Goal: Task Accomplishment & Management: Manage account settings

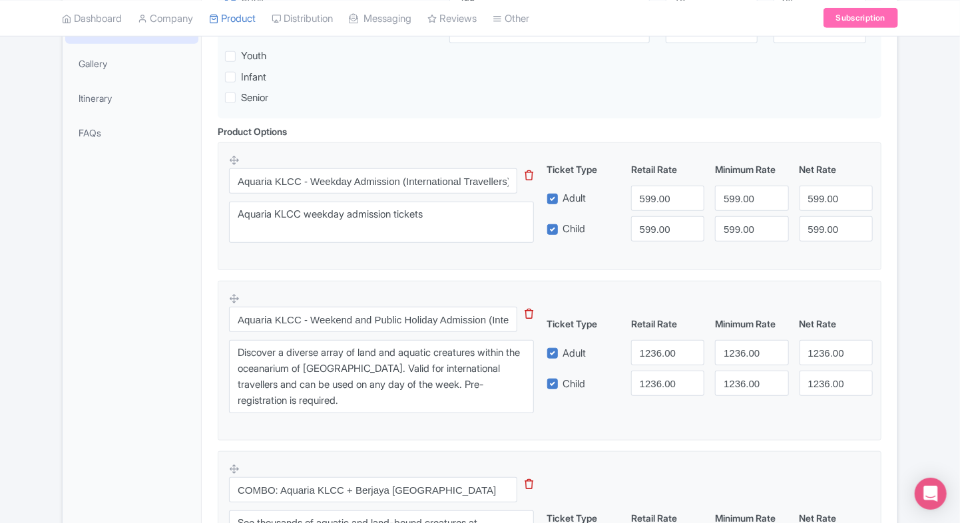
scroll to position [363, 0]
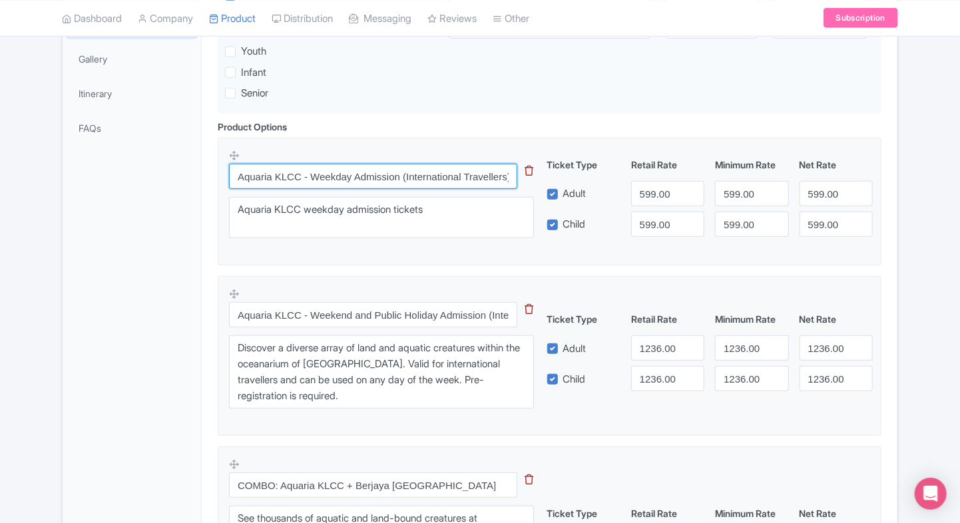
click at [365, 177] on input "Aquaria KLCC - Weekday Admission (International Travellers)" at bounding box center [373, 176] width 288 height 25
paste input "Aquaria KLCC"
type input "Aquaria KLCC Weekday Admission (International Travellers)"
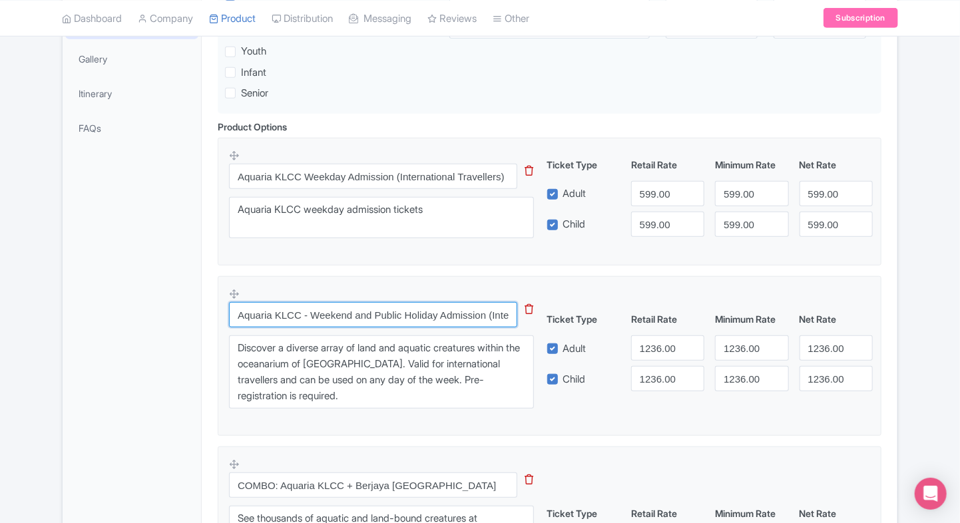
click at [298, 319] on input "Aquaria KLCC - Weekend and Public Holiday Admission (International Travellers)" at bounding box center [373, 314] width 288 height 25
paste input "Weekend &"
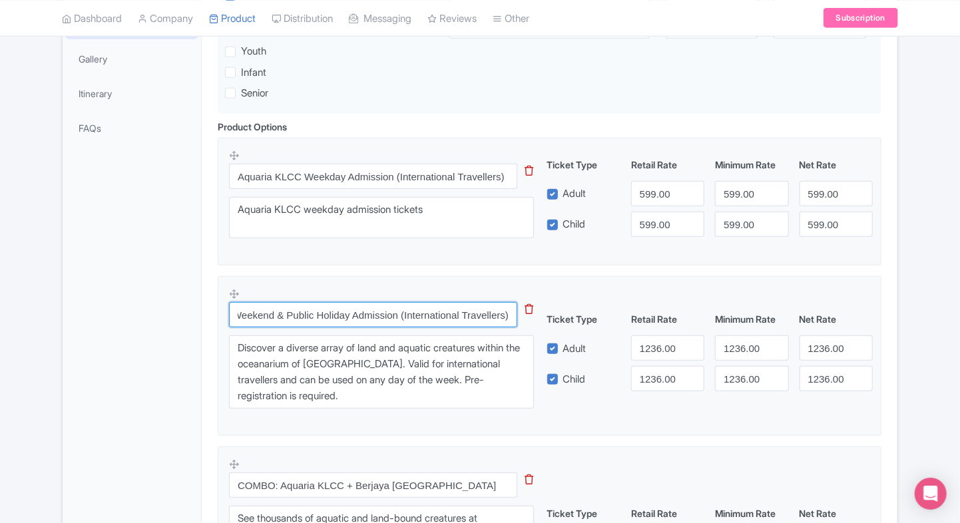
type input "Aquaria KLCC Weekend & Public Holiday Admission (International Travellers)"
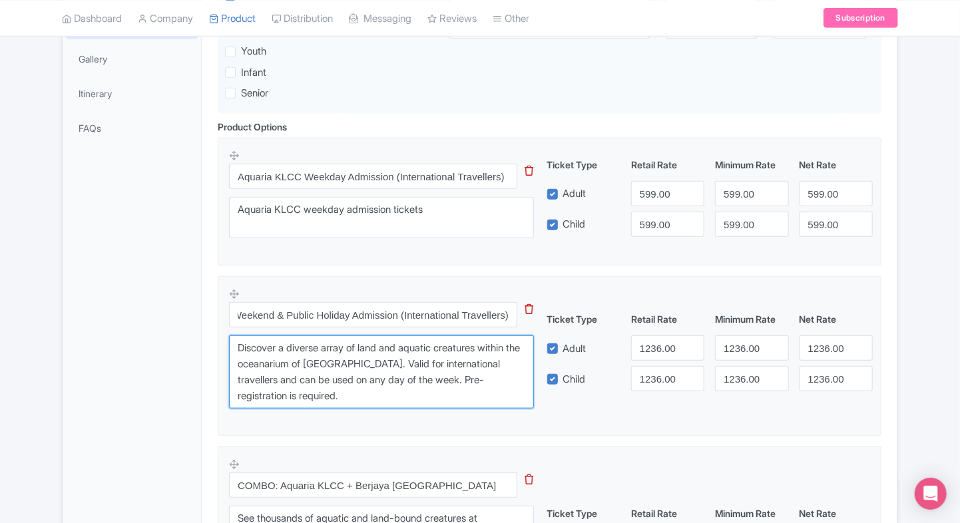
scroll to position [0, 0]
click at [317, 350] on textarea "Discover a diverse array of land and aquatic creatures within the oceanarium of…" at bounding box center [381, 372] width 305 height 73
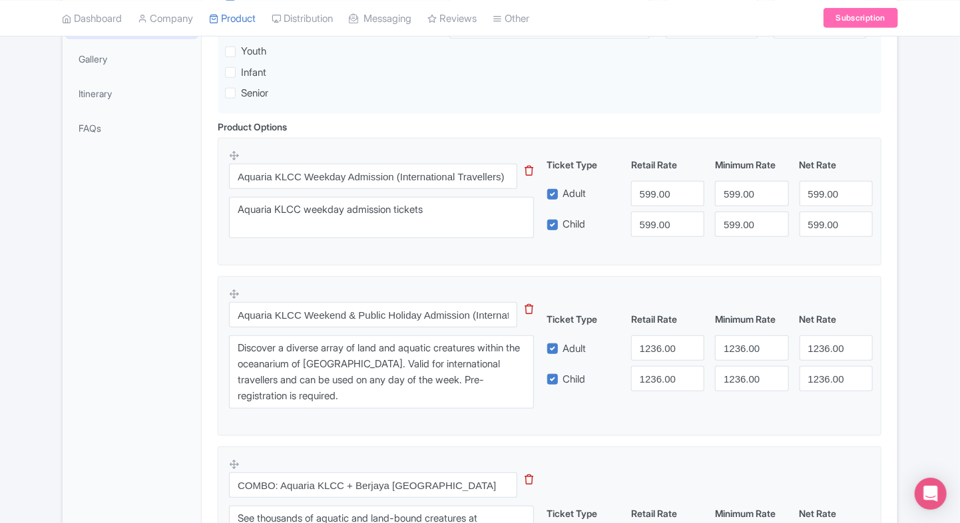
click at [208, 348] on div "Aquaria KLCC Tickets, Malaysia Name * i Aquaria KLCC Tickets, Malaysia Your pro…" at bounding box center [550, 528] width 696 height 1337
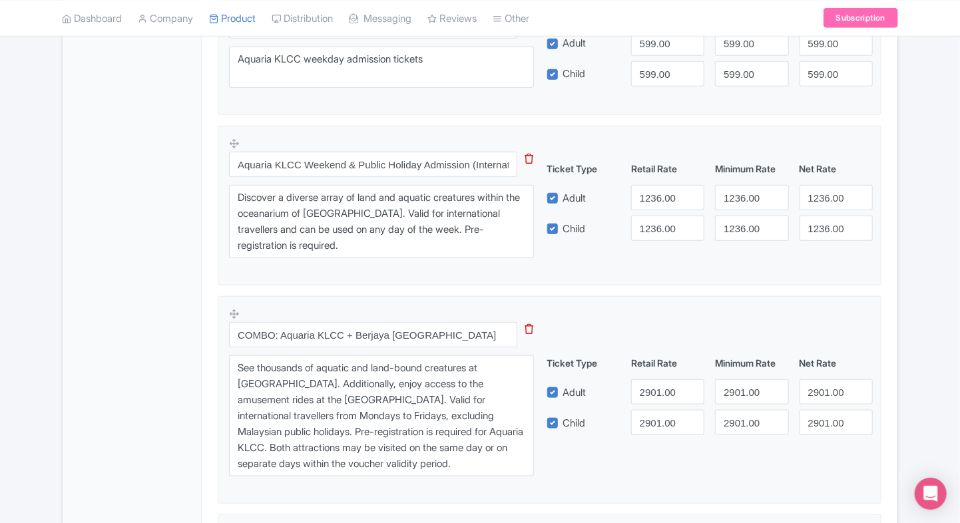
scroll to position [515, 0]
click at [304, 332] on input "COMBO: Aquaria KLCC + Berjaya Times Square Theme Park" at bounding box center [373, 333] width 288 height 25
click at [439, 340] on input "COMBO: Aquaria KLCC + Berjaya Times Square Theme Park" at bounding box center [373, 333] width 288 height 25
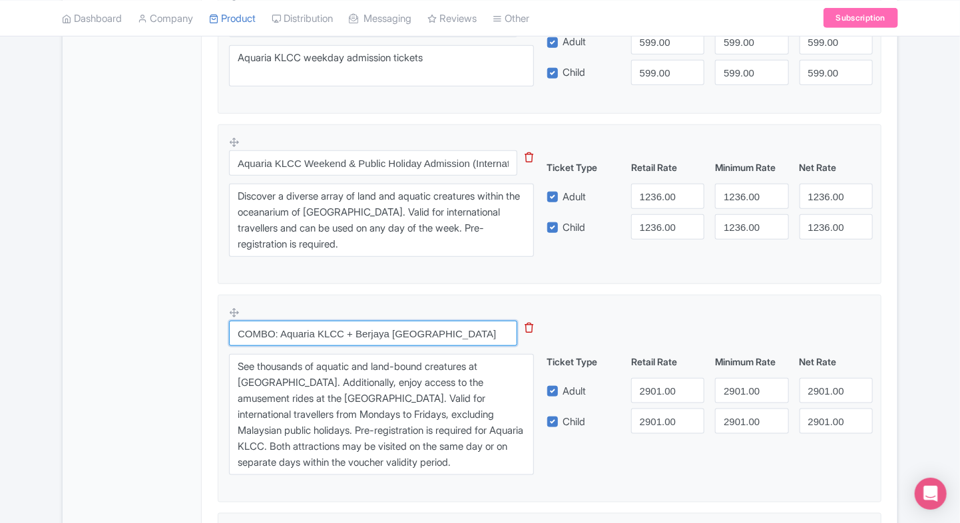
scroll to position [0, 2]
paste input "Aquaria KLCC + Berjaya Times Square Theme Park Combo (International Travellers)"
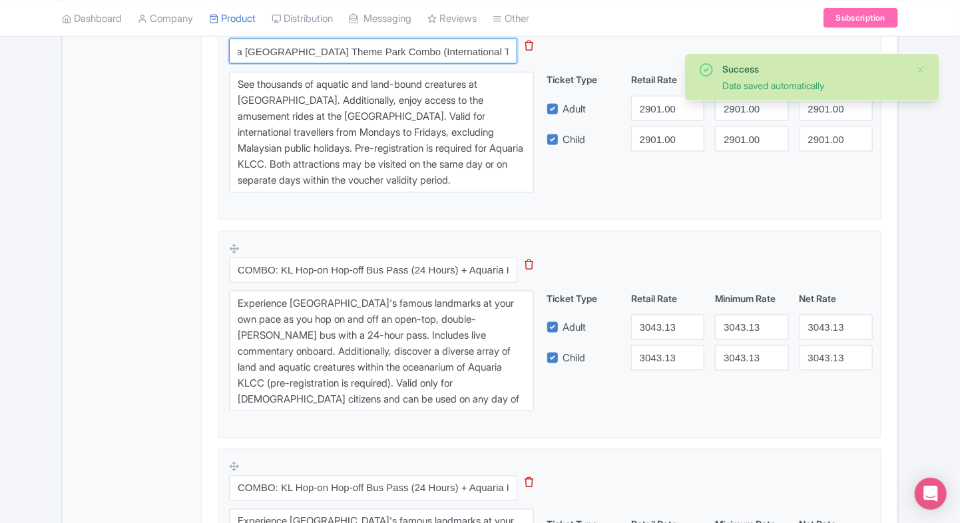
scroll to position [810, 0]
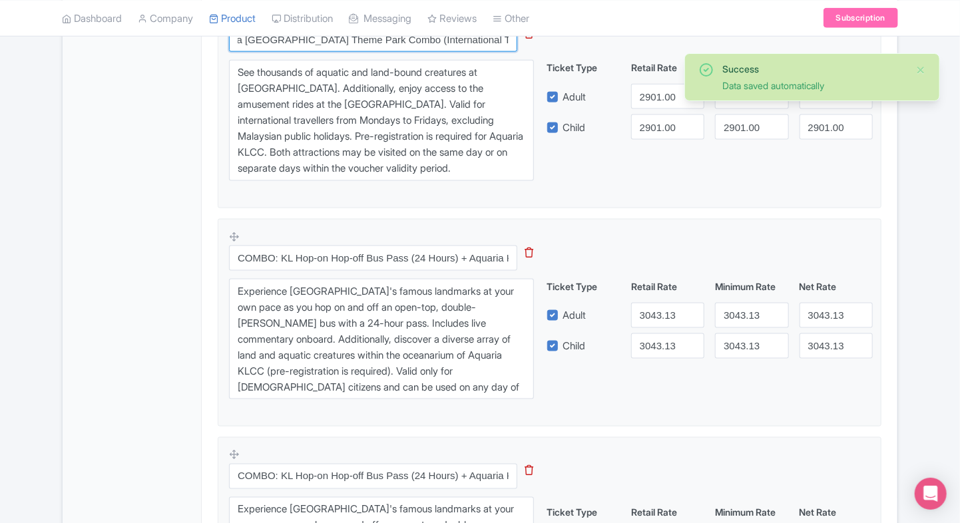
type input "Aquaria KLCC + Berjaya Times Square Theme Park Combo (International Travellers)"
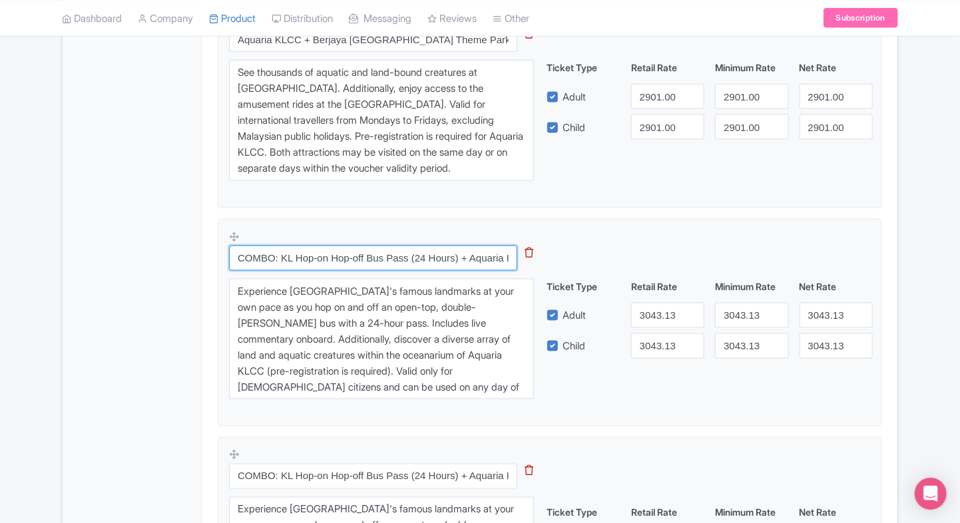
click at [302, 256] on input "COMBO: KL Hop-on Hop-off Bus Pass (24 Hours) + Aquaria KLCC (Weekend and Public…" at bounding box center [373, 258] width 288 height 25
paste input "KL Hop-On Hop-Off Bus 24H + Aquaria KLCC Combo (Weekend & Public Holidays,"
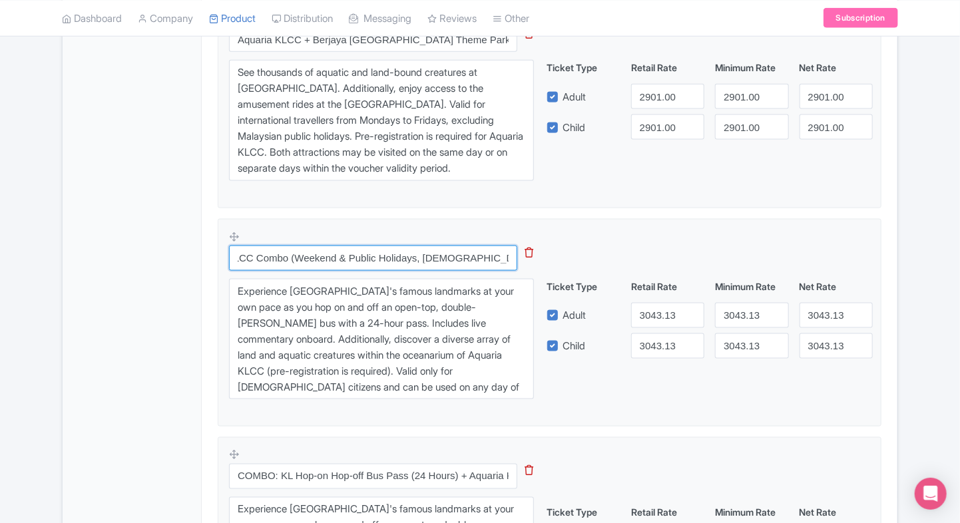
type input "KL Hop-On Hop-Off Bus 24H + Aquaria KLCC Combo (Weekend & Public Holidays, Mala…"
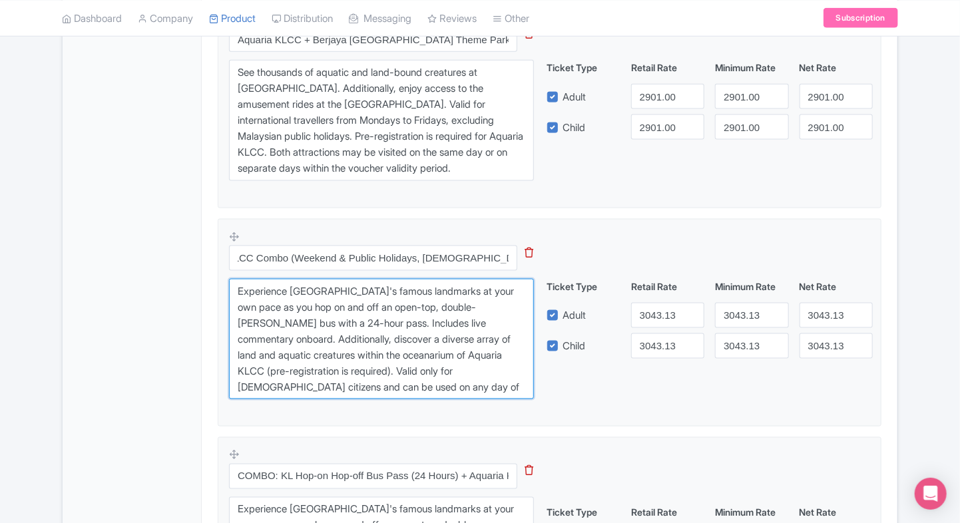
scroll to position [0, 0]
click at [320, 310] on textarea "Experience Kuala Lumpur's famous landmarks at your own pace as you hop on and o…" at bounding box center [381, 339] width 305 height 121
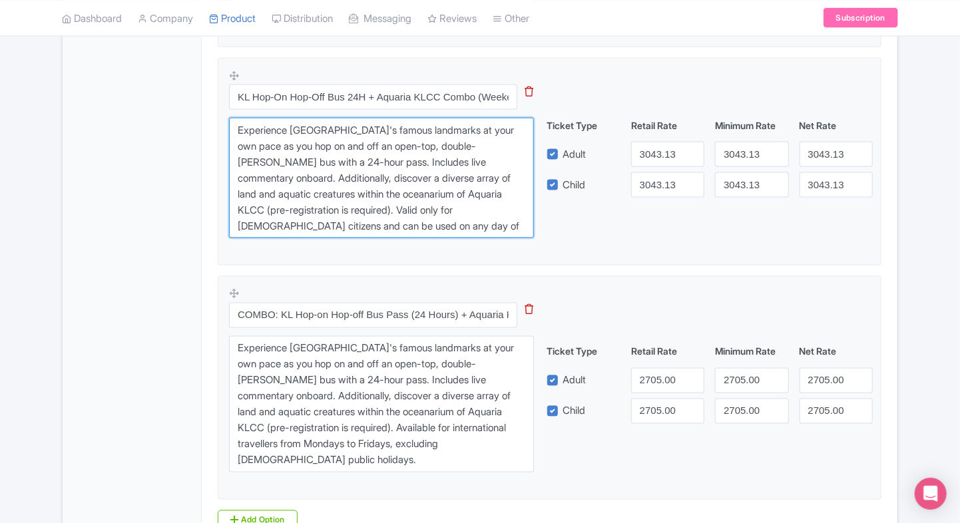
scroll to position [981, 0]
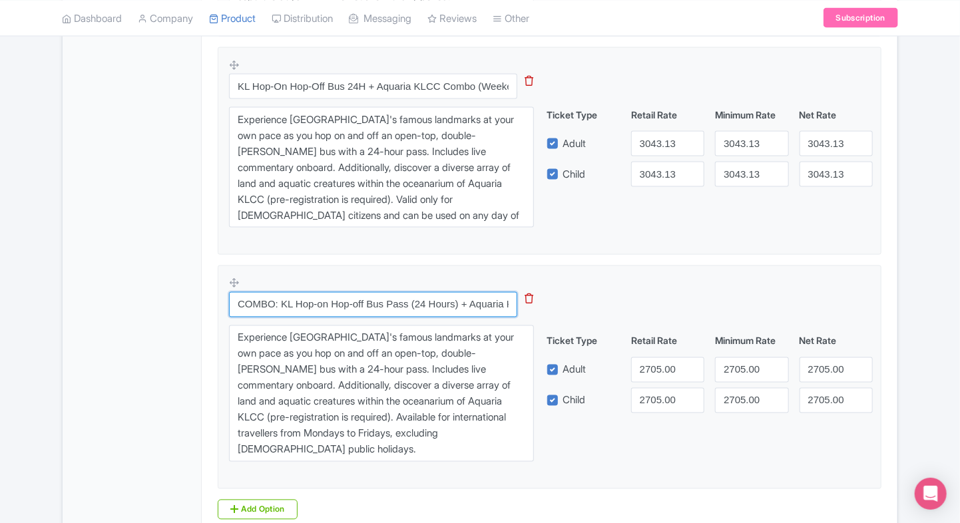
click at [405, 302] on input "COMBO: KL Hop-on Hop-off Bus Pass (24 Hours) + Aquaria KLCC (Weekday Admission …" at bounding box center [373, 304] width 288 height 25
paste input "KL Hop-On Hop-Off Bus 24H + Aquaria KLCC Combo (Weekday,"
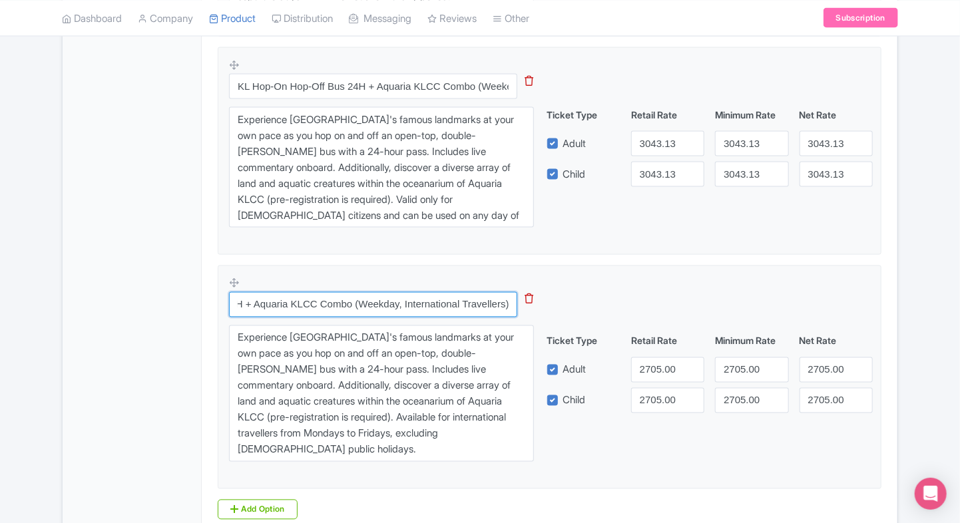
type input "KL Hop-On Hop-Off Bus 24H + Aquaria KLCC Combo (Weekday, International Travelle…"
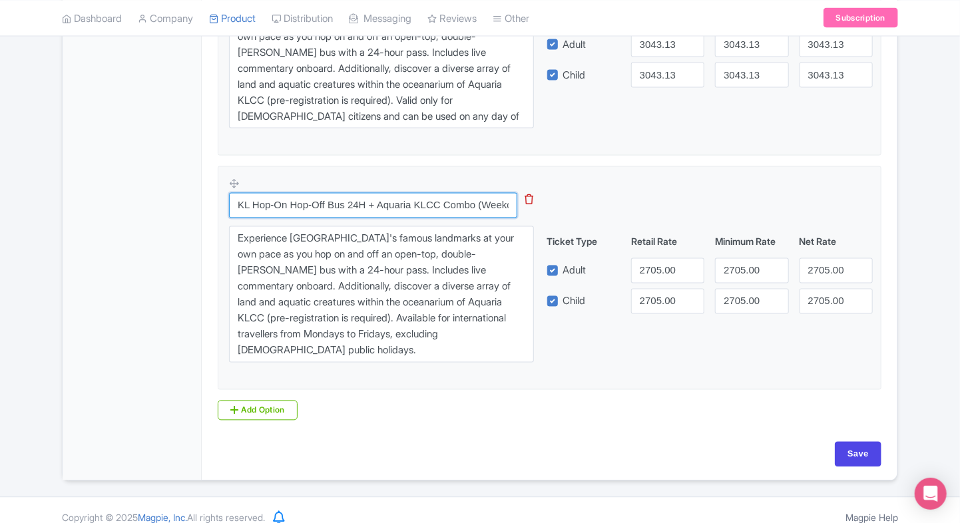
scroll to position [1093, 0]
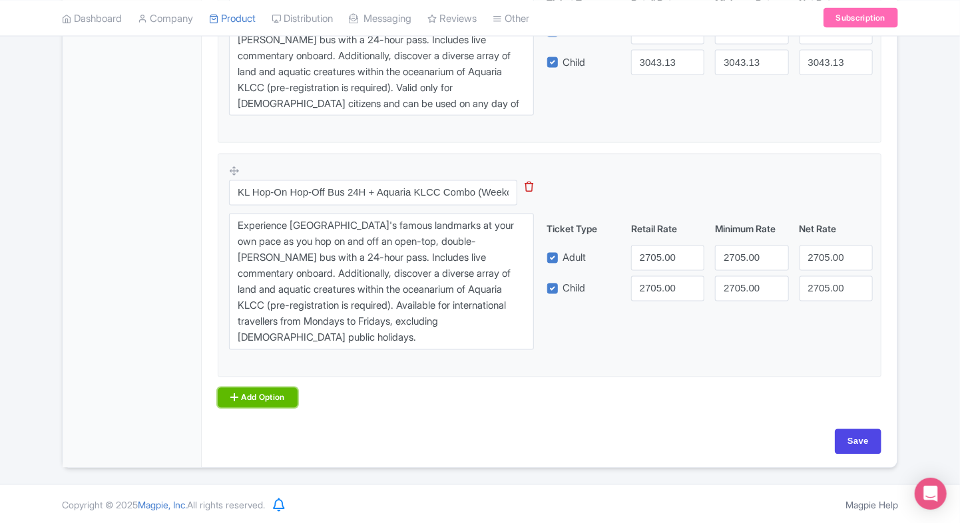
click at [232, 398] on icon at bounding box center [234, 398] width 8 height 11
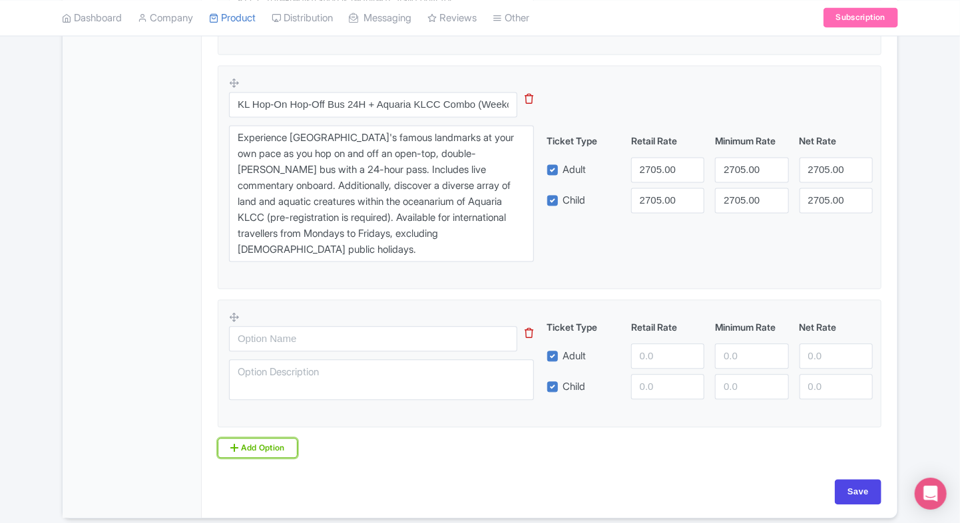
scroll to position [1186, 0]
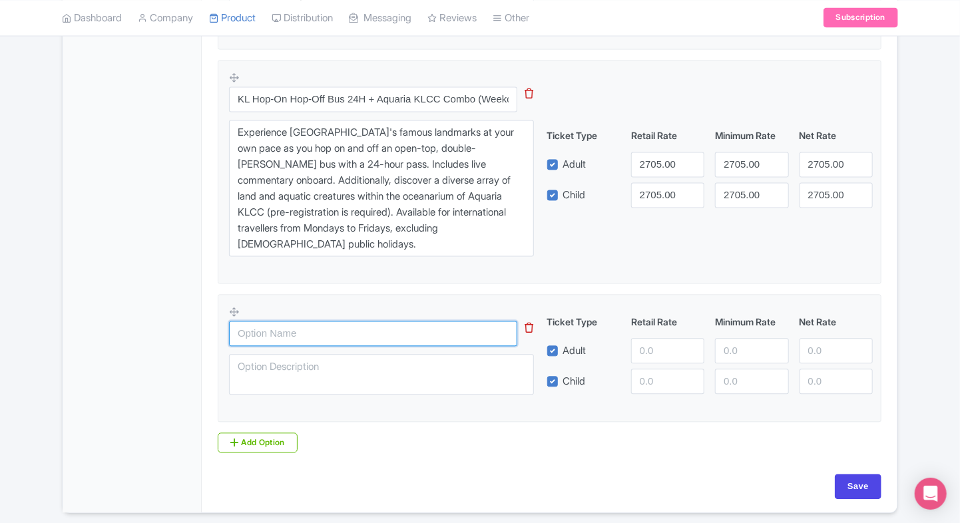
click at [296, 338] on input "text" at bounding box center [373, 334] width 288 height 25
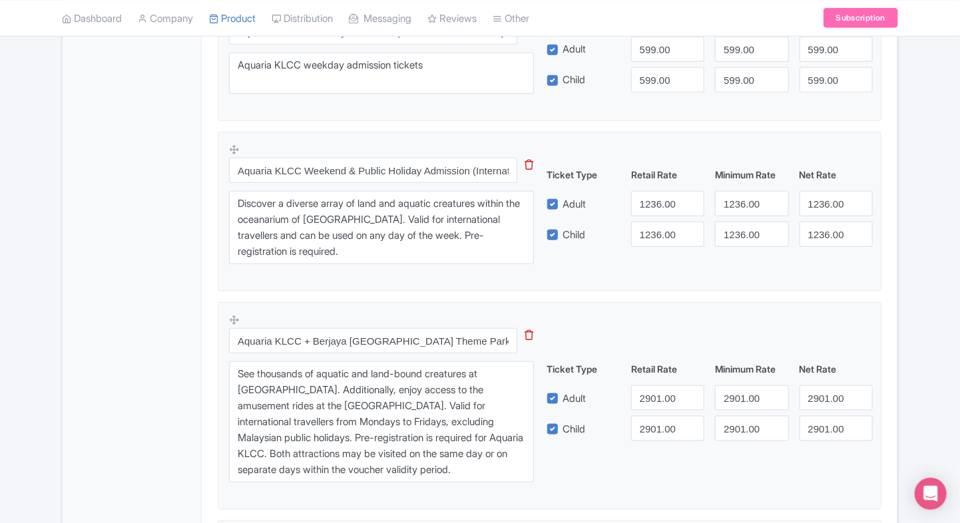
scroll to position [517, 0]
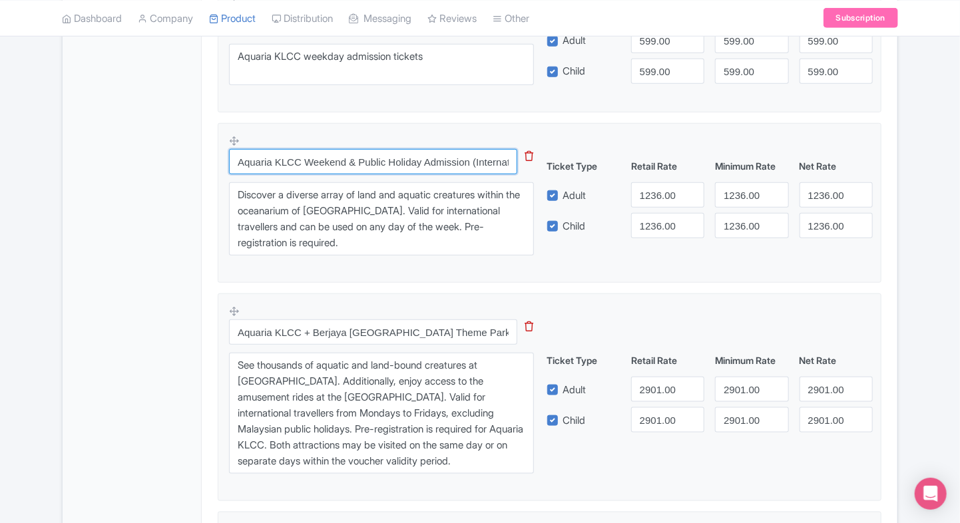
click at [331, 170] on input "Aquaria KLCC Weekend & Public Holiday Admission (International Travellers)" at bounding box center [373, 161] width 288 height 25
paste input "day Admission (Malaysian Citizen"
type input "Aquaria KLCC Weekday Admission (Malaysian Citizens)"
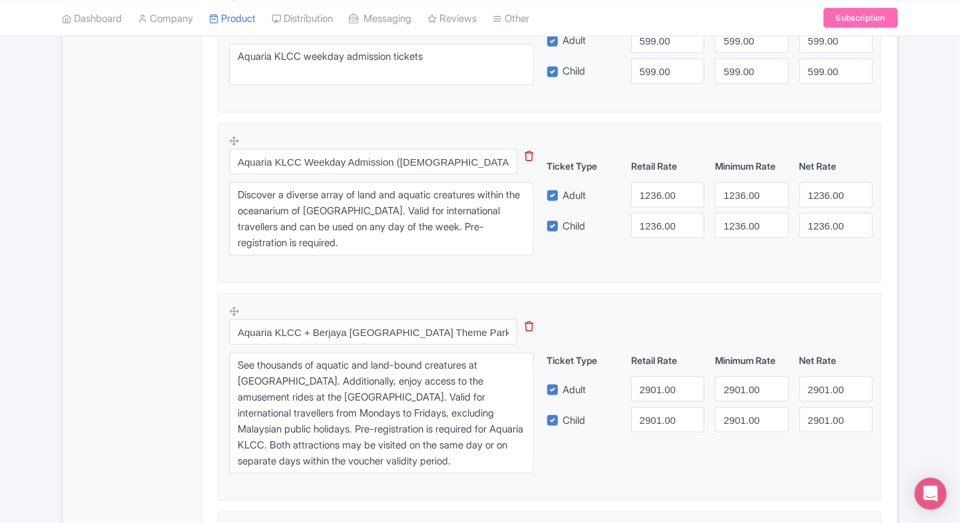
click at [193, 249] on div "General Booking Info Locations Settings Pricing Gallery Itinerary FAQs" at bounding box center [132, 449] width 139 height 1468
click at [304, 341] on input "Aquaria KLCC + Berjaya Times Square Theme Park Combo (International Travellers)" at bounding box center [373, 332] width 288 height 25
paste input "KL Hop-On Hop-Off Bus 24H + Aquaria KLCC Combo (Weekday,"
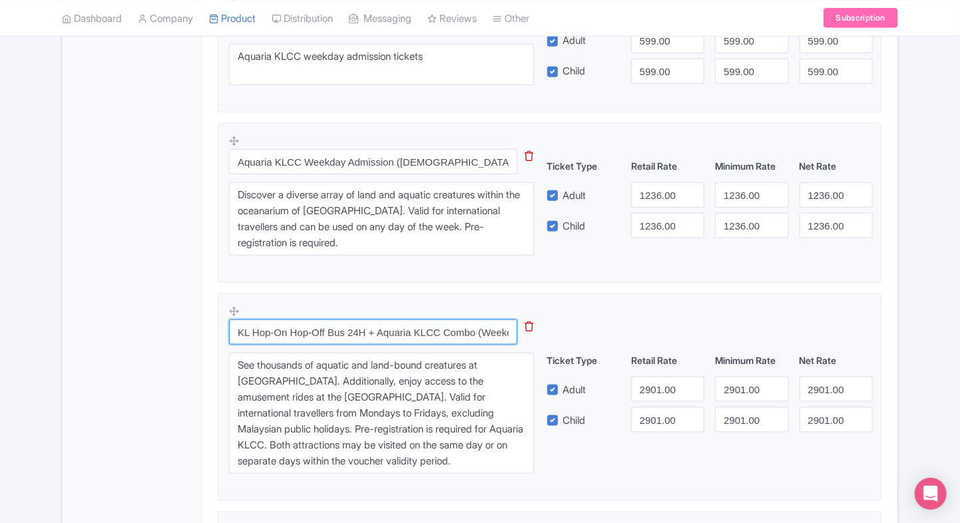
scroll to position [0, 123]
type input "KL Hop-On Hop-Off Bus 24H + Aquaria KLCC Combo (Weekday, International Travelle…"
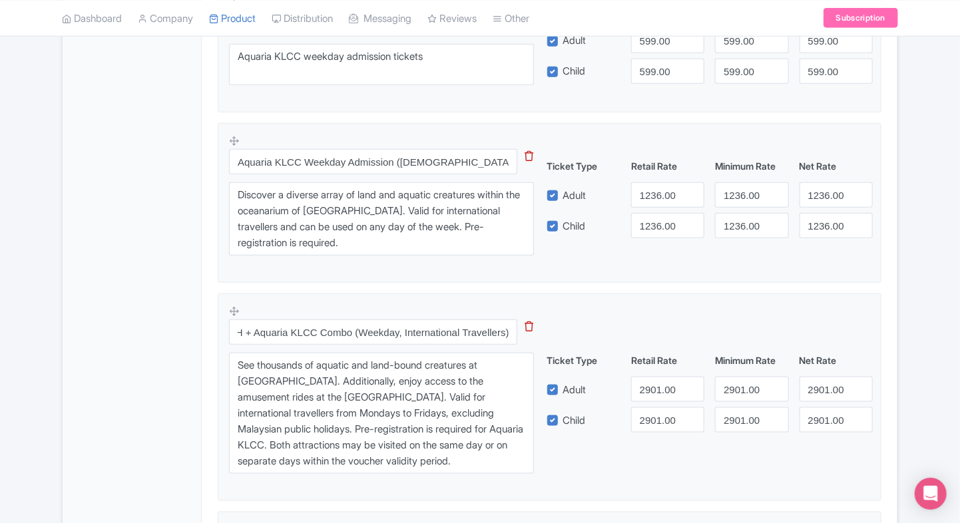
scroll to position [0, 0]
click at [188, 328] on div "General Booking Info Locations Settings Pricing Gallery Itinerary FAQs" at bounding box center [132, 449] width 139 height 1468
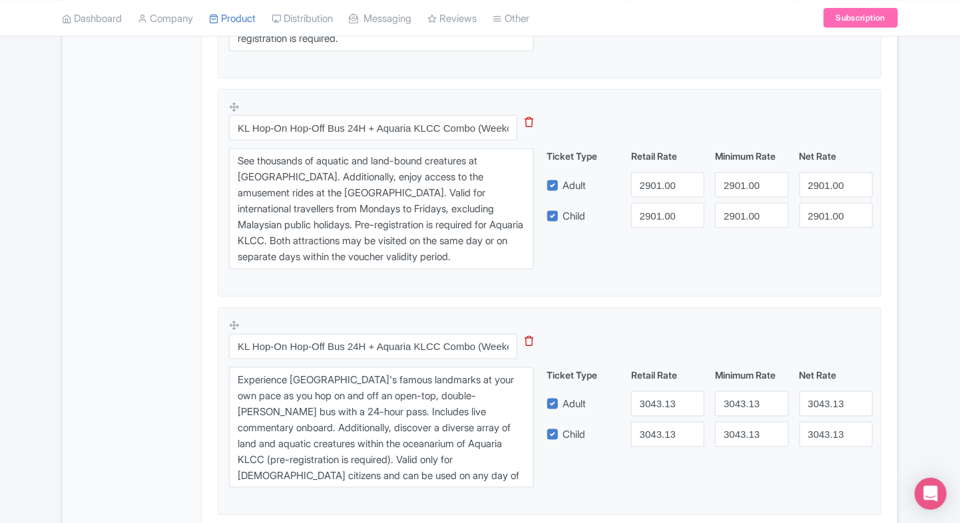
scroll to position [726, 0]
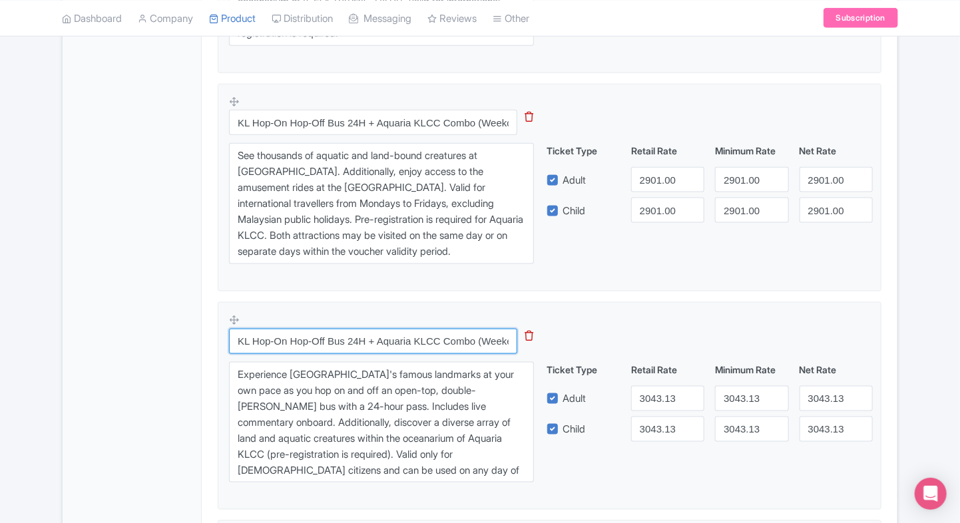
click at [297, 342] on input "KL Hop-On Hop-Off Bus 24H + Aquaria KLCC Combo (Weekend & Public Holidays, Mala…" at bounding box center [373, 341] width 288 height 25
paste input "Aquaria KLCC + Berjaya Times Square Theme Park Combo ("
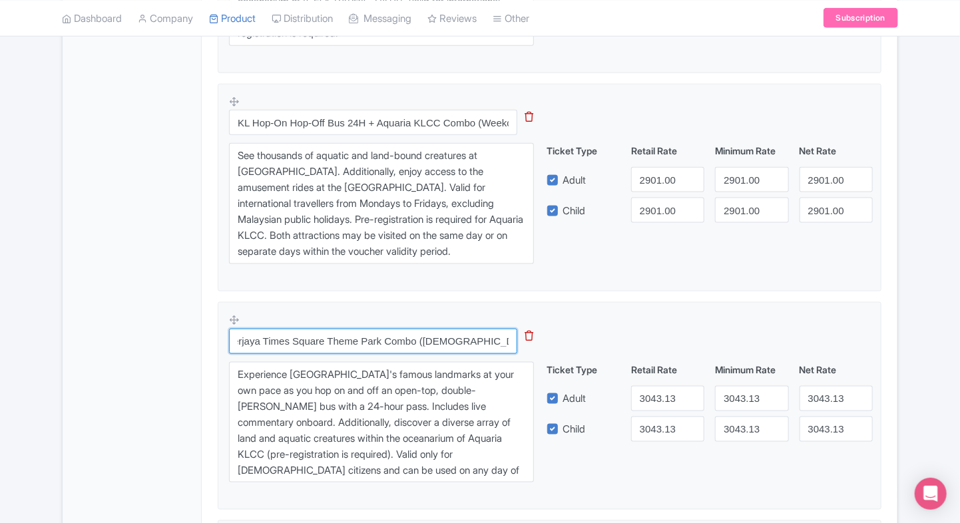
type input "Aquaria KLCC + Berjaya Times Square Theme Park Combo (Malaysian Citizens)"
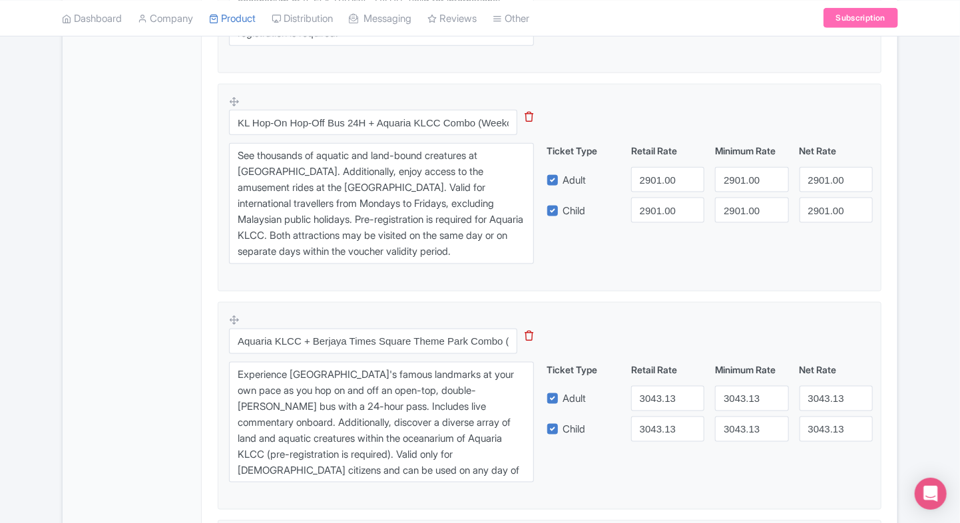
click at [210, 358] on div "Product Options i Aquaria KLCC Weekday Admission (International Travellers) Thi…" at bounding box center [550, 335] width 680 height 1157
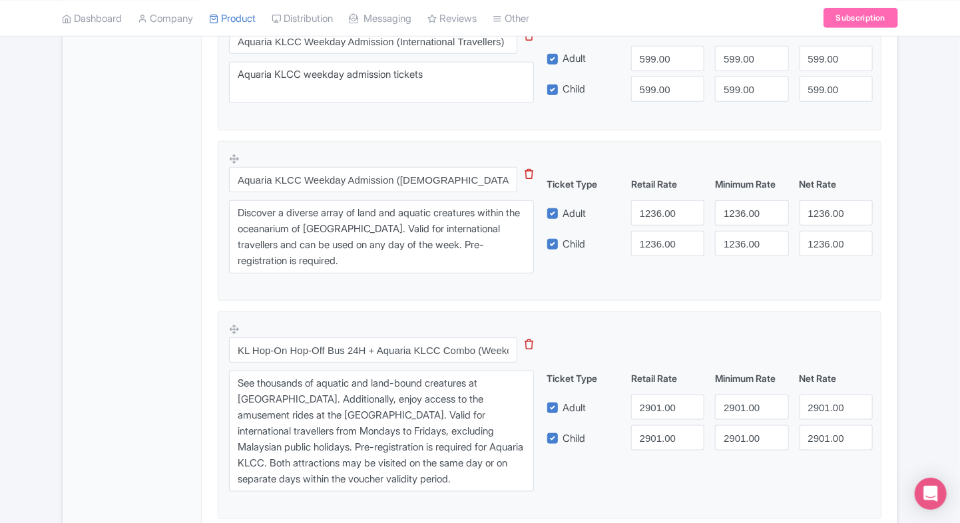
scroll to position [503, 0]
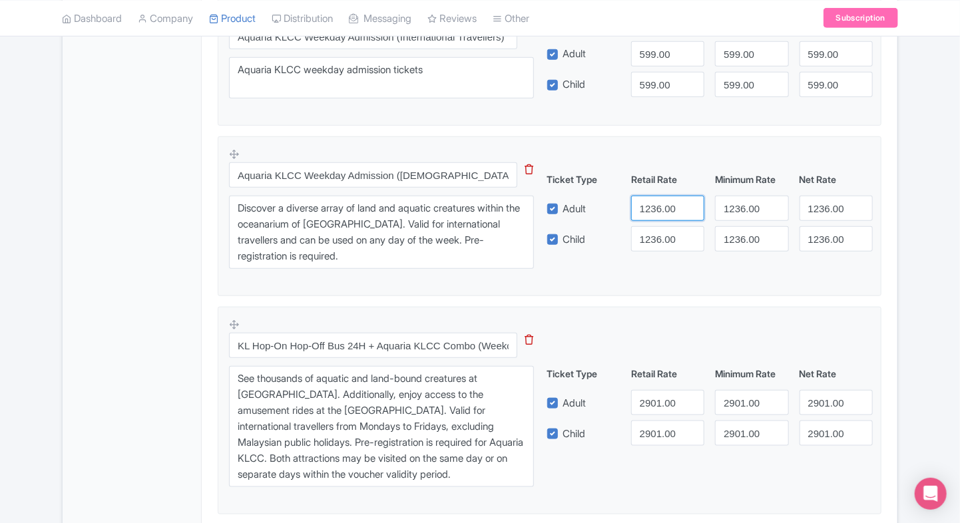
click at [655, 214] on input "1236.00" at bounding box center [667, 208] width 73 height 25
paste input "870"
type input "870.00"
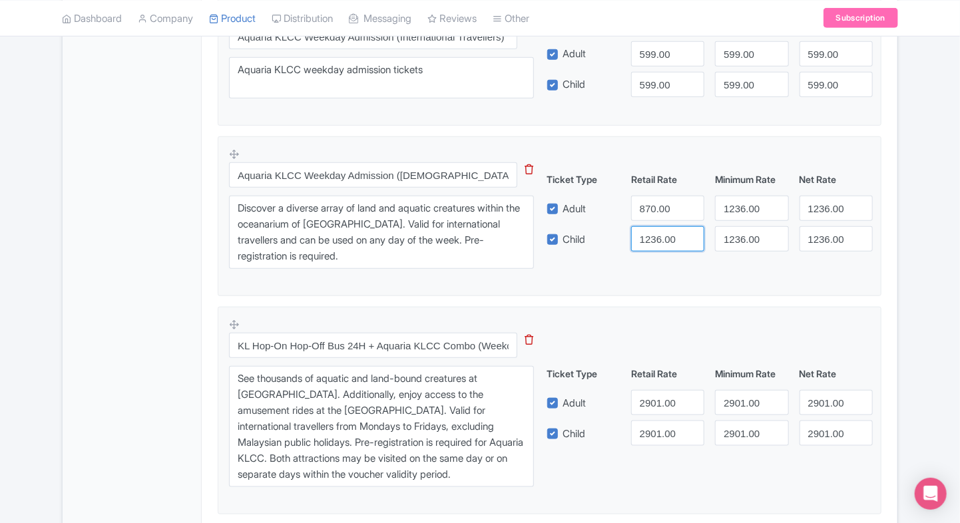
click at [656, 236] on input "1236.00" at bounding box center [667, 238] width 73 height 25
paste input "870"
type input "870.00"
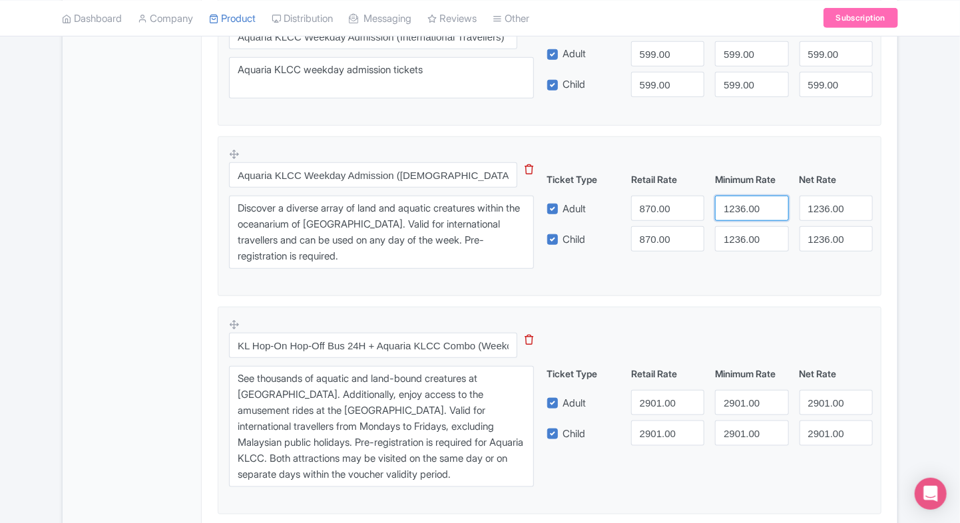
click at [738, 202] on input "1236.00" at bounding box center [751, 208] width 73 height 25
paste input "870"
type input "870.00"
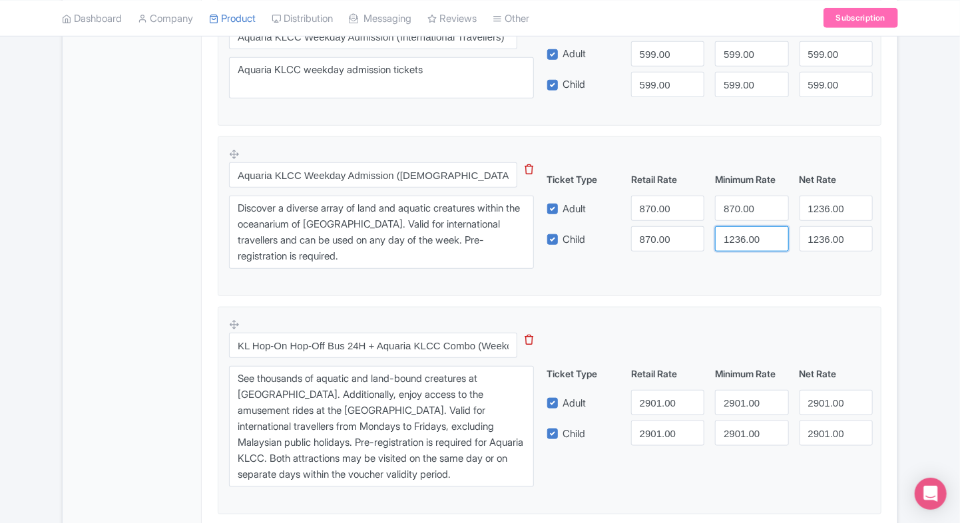
click at [738, 241] on input "1236.00" at bounding box center [751, 238] width 73 height 25
paste input "870"
click at [738, 241] on input "870.00" at bounding box center [751, 238] width 73 height 25
type input "870.00"
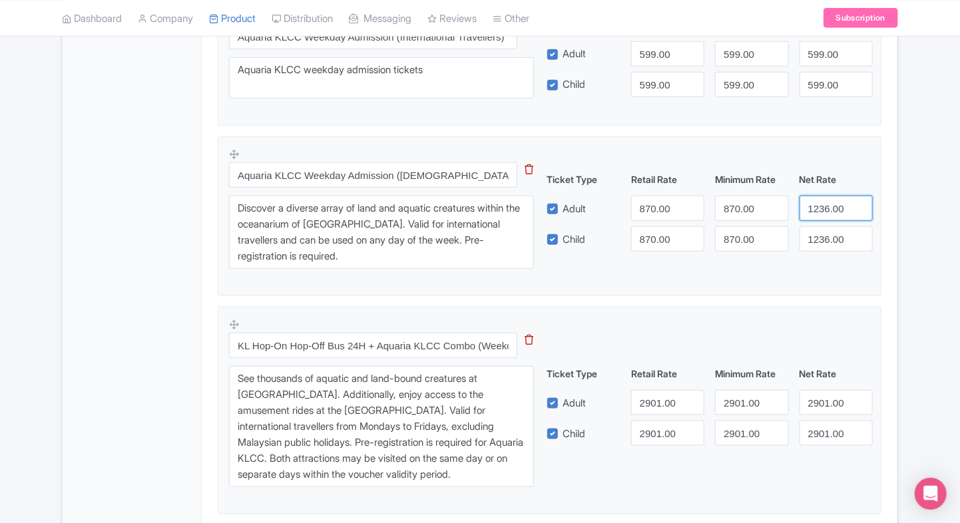
click at [830, 210] on input "1236.00" at bounding box center [836, 208] width 73 height 25
paste input "870"
click at [830, 210] on input "870.00" at bounding box center [836, 208] width 73 height 25
type input "870.00"
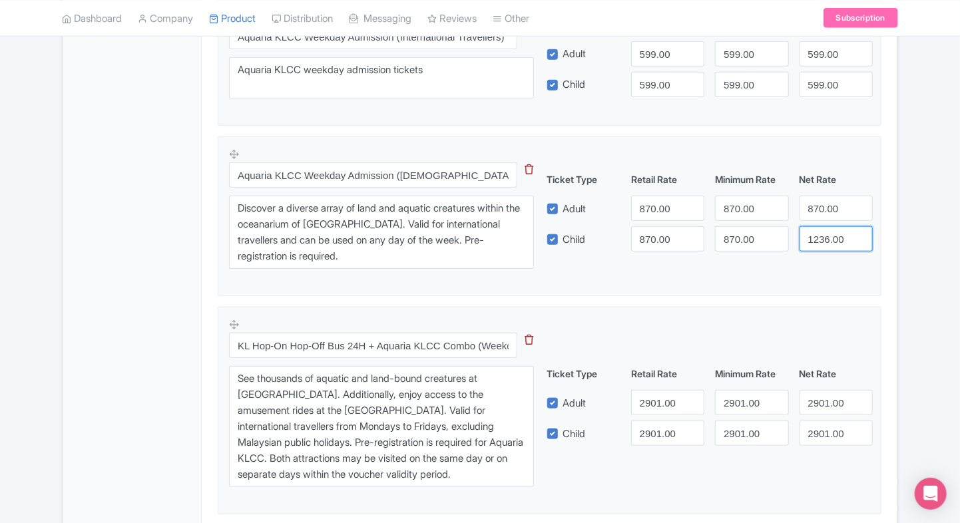
click at [823, 232] on input "1236.00" at bounding box center [836, 238] width 73 height 25
paste input "870"
click at [823, 232] on input "1236.00" at bounding box center [836, 238] width 73 height 25
type input "870.00"
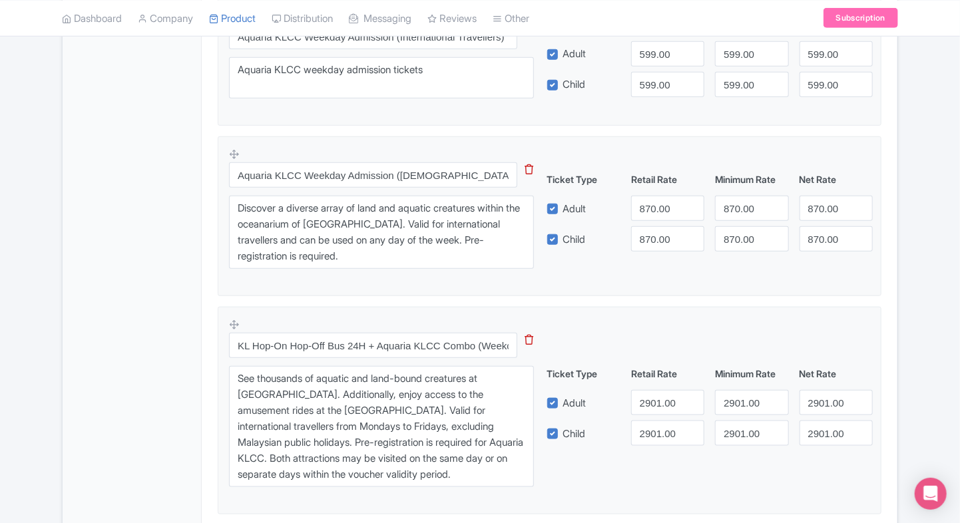
click at [744, 278] on fieldset "Aquaria KLCC Weekday Admission (Malaysian Citizens) This tip has not data. Code…" at bounding box center [550, 216] width 664 height 160
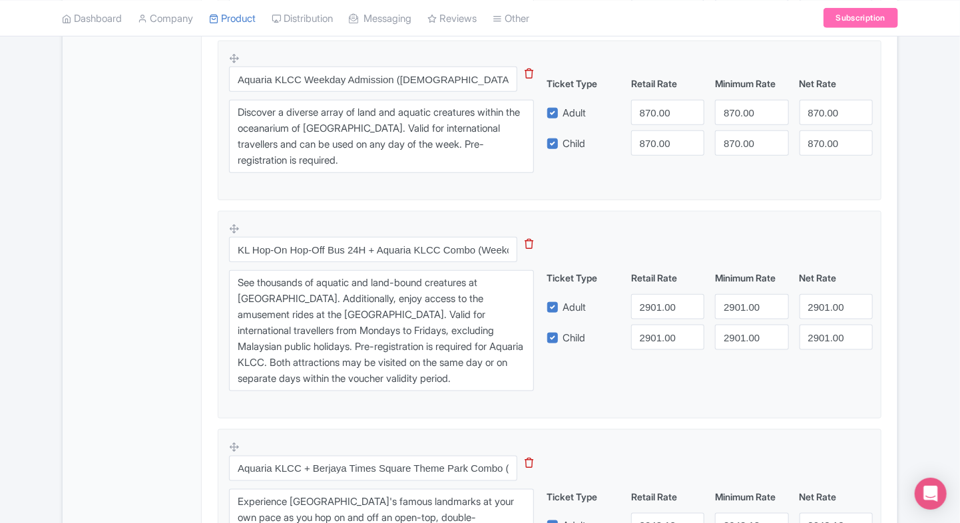
scroll to position [602, 0]
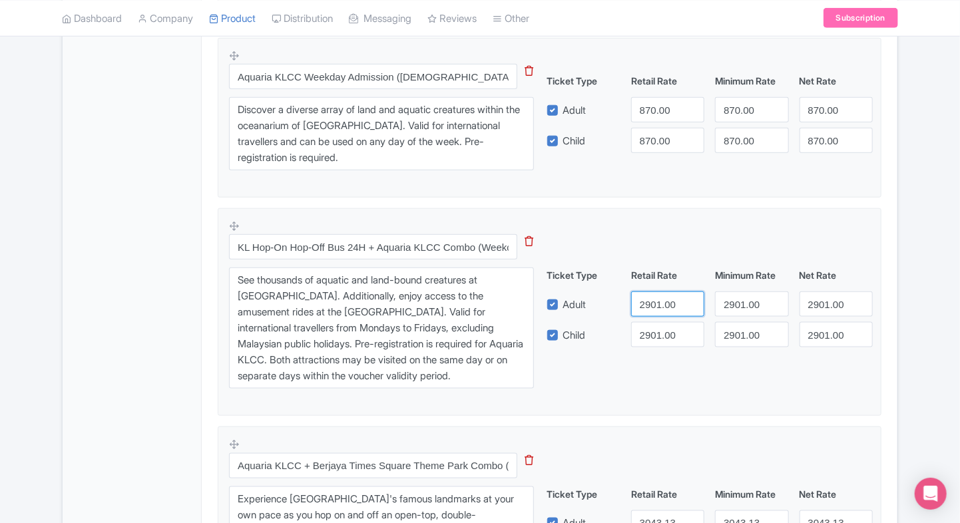
click at [648, 310] on input "2901.00" at bounding box center [667, 304] width 73 height 25
paste input "1705"
type input "1705.00"
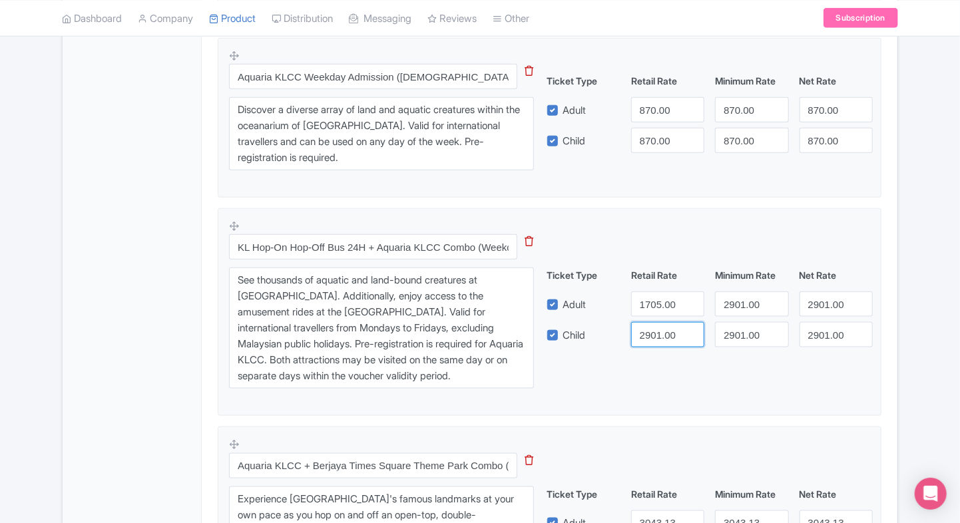
click at [674, 334] on input "2901.00" at bounding box center [667, 334] width 73 height 25
paste input "1705"
click at [674, 334] on input "1705.00" at bounding box center [667, 334] width 73 height 25
type input "1705.00"
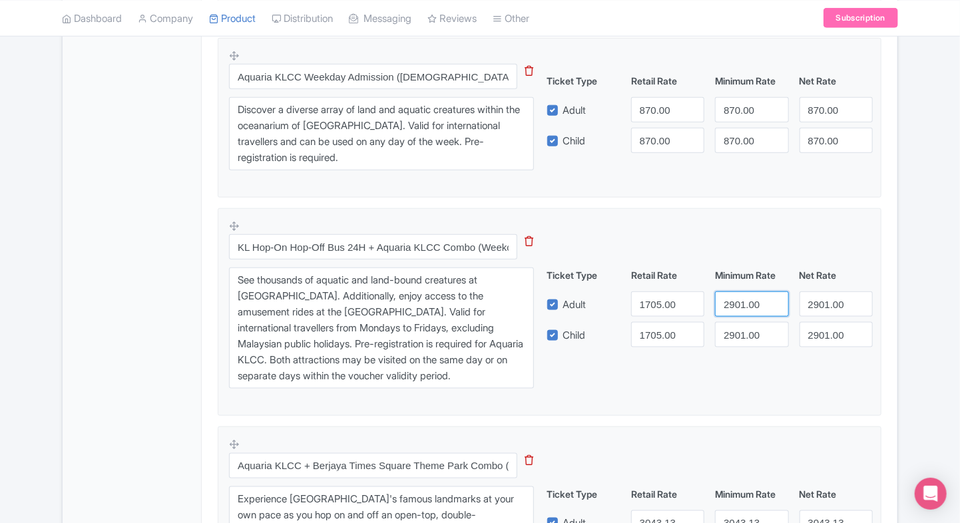
click at [740, 298] on input "2901.00" at bounding box center [751, 304] width 73 height 25
drag, startPoint x: 740, startPoint y: 298, endPoint x: 735, endPoint y: 321, distance: 23.9
click at [740, 298] on input "2901.00" at bounding box center [751, 304] width 73 height 25
paste input "1705"
click at [740, 298] on input "2901.00" at bounding box center [751, 304] width 73 height 25
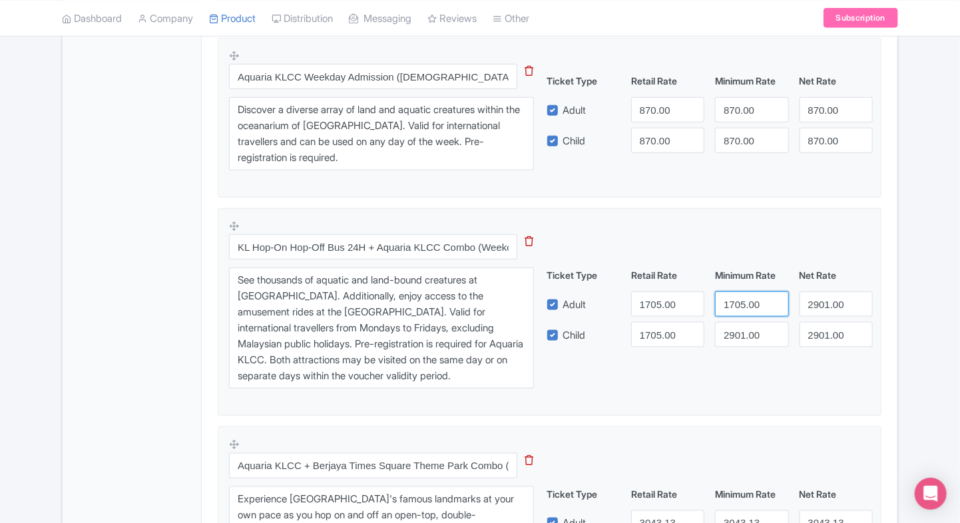
type input "1705.00"
click at [733, 332] on input "2901.00" at bounding box center [751, 334] width 73 height 25
paste input "1705"
click at [733, 332] on input "2901.00" at bounding box center [751, 334] width 73 height 25
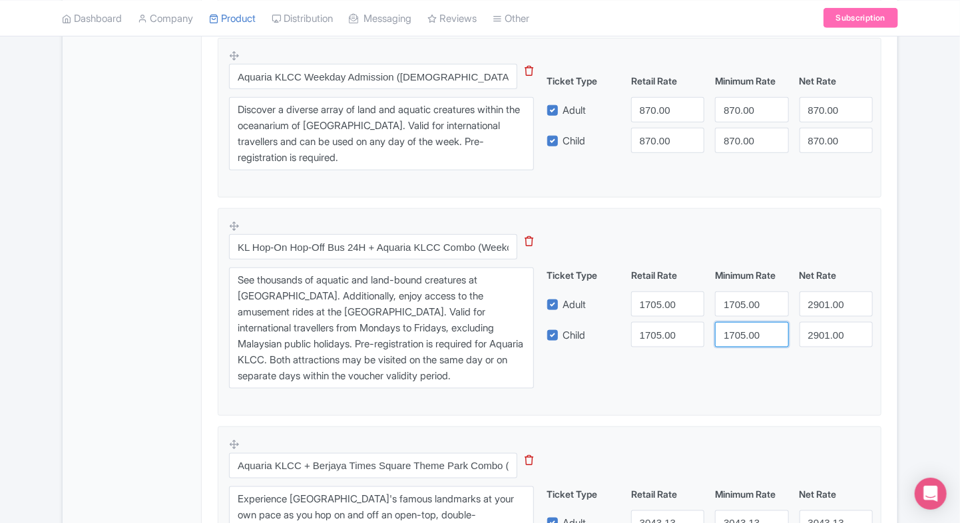
type input "1705.00"
click at [818, 308] on input "2901.00" at bounding box center [836, 304] width 73 height 25
paste input "1705"
click at [818, 308] on input "2901.00" at bounding box center [836, 304] width 73 height 25
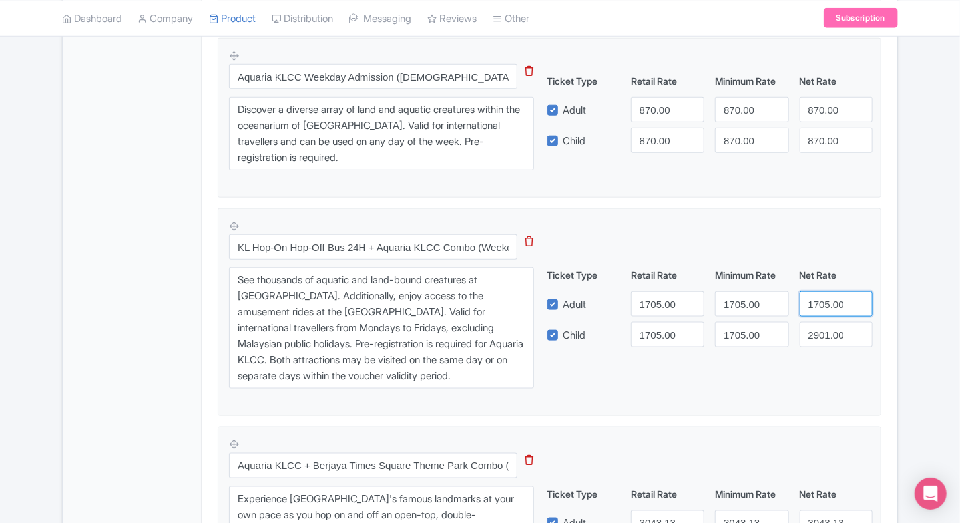
type input "1705.00"
click at [819, 342] on input "2901.00" at bounding box center [836, 334] width 73 height 25
paste input "1705"
click at [819, 342] on input "2901.00" at bounding box center [836, 334] width 73 height 25
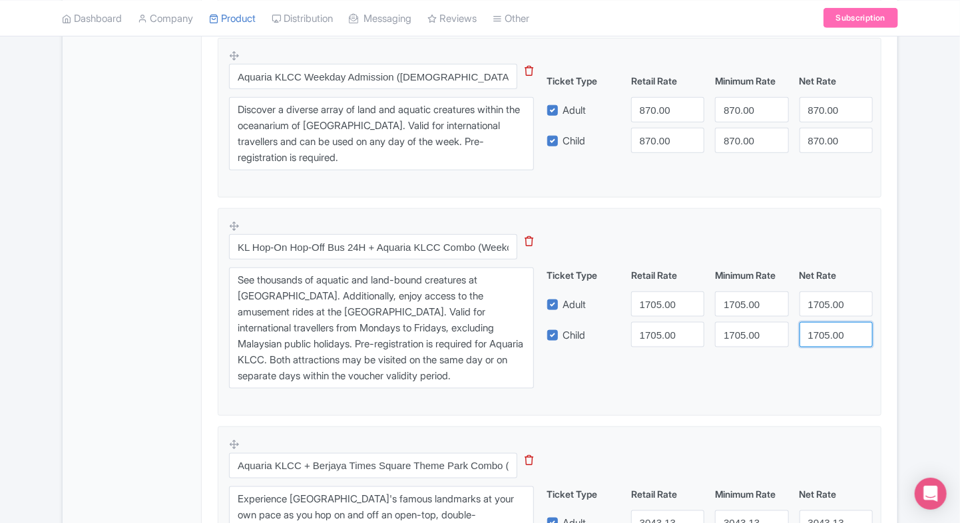
type input "1705.00"
click at [881, 332] on div "Product Options i Aquaria KLCC Weekday Admission (International Travellers) Thi…" at bounding box center [550, 460] width 680 height 1157
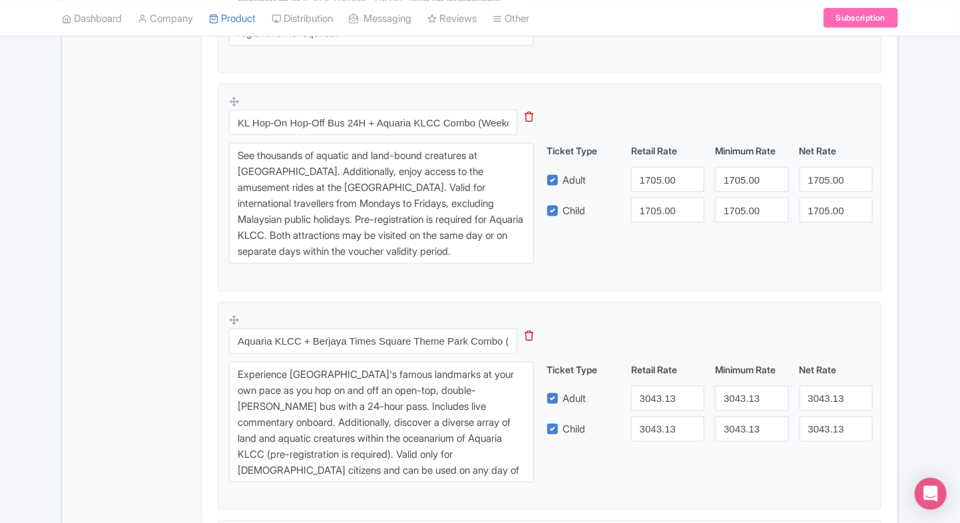
scroll to position [729, 0]
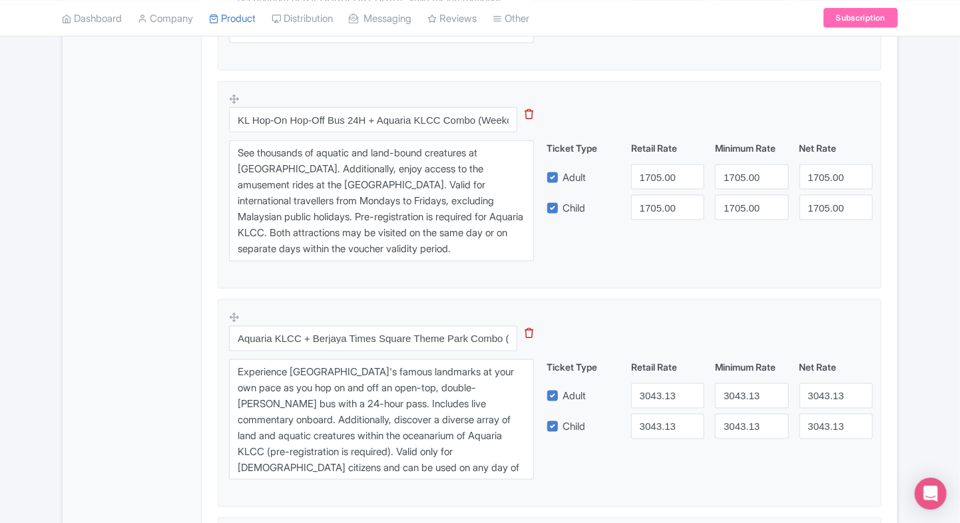
click at [330, 105] on div "KL Hop-On Hop-Off Bus 24H + Aquaria KLCC Combo (Weekday, International Travelle…" at bounding box center [389, 181] width 321 height 177
click at [318, 112] on input "KL Hop-On Hop-Off Bus 24H + Aquaria KLCC Combo (Weekday, International Travelle…" at bounding box center [373, 119] width 288 height 25
click at [212, 169] on div "Product Options i Aquaria KLCC Weekday Admission (International Travellers) Thi…" at bounding box center [550, 332] width 680 height 1157
click at [664, 390] on input "3043.13" at bounding box center [667, 395] width 73 height 25
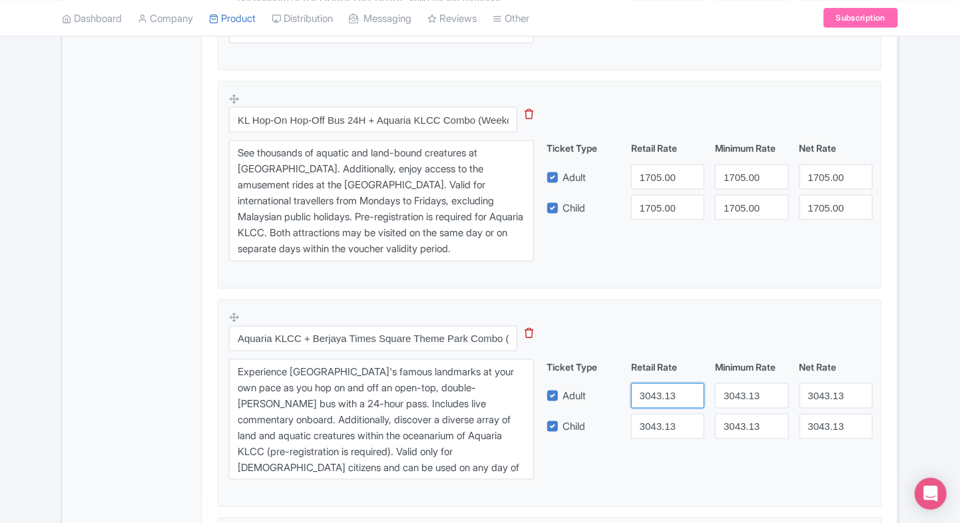
click at [664, 390] on input "3043.13" at bounding box center [667, 395] width 73 height 25
paste input "1800.00"
type input "1800.00"
click at [654, 416] on input "3043.13" at bounding box center [667, 426] width 73 height 25
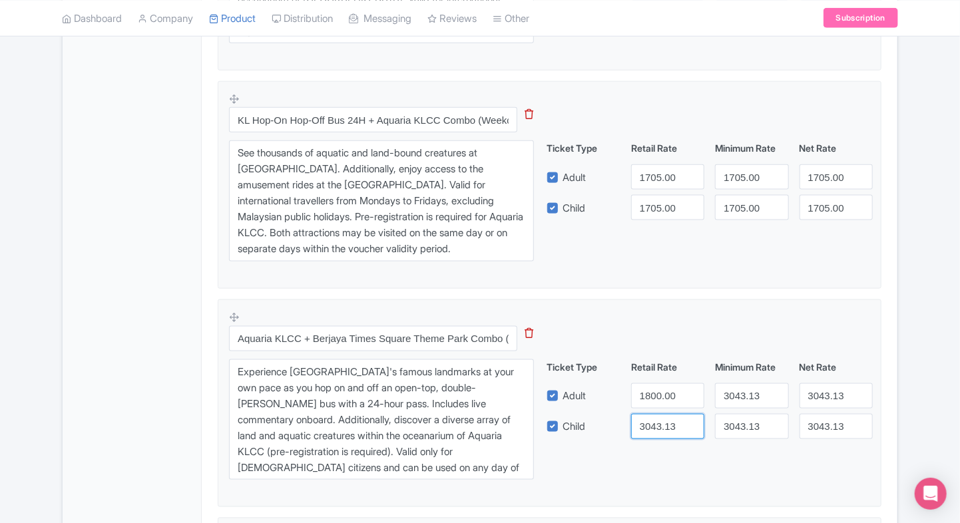
click at [654, 416] on input "3043.13" at bounding box center [667, 426] width 73 height 25
paste input "1800.00"
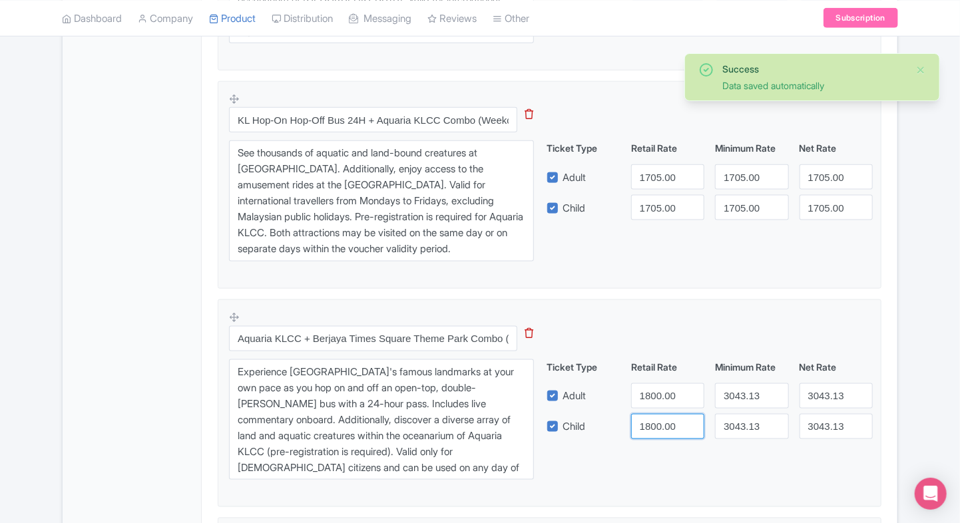
type input "1800.00"
click at [748, 393] on input "3043.13" at bounding box center [751, 395] width 73 height 25
paste input "1800.00"
click at [748, 393] on input "3043.13" at bounding box center [751, 395] width 73 height 25
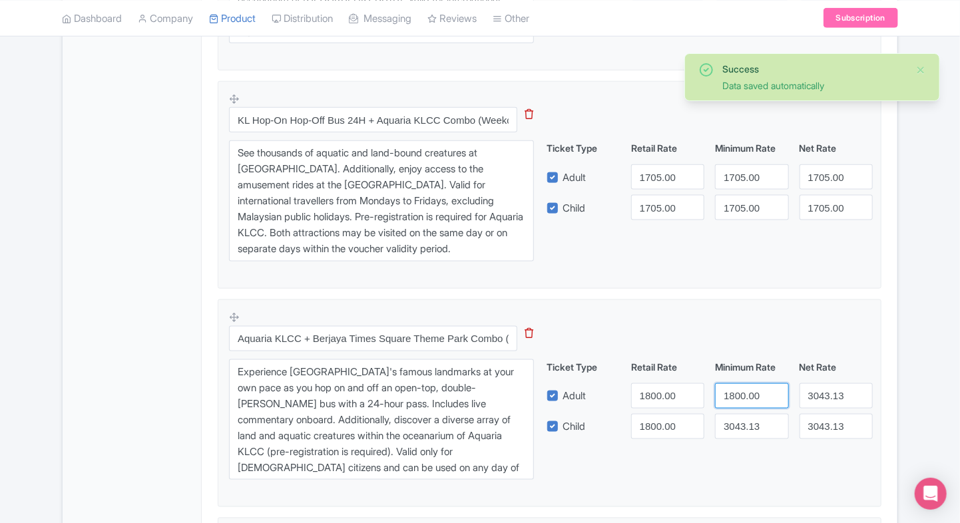
type input "1800.00"
drag, startPoint x: 729, startPoint y: 439, endPoint x: 742, endPoint y: 430, distance: 16.3
click at [742, 430] on div "Aquaria KLCC + Berjaya Times Square Theme Park Combo (Malaysian Citizens) This …" at bounding box center [549, 399] width 641 height 177
click at [742, 430] on input "3043.13" at bounding box center [751, 426] width 73 height 25
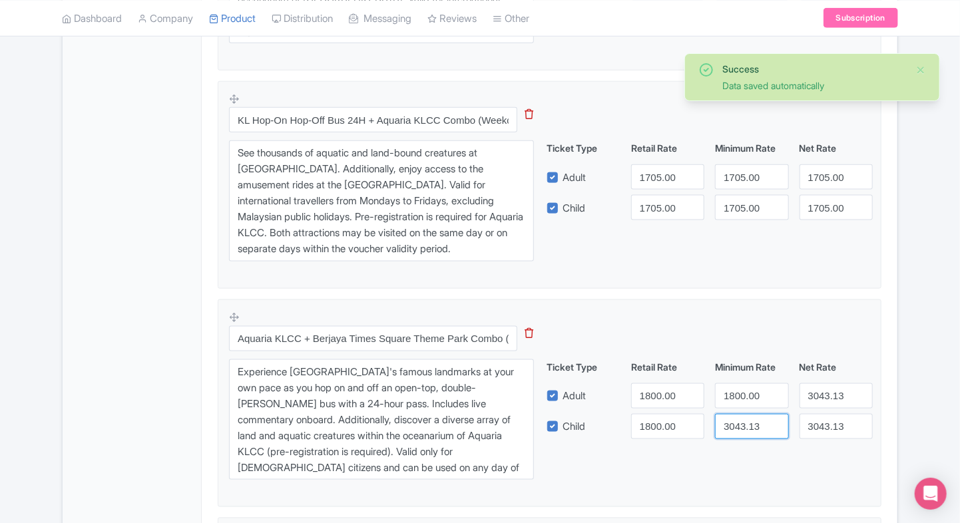
paste input "1800.00"
click at [742, 430] on input "3043.13" at bounding box center [751, 426] width 73 height 25
type input "1800.00"
click at [817, 395] on input "3043.13" at bounding box center [836, 395] width 73 height 25
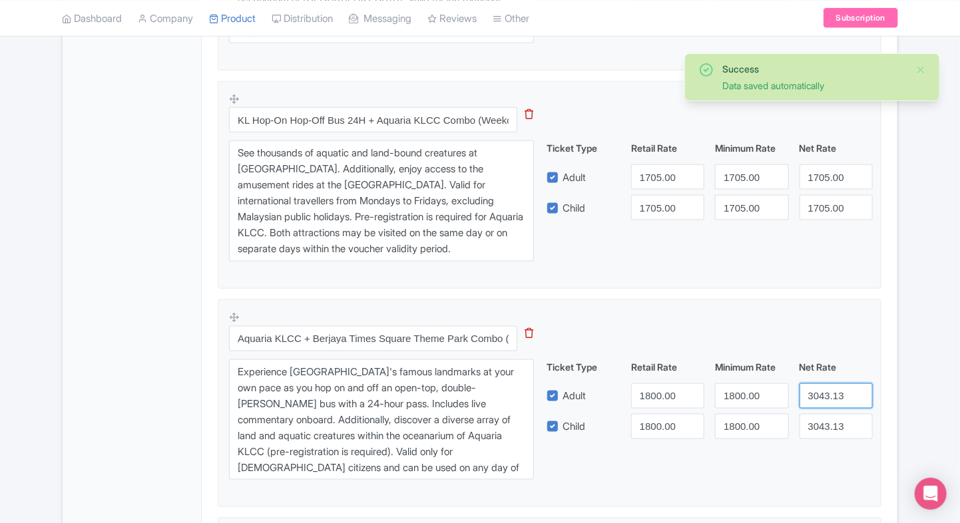
paste input "1800.00"
click at [817, 395] on input "3043.13" at bounding box center [836, 395] width 73 height 25
type input "1800.00"
click at [818, 424] on input "3043.13" at bounding box center [836, 426] width 73 height 25
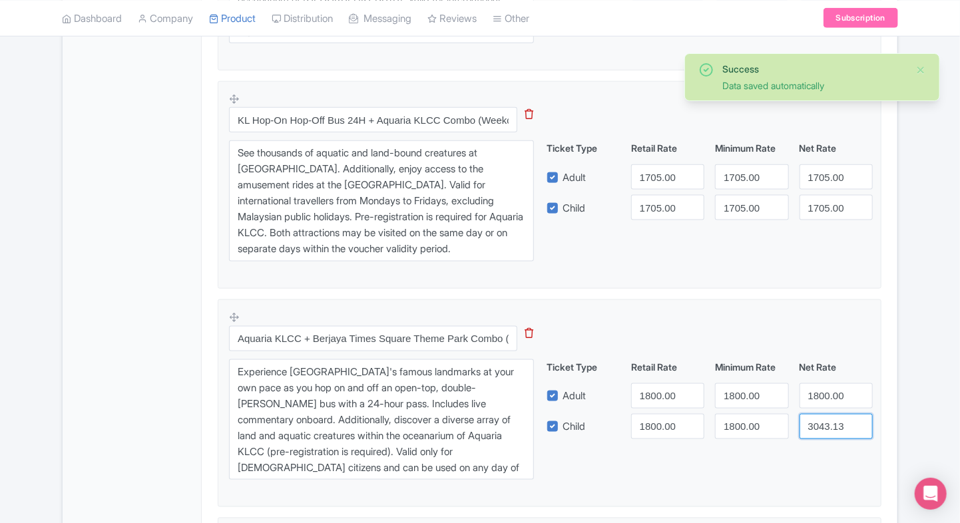
paste input "1800.00"
click at [818, 424] on input "3043.13" at bounding box center [836, 426] width 73 height 25
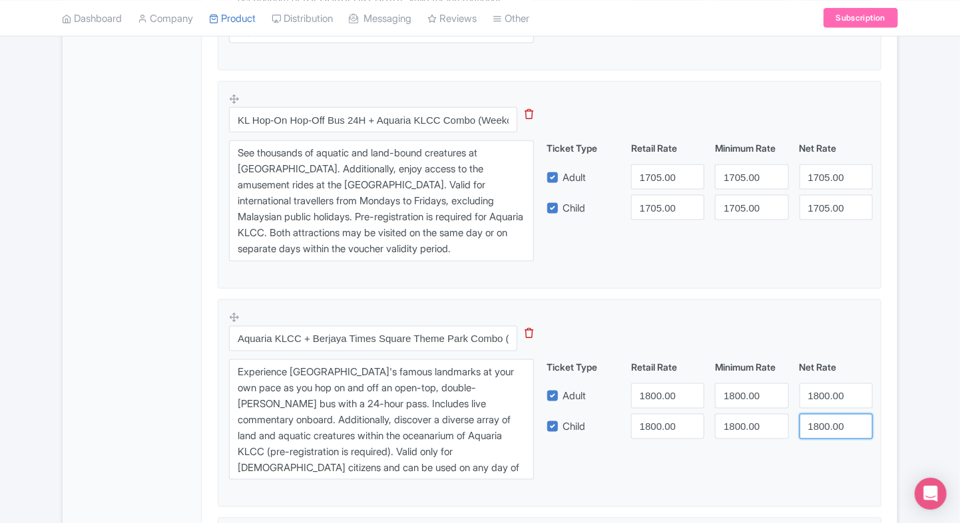
type input "1800.00"
click at [202, 409] on div "Aquaria KLCC Tickets, Malaysia Name * i Aquaria KLCC Tickets, Malaysia Your pro…" at bounding box center [550, 233] width 696 height 1476
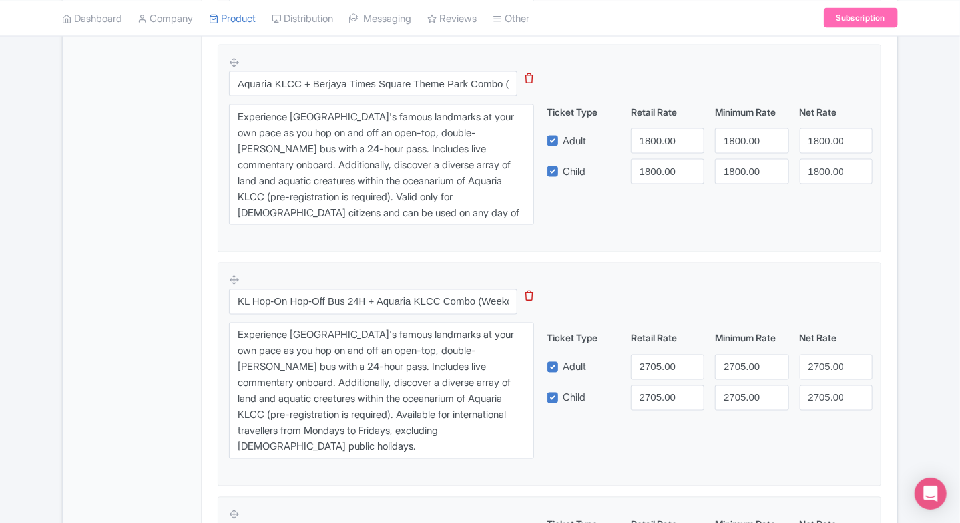
scroll to position [985, 0]
click at [378, 297] on input "KL Hop-On Hop-Off Bus 24H + Aquaria KLCC Combo (Weekday, International Travelle…" at bounding box center [373, 301] width 288 height 25
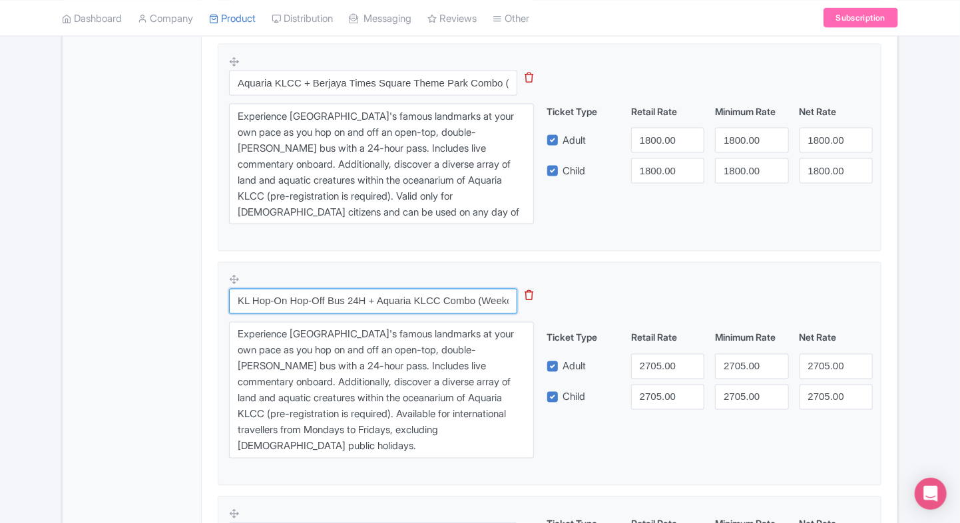
paste input "Aquaria KLCC Weekend & Public Holiday Admission ("
type input "Aquaria KLCC Weekend & Public Holiday Admission (International Travellers)"
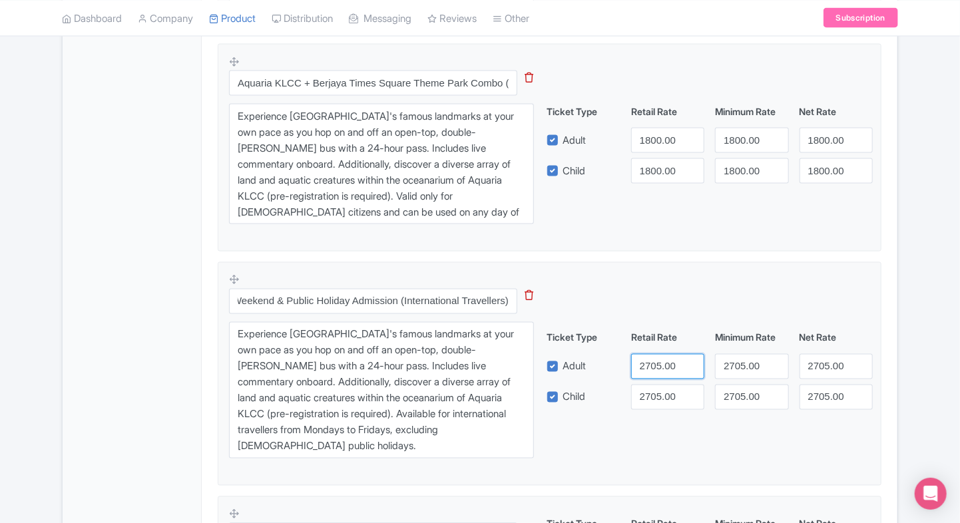
scroll to position [0, 0]
click at [642, 373] on input "2705.00" at bounding box center [667, 366] width 73 height 25
type input "1936"
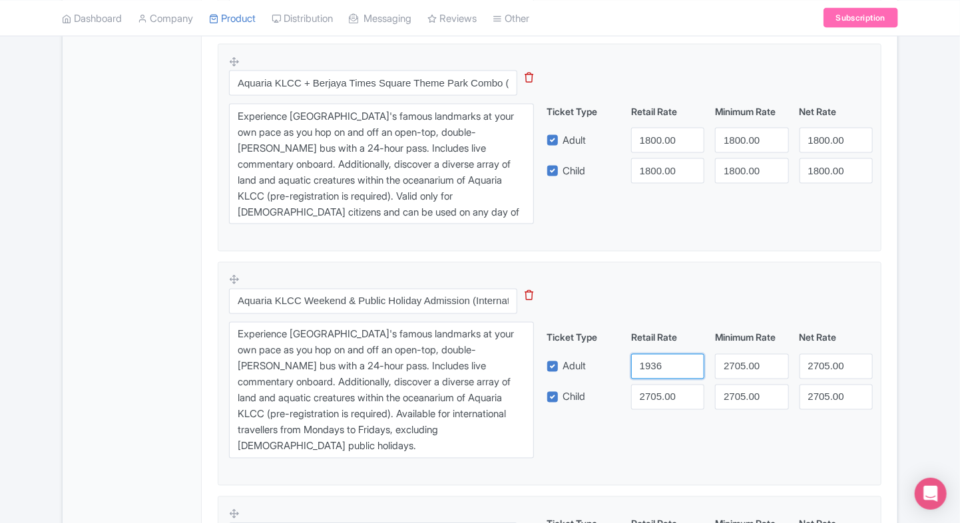
click at [656, 371] on input "1936" at bounding box center [667, 366] width 73 height 25
click at [658, 406] on input "2705.00" at bounding box center [667, 397] width 73 height 25
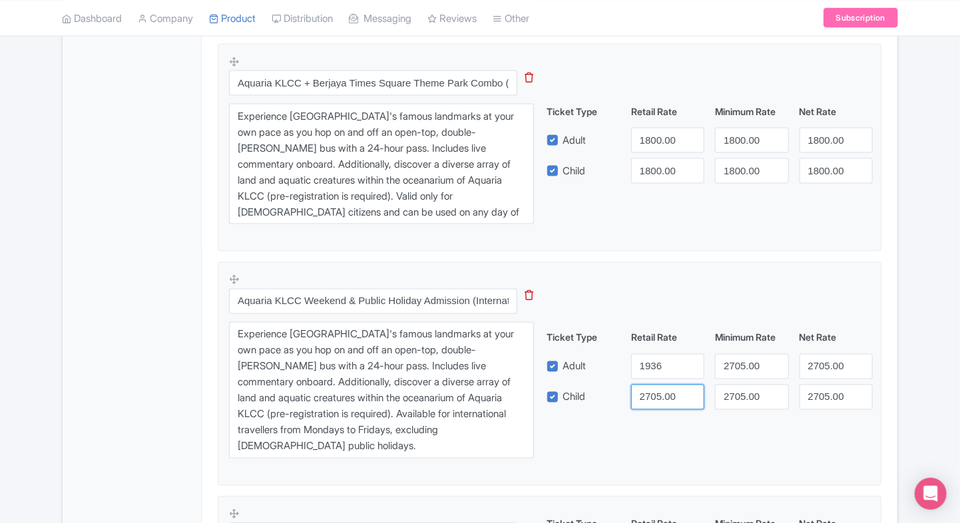
click at [658, 406] on input "2705.00" at bounding box center [667, 397] width 73 height 25
paste input "1936"
type input "1936"
click at [734, 366] on input "2705.00" at bounding box center [751, 366] width 73 height 25
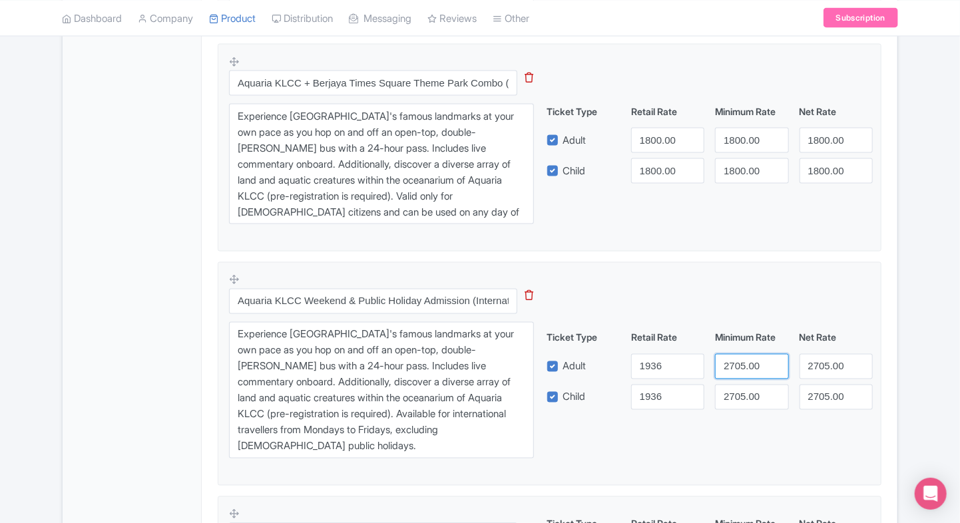
paste input "1936"
click at [734, 366] on input "2705.00" at bounding box center [751, 366] width 73 height 25
type input "1936"
drag, startPoint x: 734, startPoint y: 381, endPoint x: 732, endPoint y: 387, distance: 6.8
click at [732, 387] on div "Ticket Type Retail Rate Minimum Rate Net Rate Adult 1936 1936 2705.00 Child 193…" at bounding box center [710, 370] width 321 height 79
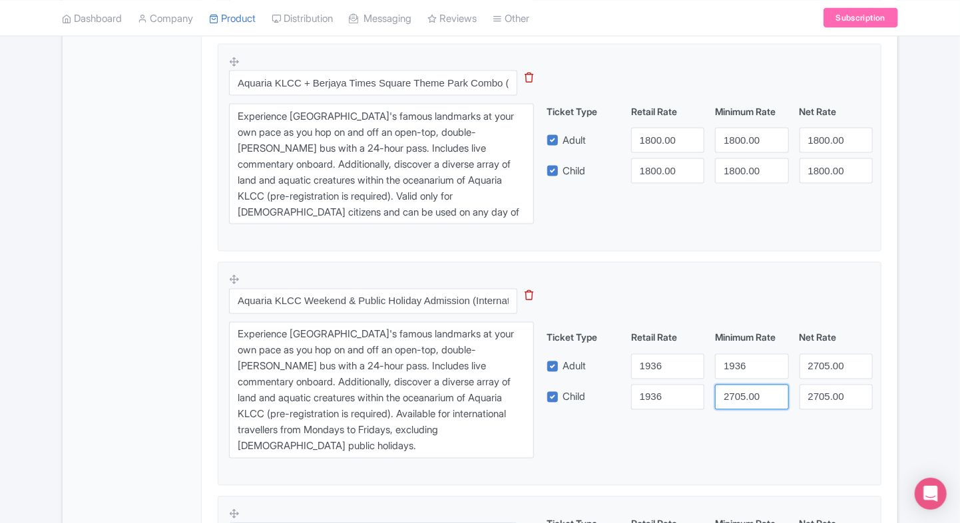
click at [732, 387] on input "2705.00" at bounding box center [751, 397] width 73 height 25
drag, startPoint x: 732, startPoint y: 387, endPoint x: 768, endPoint y: 379, distance: 36.2
click at [732, 387] on input "2705.00" at bounding box center [751, 397] width 73 height 25
paste input "1936"
click at [732, 387] on input "2705.00" at bounding box center [751, 397] width 73 height 25
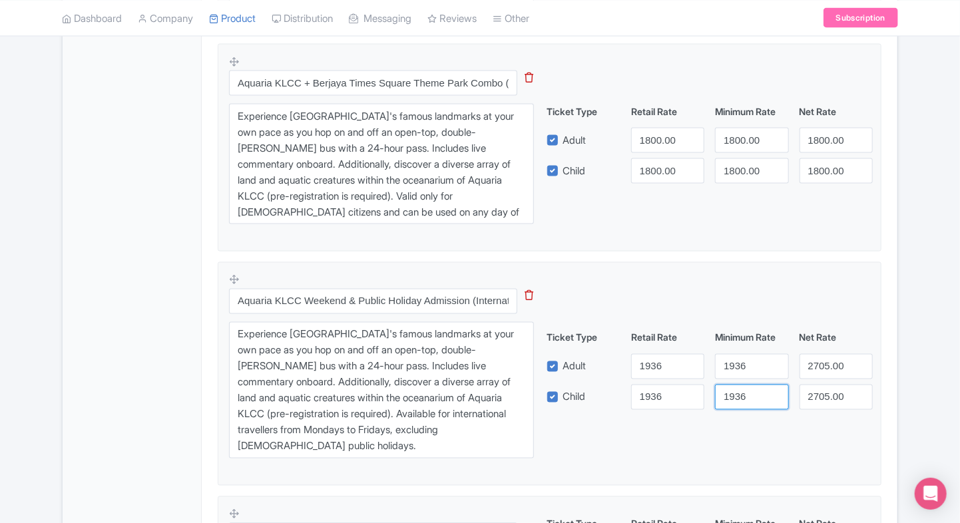
type input "1936"
click at [822, 367] on input "2705.00" at bounding box center [836, 366] width 73 height 25
paste input "1936"
click at [822, 367] on input "2705.00" at bounding box center [836, 366] width 73 height 25
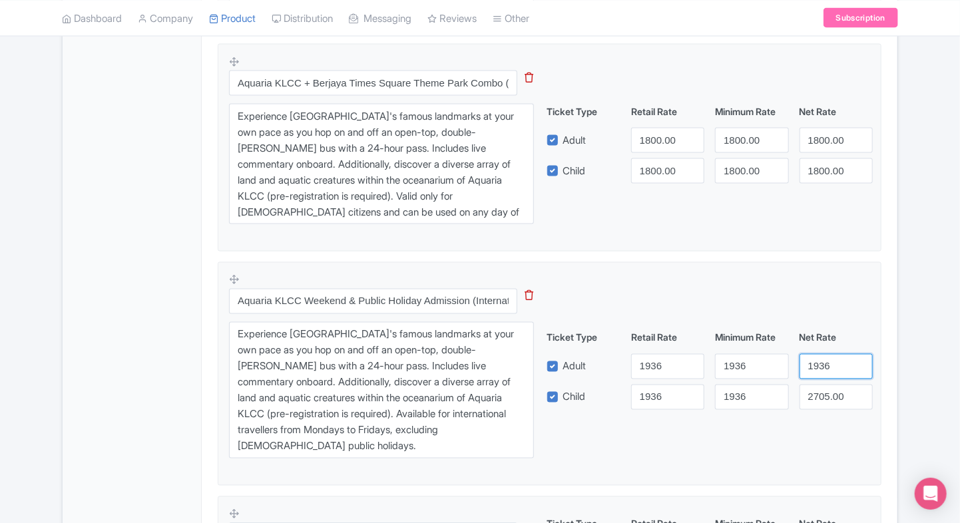
type input "1936"
click at [818, 387] on input "2705.00" at bounding box center [836, 397] width 73 height 25
paste input "1936"
click at [818, 387] on input "1936" at bounding box center [836, 397] width 73 height 25
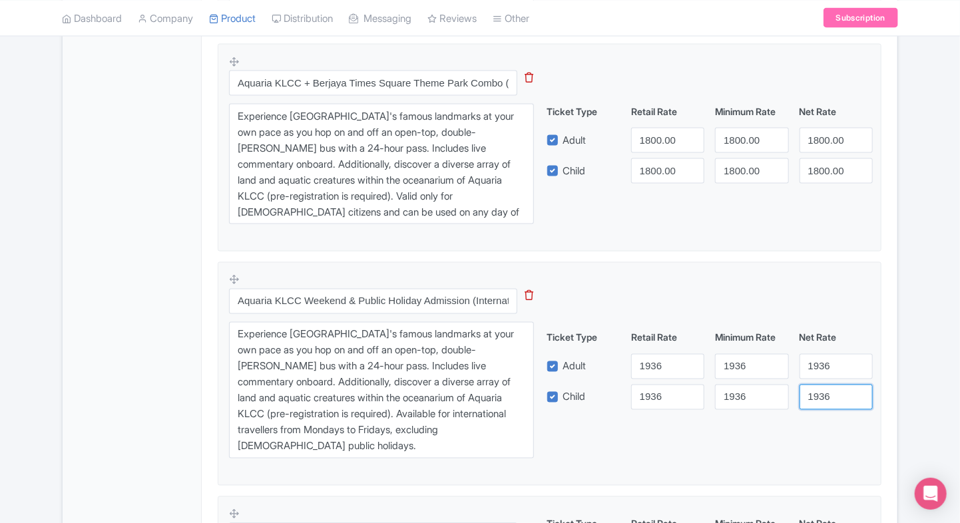
type input "1936"
click at [885, 363] on div "Product Options i Aquaria KLCC Weekday Admission (International Travellers) Thi…" at bounding box center [550, 77] width 680 height 1157
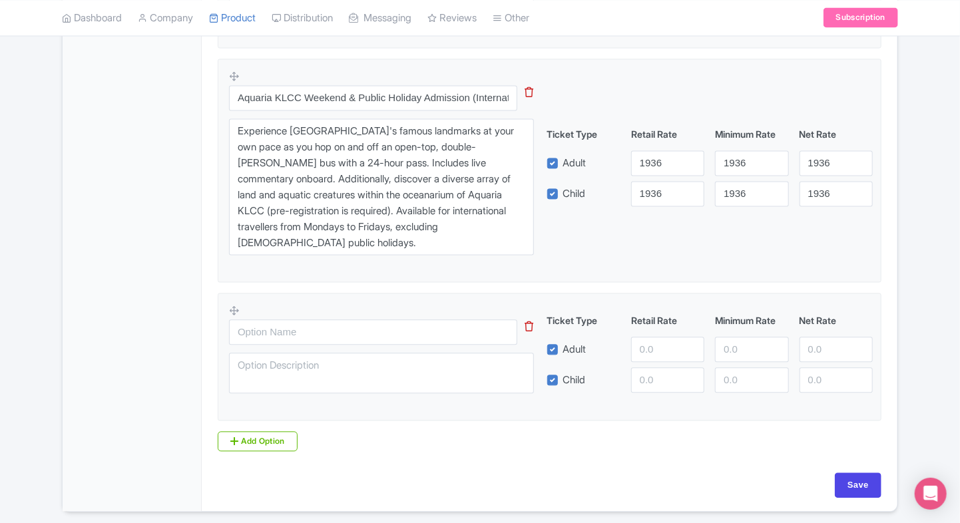
scroll to position [1188, 0]
click at [272, 339] on input "text" at bounding box center [373, 332] width 288 height 25
paste input "KL Hop-On Hop-Off Bus 24H + Aquaria KLCC Combo (Weekend & Public Holidays, Mala…"
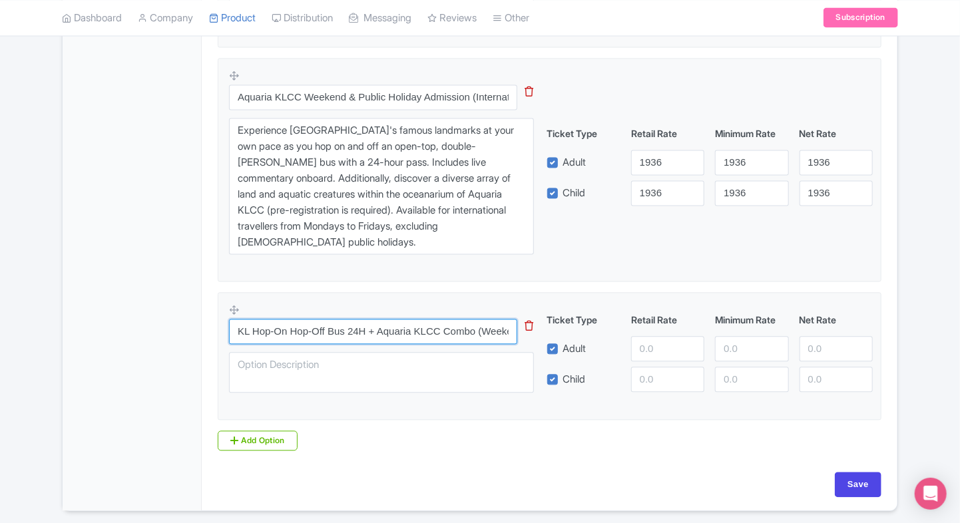
scroll to position [0, 187]
type input "KL Hop-On Hop-Off Bus 24H + Aquaria KLCC Combo (Weekend & Public Holidays, Mala…"
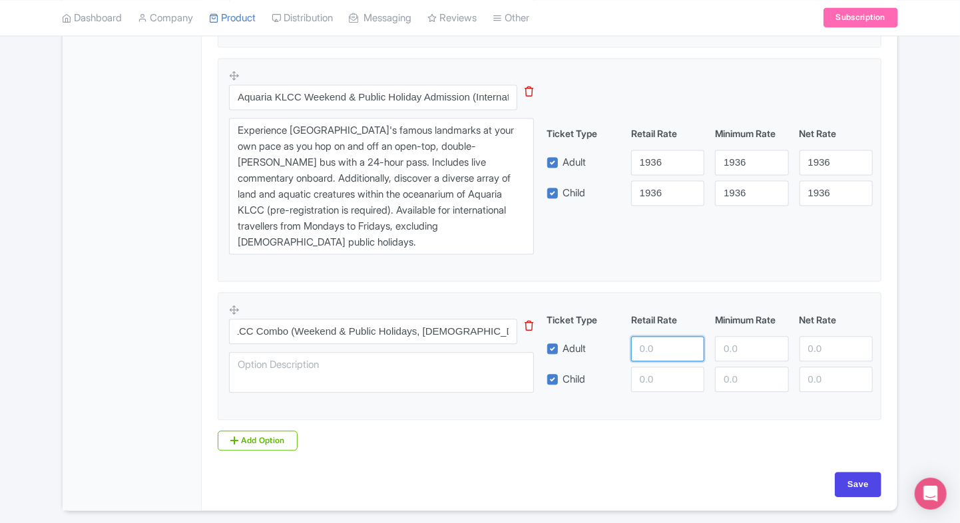
scroll to position [0, 0]
click at [658, 350] on input "number" at bounding box center [667, 349] width 73 height 25
type input "2543"
click at [662, 382] on input "number" at bounding box center [667, 379] width 73 height 25
paste input "2543"
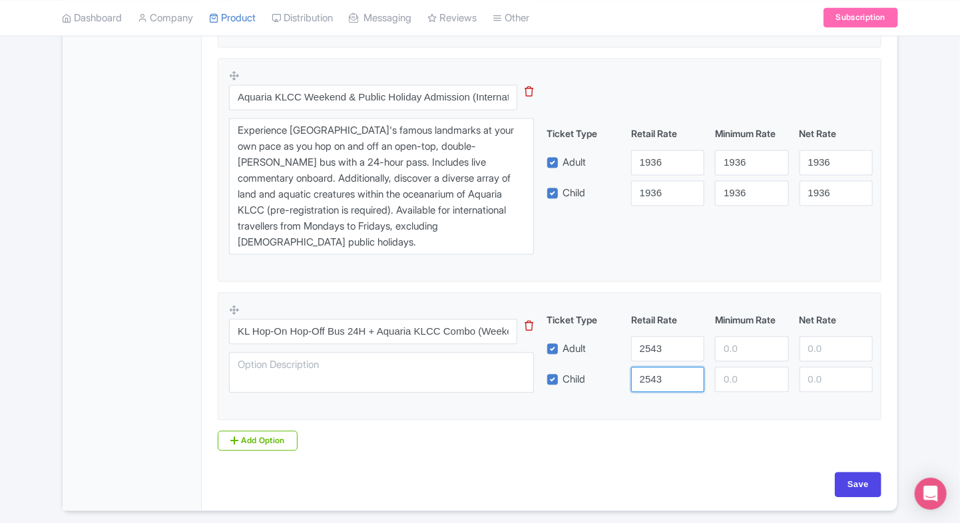
type input "2543"
paste input "2543"
click at [747, 342] on input "number" at bounding box center [751, 349] width 73 height 25
type input "2543"
paste input "2543"
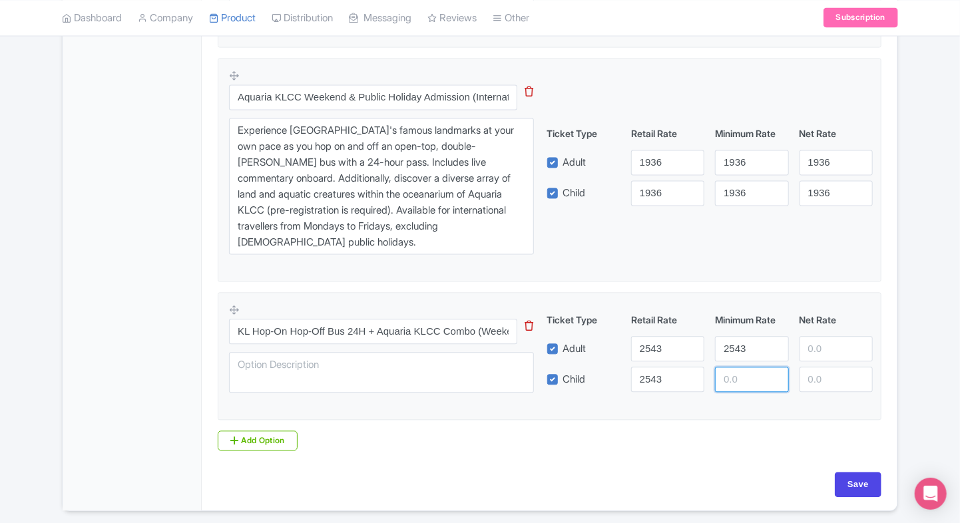
click at [740, 373] on input "number" at bounding box center [751, 379] width 73 height 25
type input "2543"
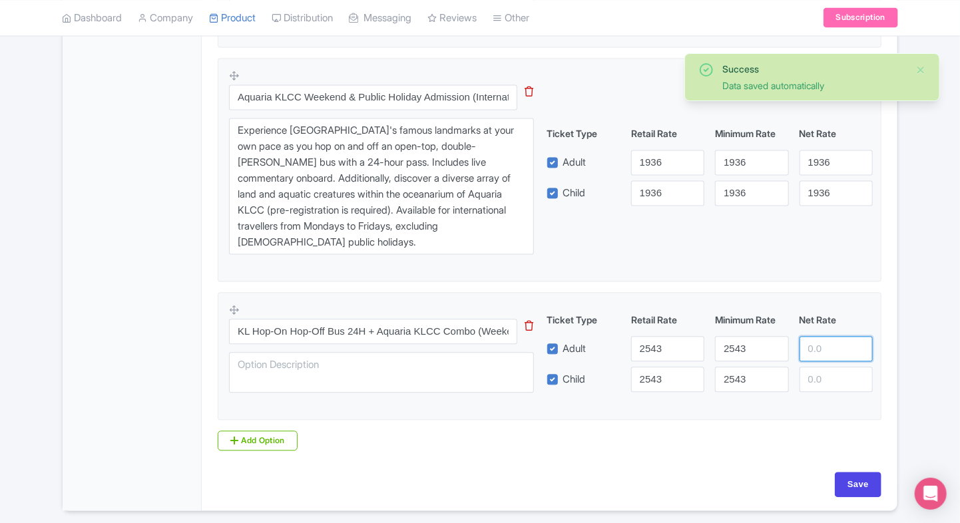
click at [808, 354] on input "number" at bounding box center [836, 349] width 73 height 25
paste input "2543"
type input "2543"
paste input "2543"
click at [822, 384] on input "number" at bounding box center [836, 379] width 73 height 25
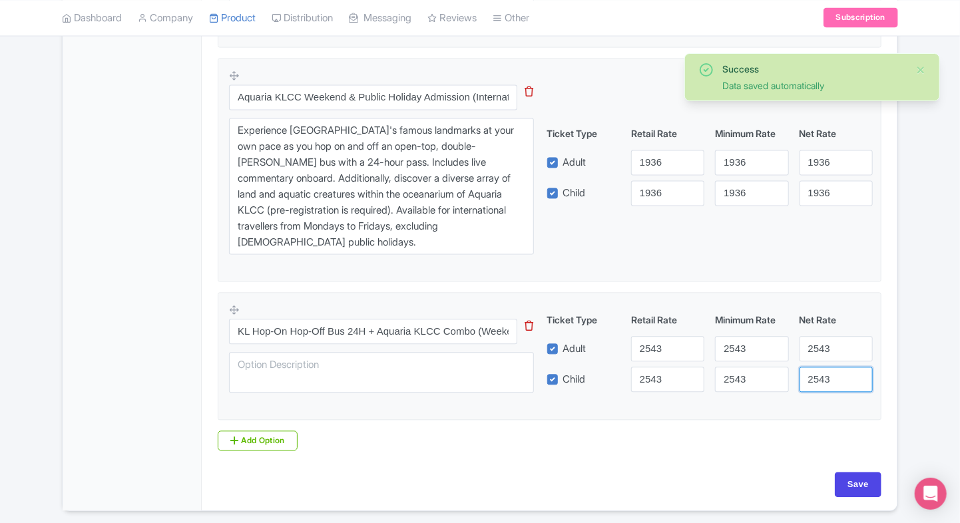
type input "2543"
click at [253, 434] on link "Add Option" at bounding box center [258, 441] width 80 height 20
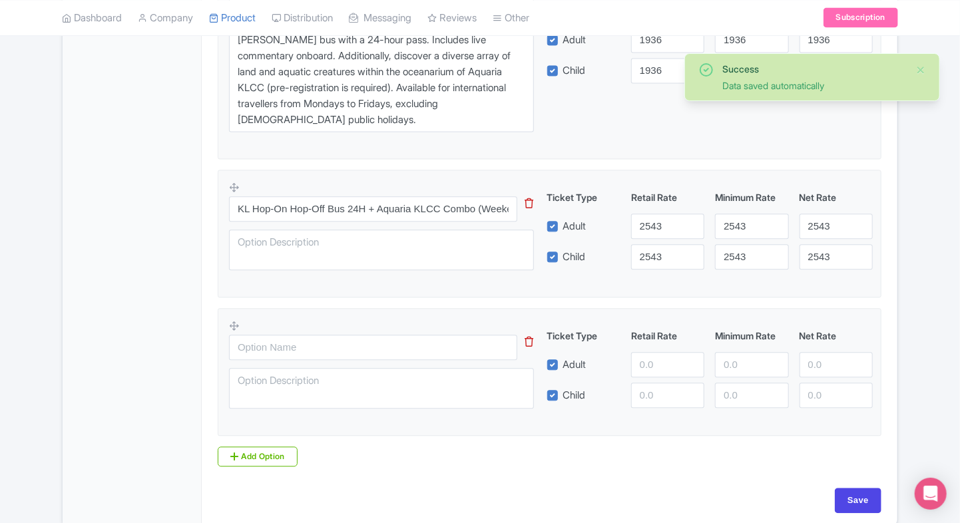
scroll to position [1333, 0]
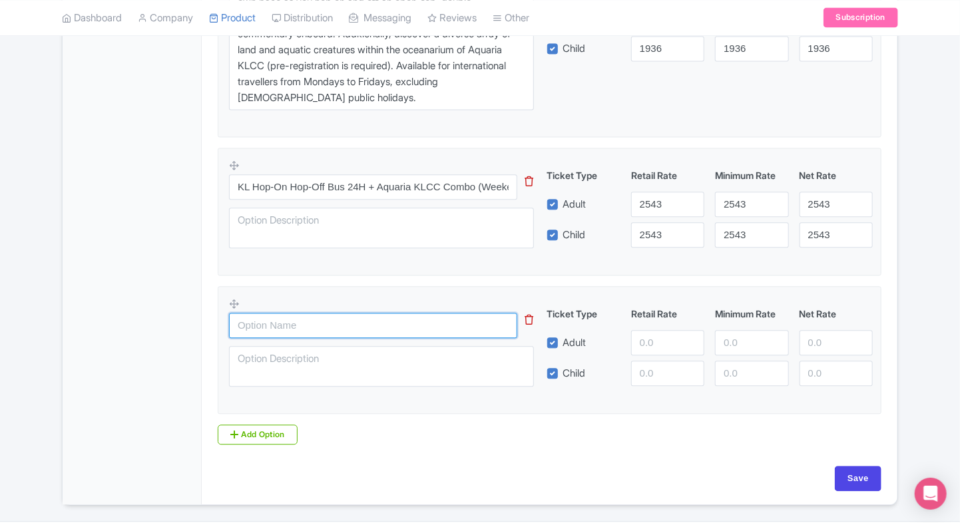
click at [403, 313] on input "text" at bounding box center [373, 325] width 288 height 25
paste input "Aquaria KLCC + Berjaya Times Square Theme Park Combo (International Travellers)"
type input "Aquaria KLCC + Berjaya Times Square Theme Park Combo (International Travellers)"
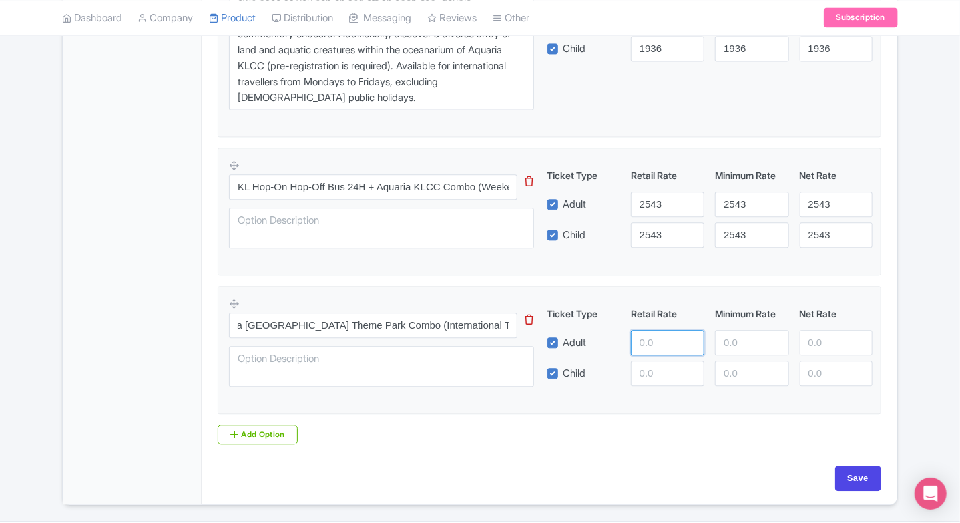
scroll to position [0, 0]
click at [645, 339] on input "number" at bounding box center [667, 342] width 73 height 25
type input "2901"
click at [642, 365] on input "number" at bounding box center [667, 373] width 73 height 25
paste input "2901"
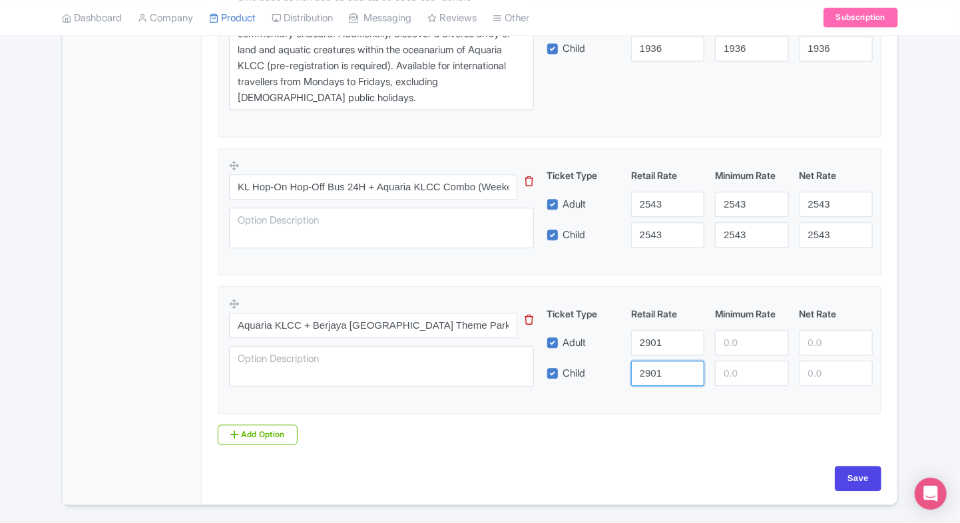
type input "2901"
paste input "2901"
click at [745, 344] on input "number" at bounding box center [751, 342] width 73 height 25
type input "2901"
click at [732, 372] on input "number" at bounding box center [751, 373] width 73 height 25
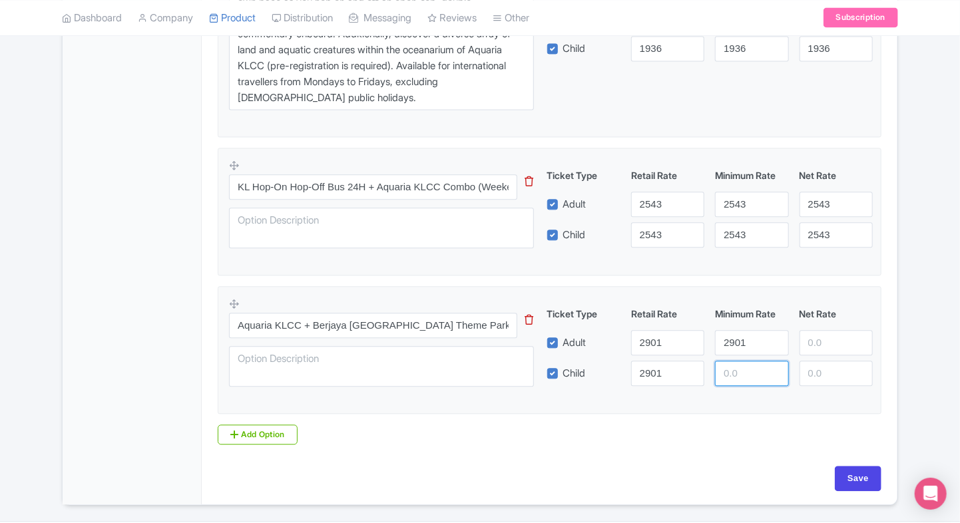
paste input "2901"
type input "2901"
click at [818, 346] on input "number" at bounding box center [836, 342] width 73 height 25
paste input "2901"
type input "2901"
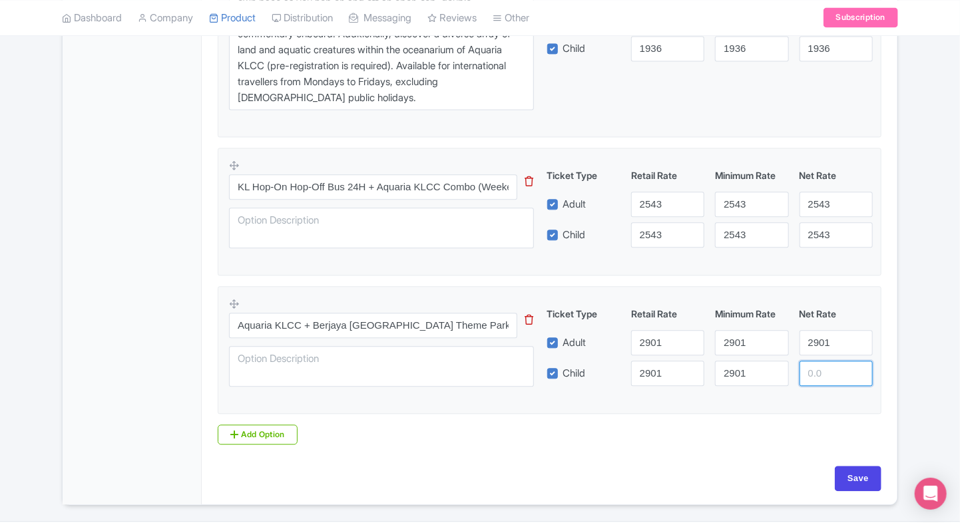
paste input "2901"
click at [818, 377] on input "number" at bounding box center [836, 373] width 73 height 25
type input "2901"
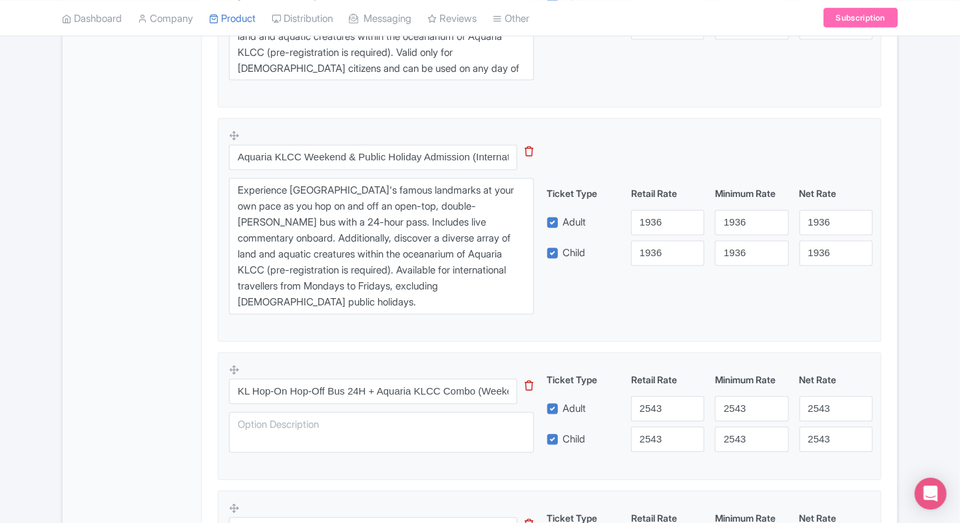
scroll to position [1128, 0]
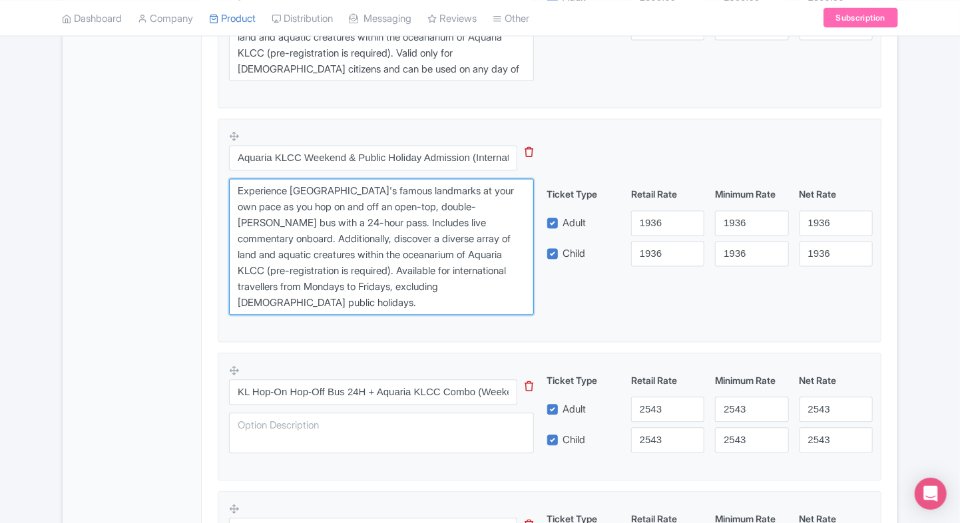
click at [263, 282] on textarea "Experience Kuala Lumpur's famous landmarks at your own pace as you hop on and o…" at bounding box center [381, 247] width 305 height 137
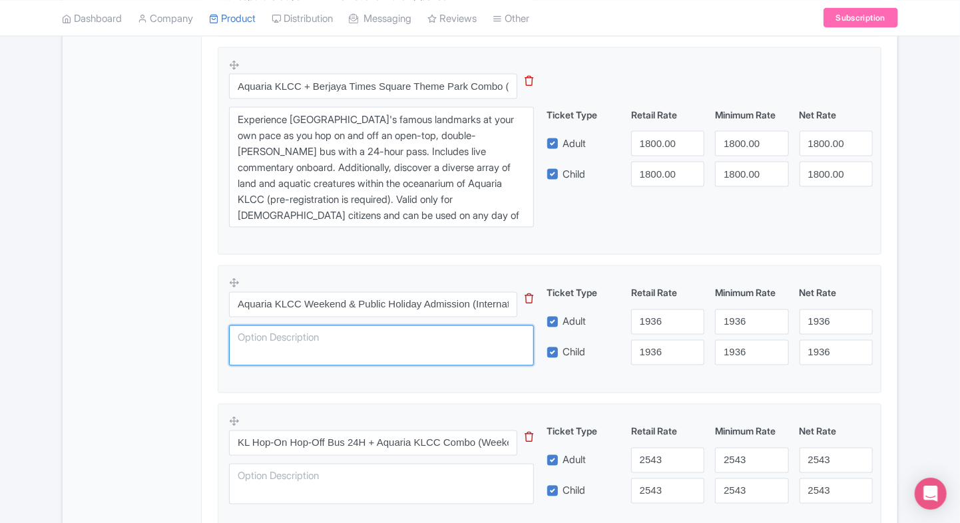
scroll to position [973, 0]
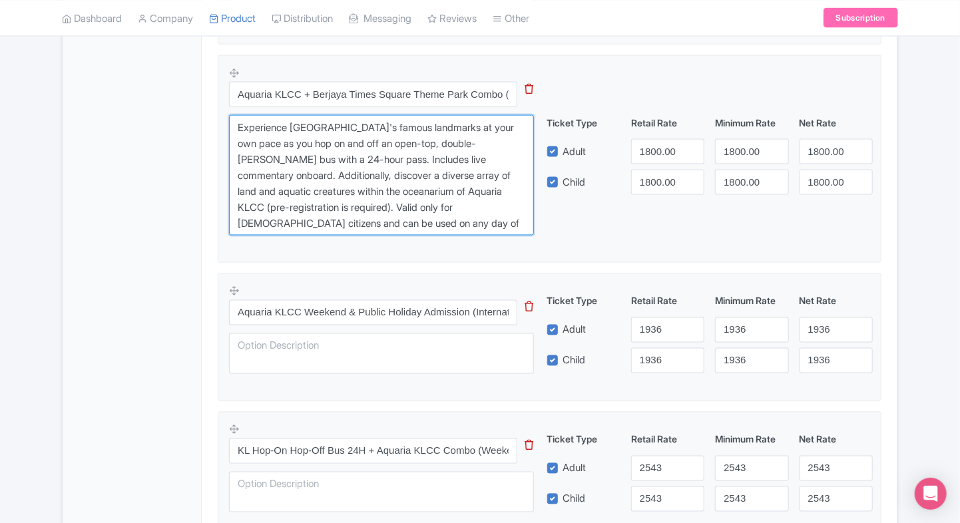
click at [354, 140] on textarea "Experience Kuala Lumpur's famous landmarks at your own pace as you hop on and o…" at bounding box center [381, 175] width 305 height 121
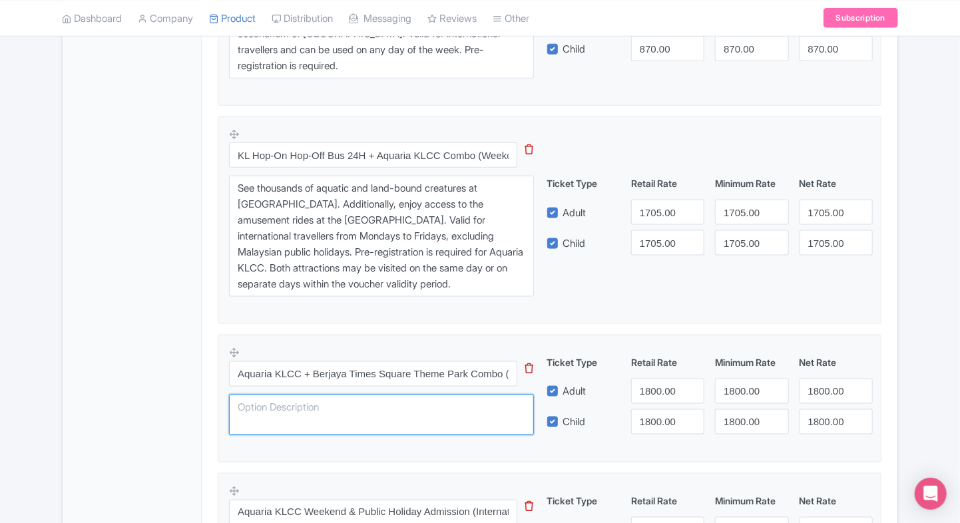
scroll to position [684, 0]
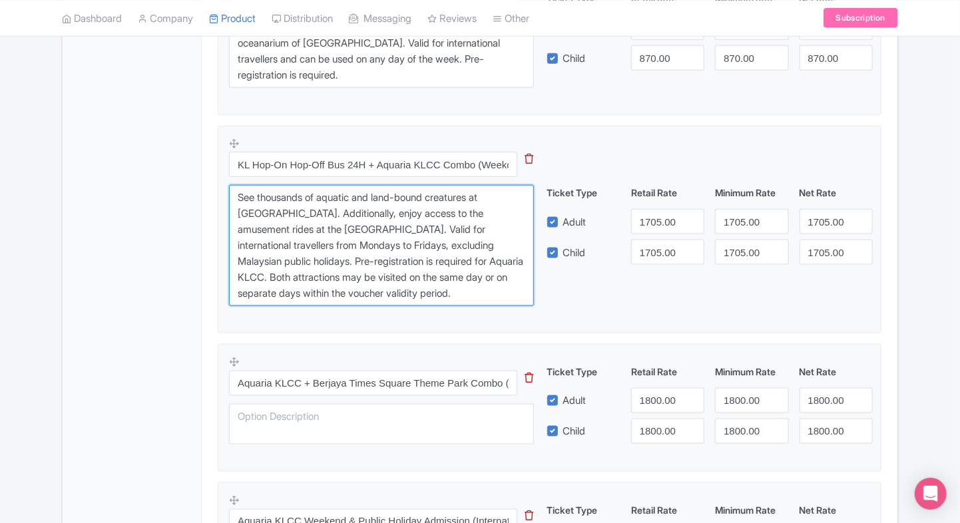
click at [304, 227] on textarea "See thousands of aquatic and land-bound creatures at Aquaria KLCC. Additionally…" at bounding box center [381, 245] width 305 height 121
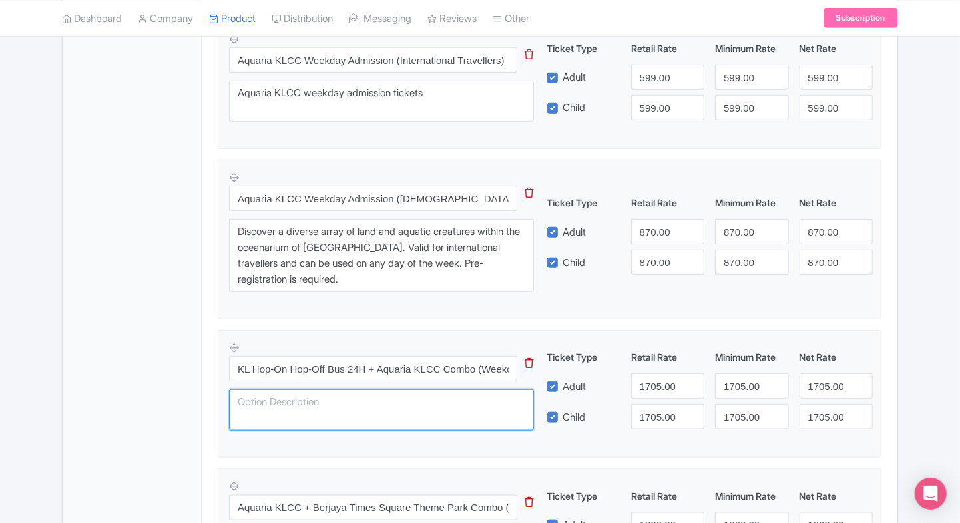
scroll to position [477, 0]
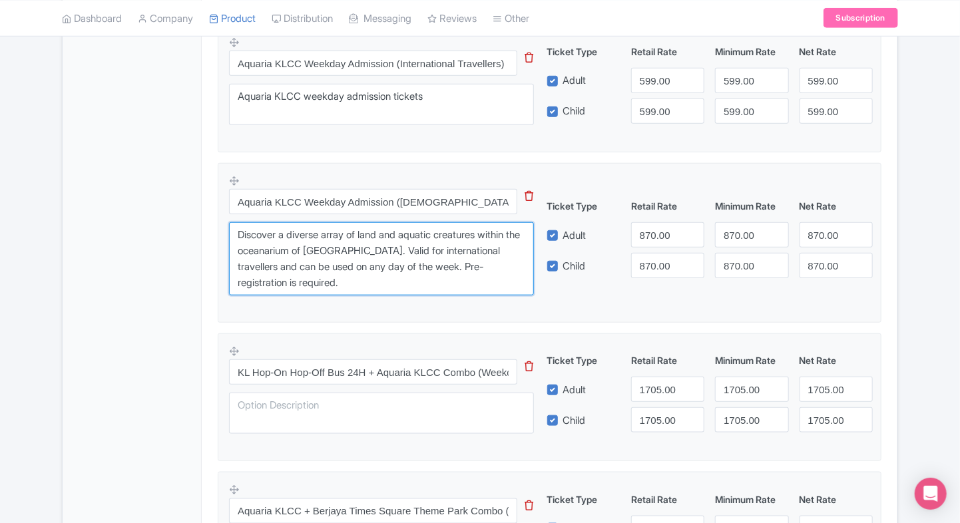
click at [314, 268] on textarea "Discover a diverse array of land and aquatic creatures within the oceanarium of…" at bounding box center [381, 258] width 305 height 73
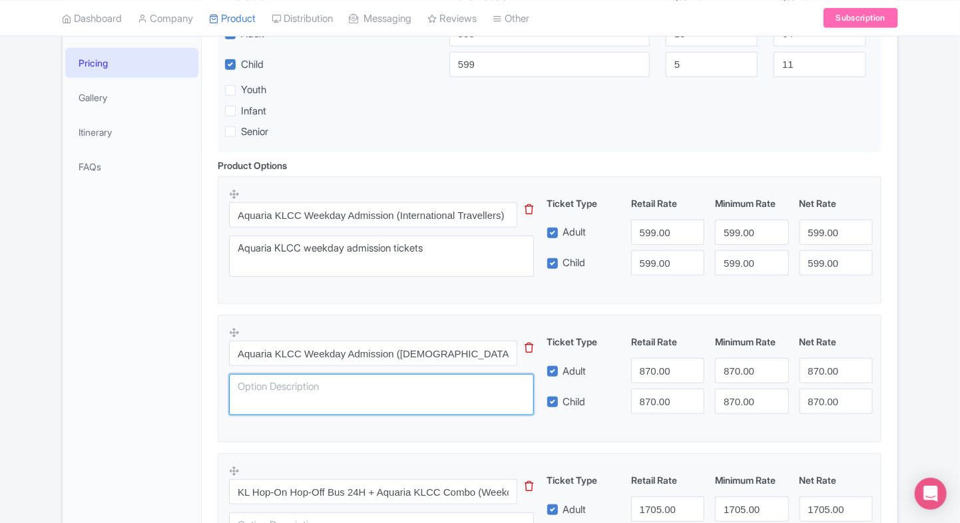
scroll to position [324, 0]
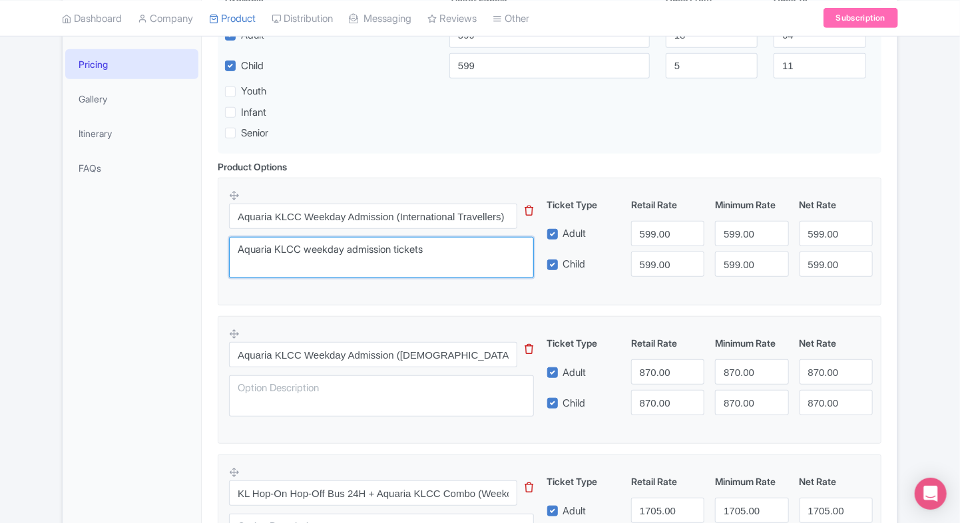
click at [314, 258] on textarea "Aquaria KLCC weekday admission tickets" at bounding box center [381, 257] width 305 height 41
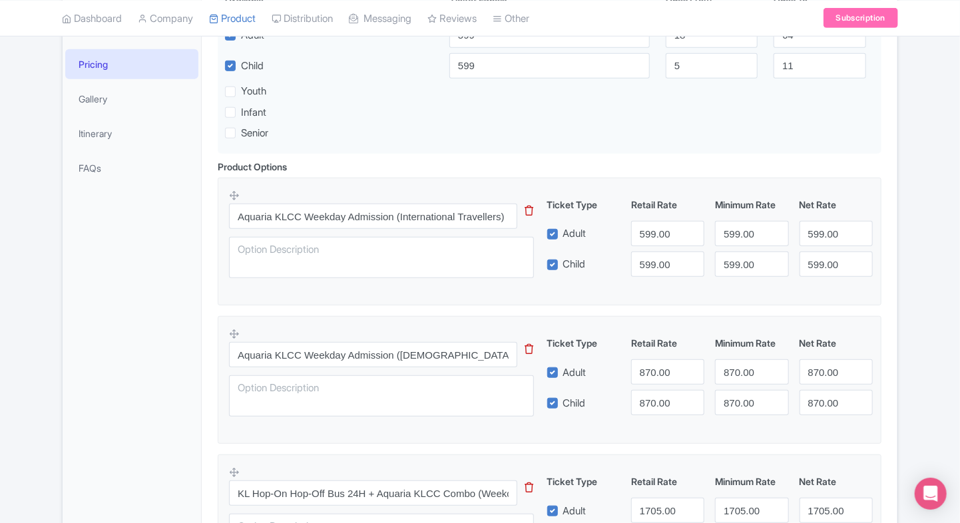
click at [38, 298] on div "Success Data saved automatically ← Back to Products Aquaria KLCC Tickets, Malay…" at bounding box center [480, 515] width 960 height 1426
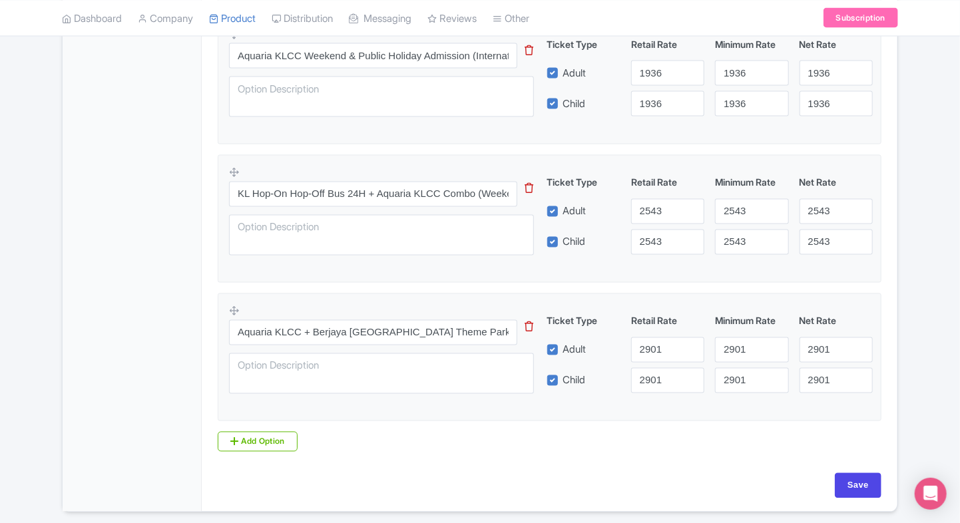
scroll to position [1082, 0]
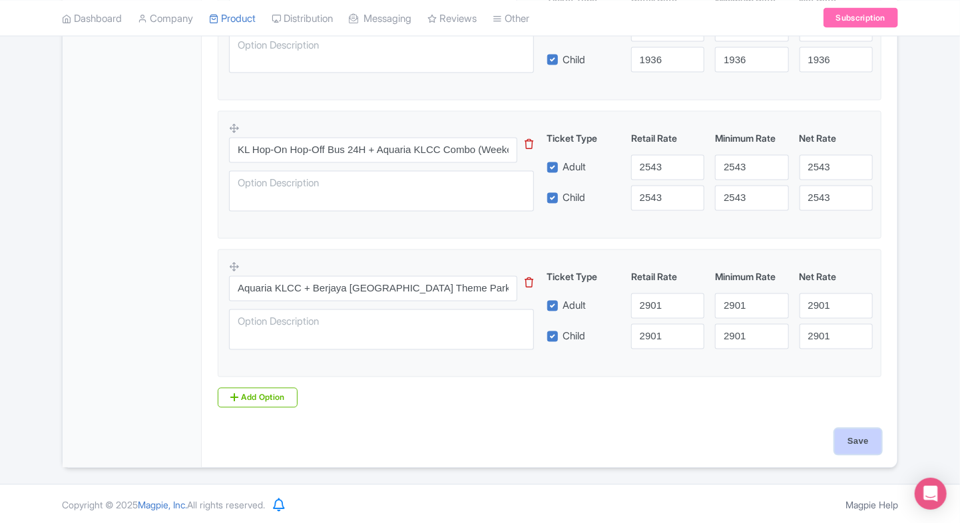
click at [861, 438] on input "Save" at bounding box center [858, 441] width 47 height 25
type input "Saving..."
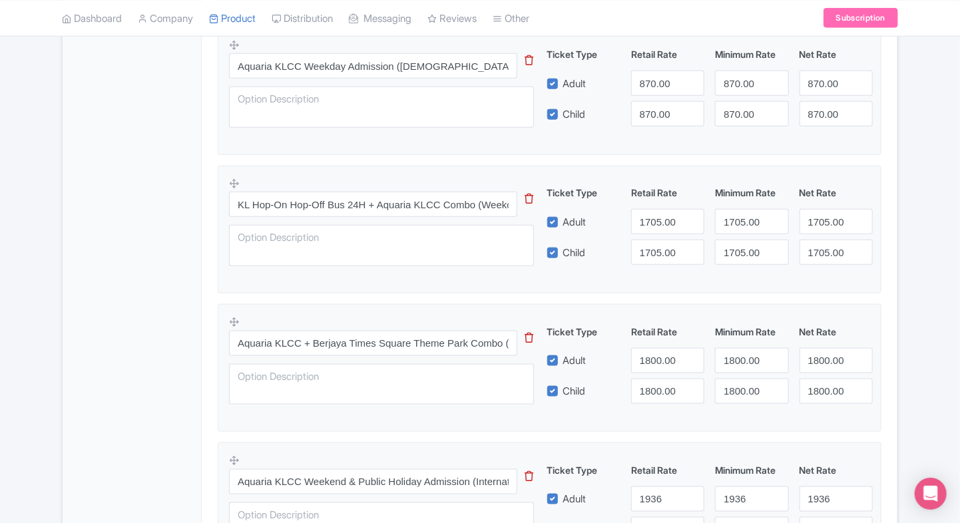
scroll to position [608, 0]
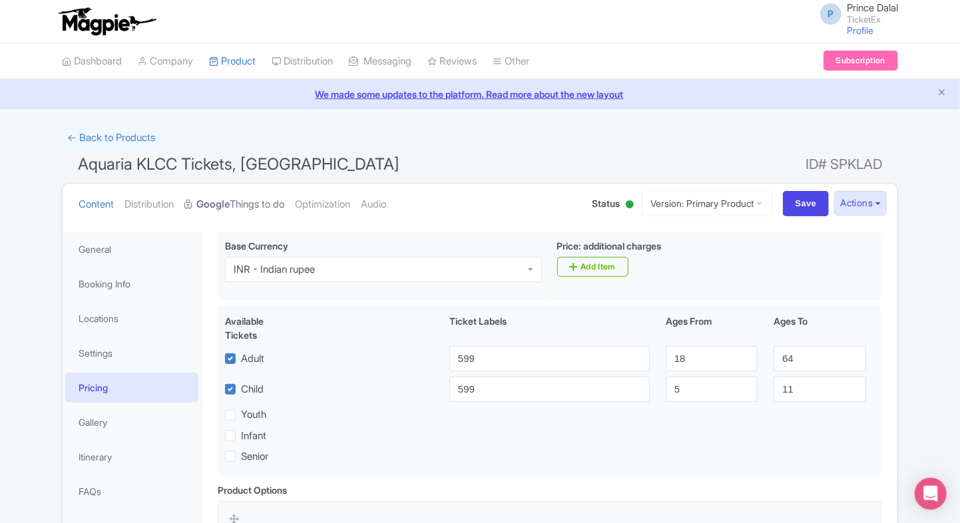
click at [222, 206] on strong "Google" at bounding box center [212, 204] width 33 height 15
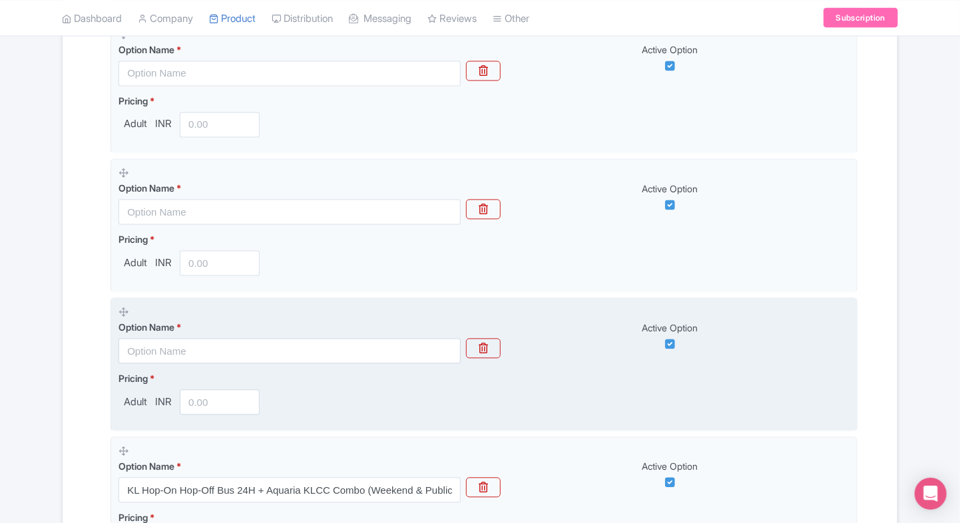
scroll to position [1150, 0]
click at [480, 348] on icon "button" at bounding box center [483, 349] width 9 height 11
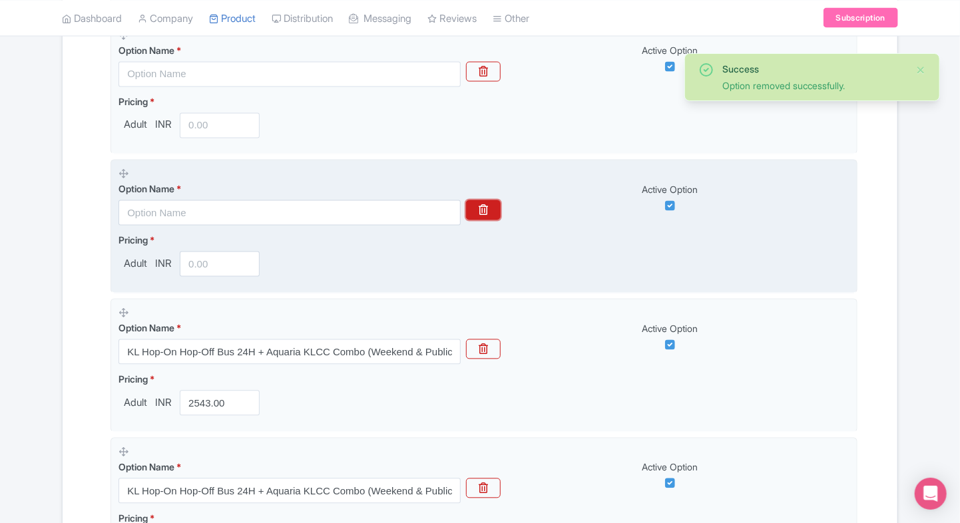
click at [486, 207] on icon "button" at bounding box center [483, 210] width 9 height 11
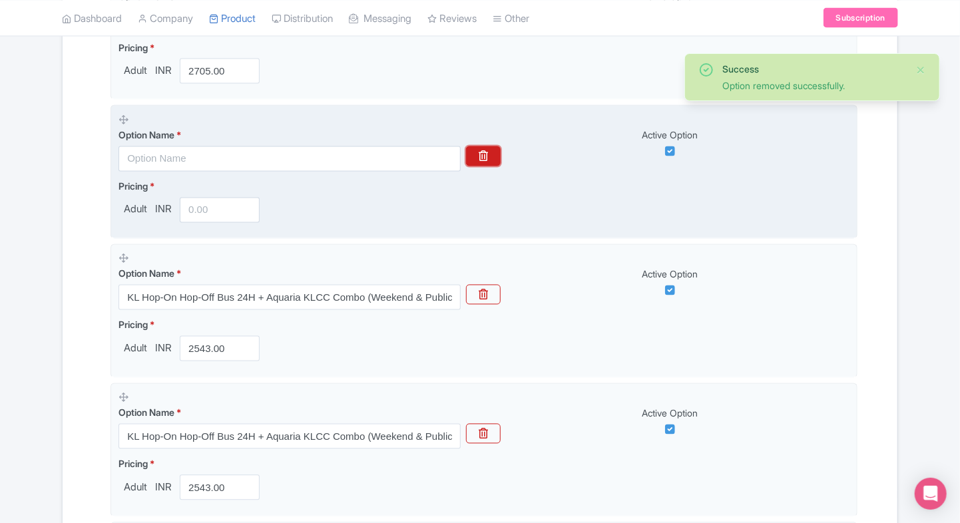
click at [482, 156] on icon "button" at bounding box center [483, 156] width 9 height 11
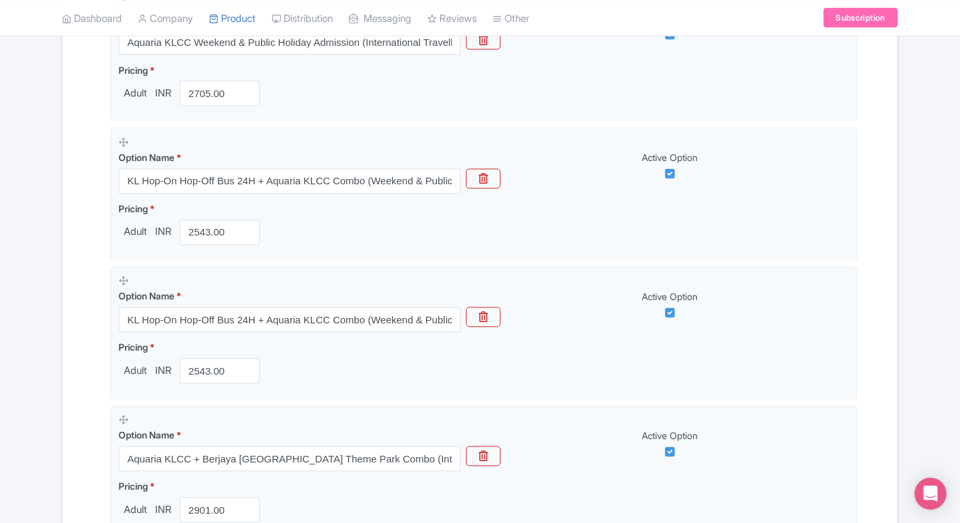
scroll to position [1069, 0]
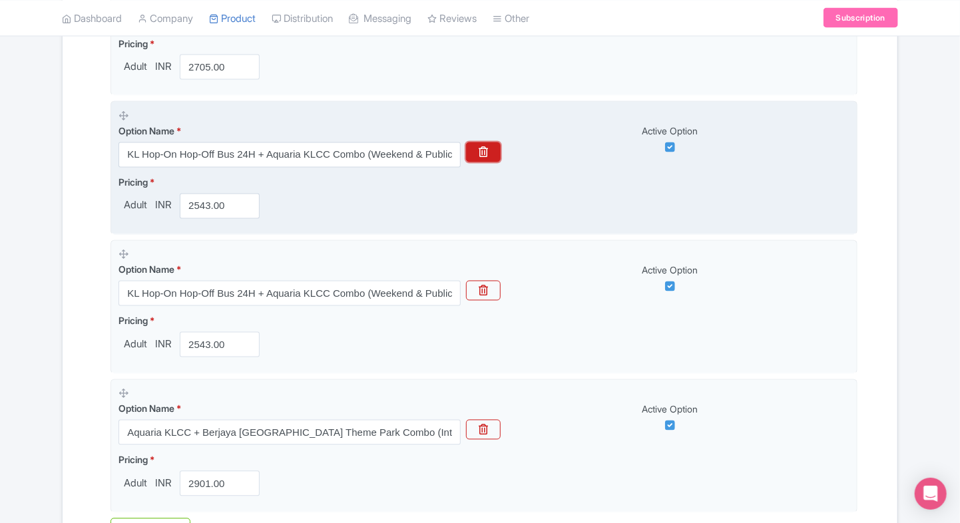
click at [481, 150] on icon "button" at bounding box center [483, 152] width 9 height 11
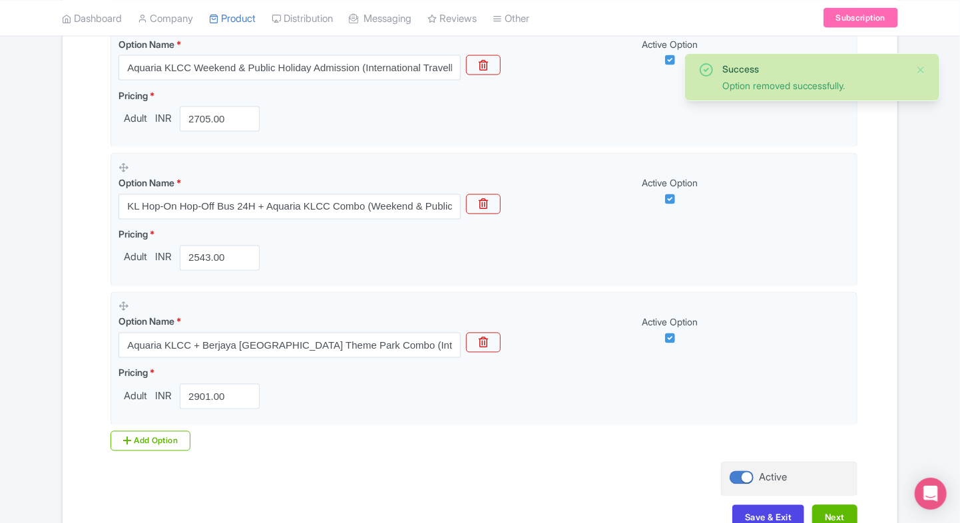
scroll to position [1005, 0]
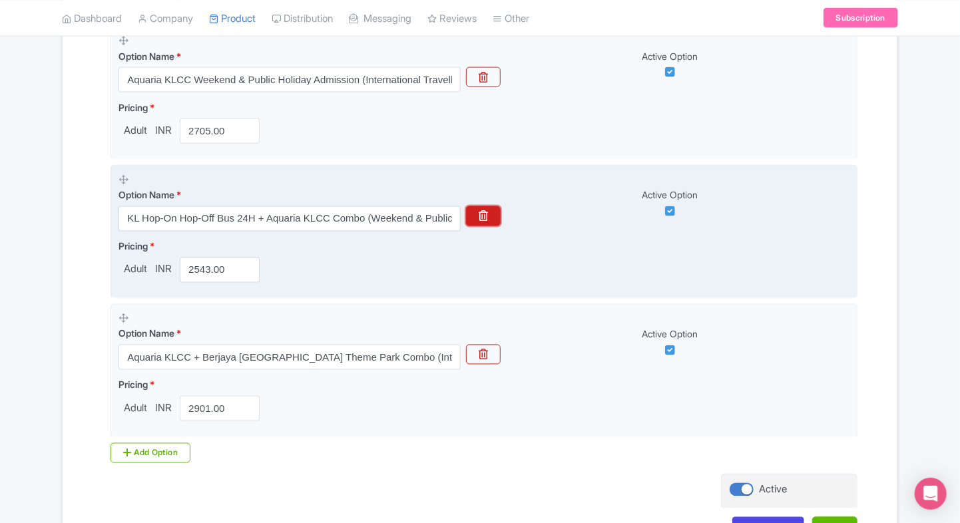
click at [488, 214] on icon "button" at bounding box center [483, 216] width 9 height 11
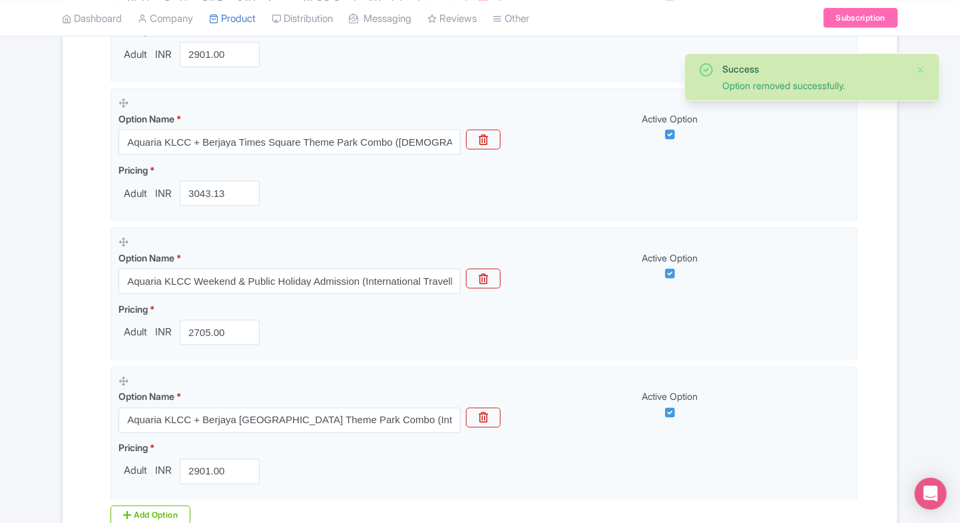
scroll to position [795, 0]
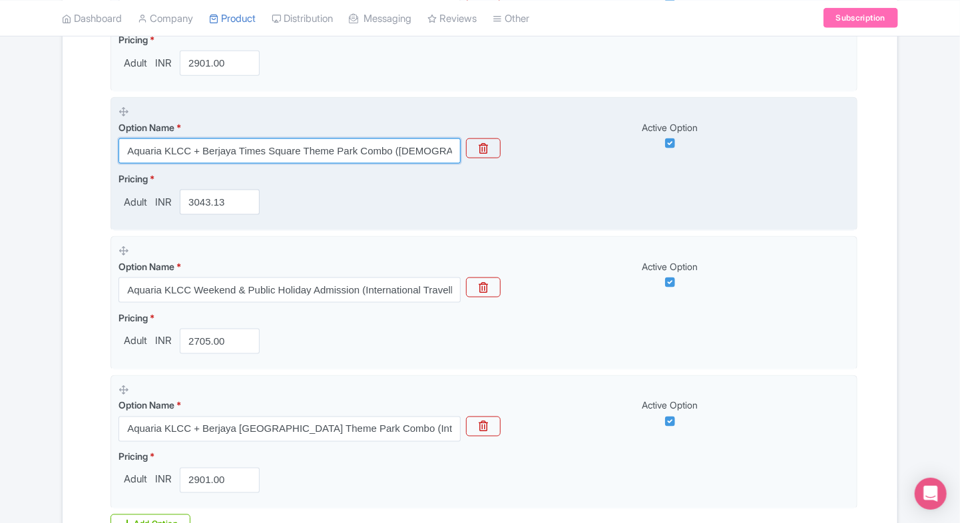
click at [270, 156] on input "Aquaria KLCC + Berjaya Times Square Theme Park Combo ([DEMOGRAPHIC_DATA] Citize…" at bounding box center [289, 150] width 342 height 25
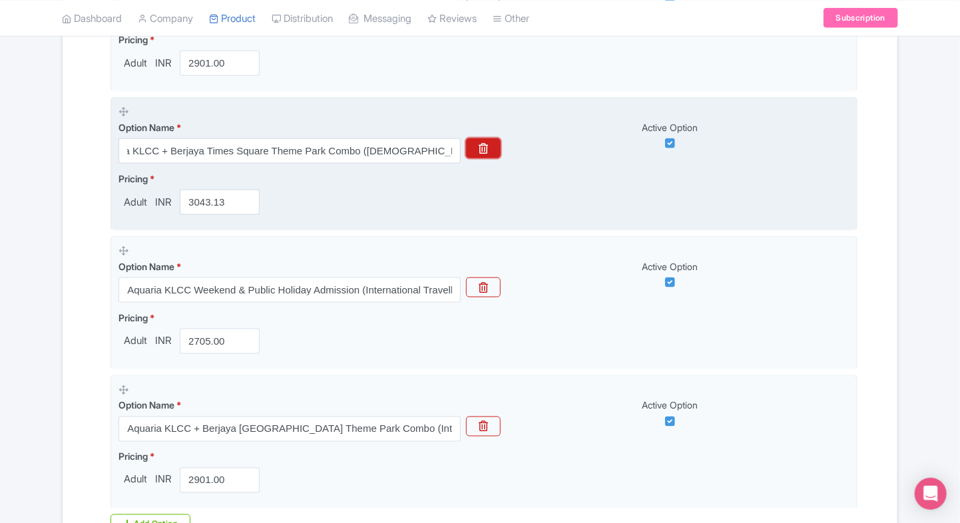
scroll to position [0, 0]
click at [477, 145] on button "button" at bounding box center [483, 148] width 35 height 20
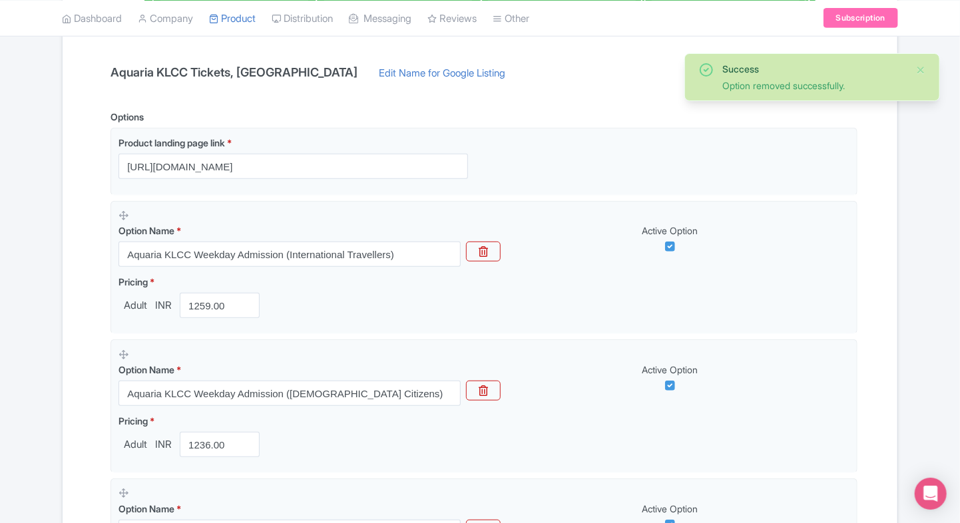
scroll to position [318, 0]
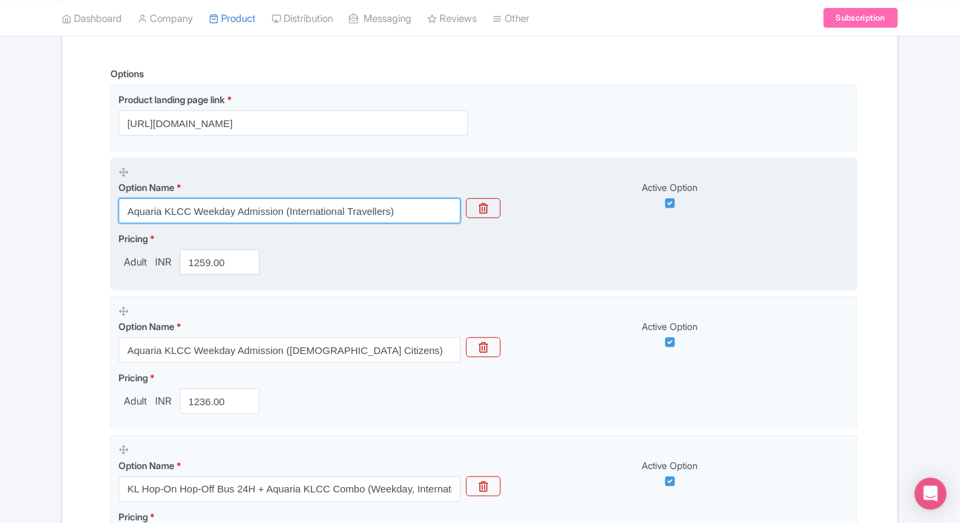
click at [231, 214] on input "Aquaria KLCC Weekday Admission (International Travellers)" at bounding box center [289, 210] width 342 height 25
paste input "text"
type input "Aquaria KLCC Weekday Admission (International Travellers)"
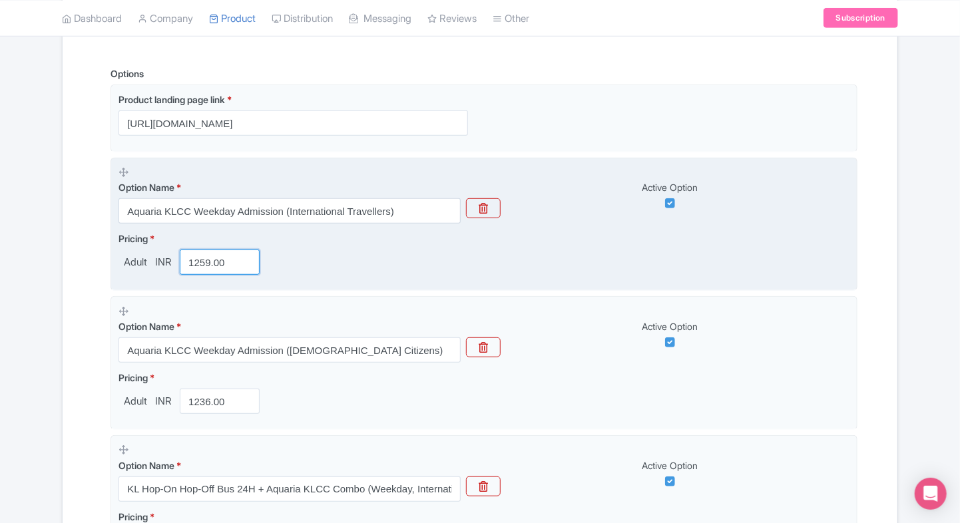
click at [213, 254] on input "1259.00" at bounding box center [220, 262] width 80 height 25
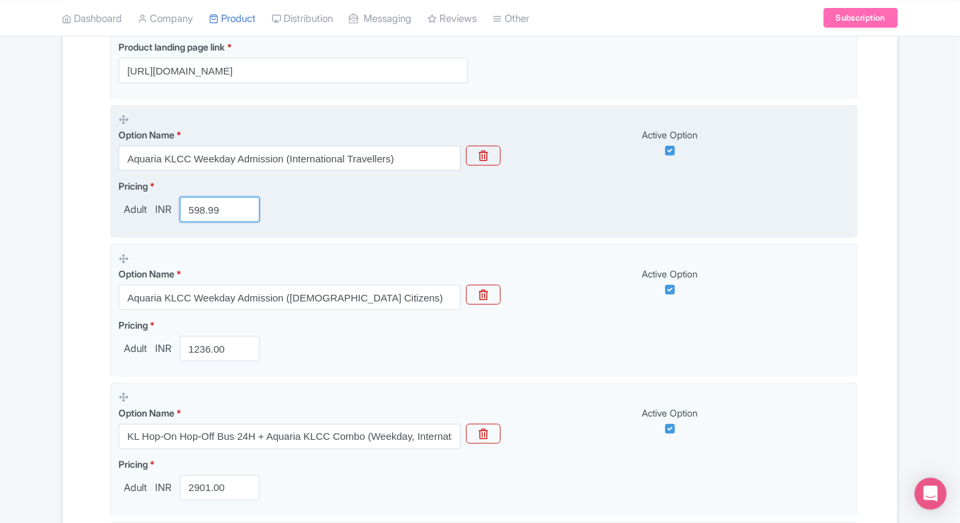
scroll to position [394, 0]
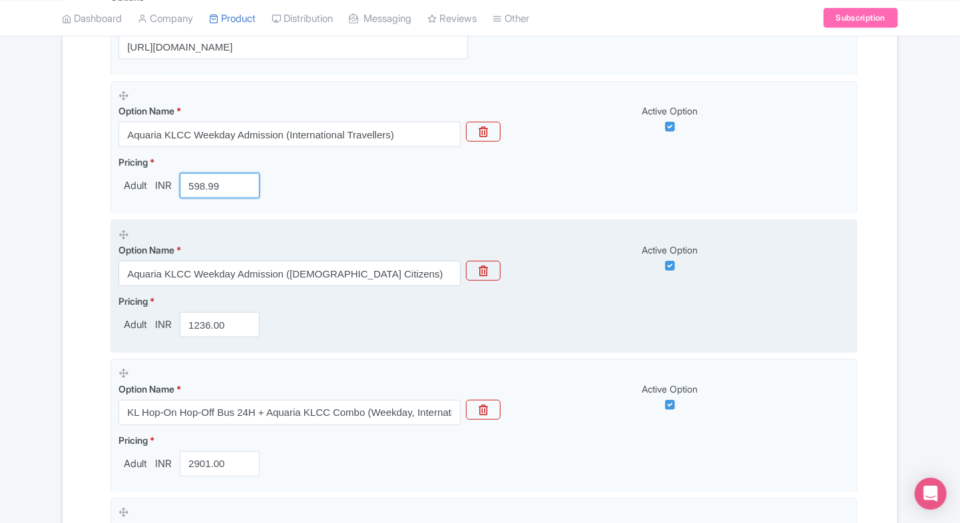
type input "598.99"
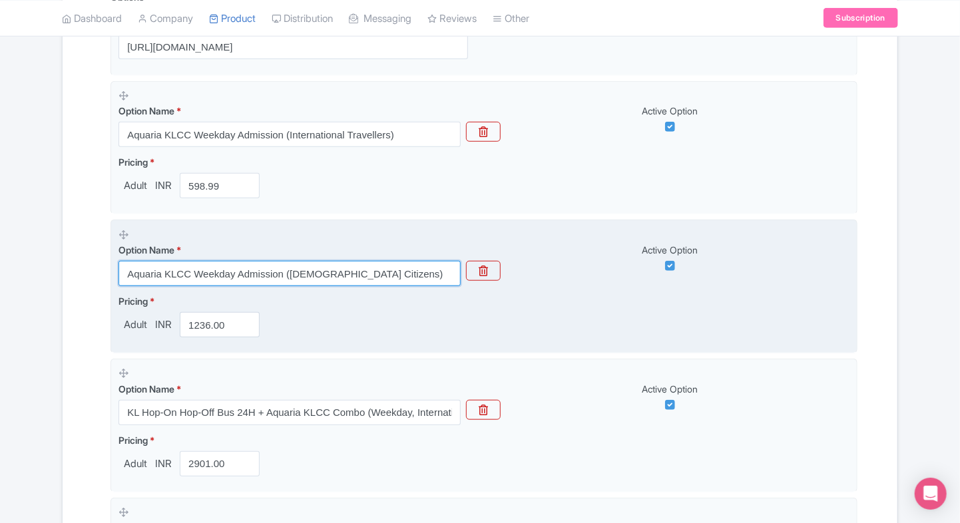
click at [183, 261] on input "Aquaria KLCC Weekday Admission ([DEMOGRAPHIC_DATA] Citizens)" at bounding box center [289, 273] width 342 height 25
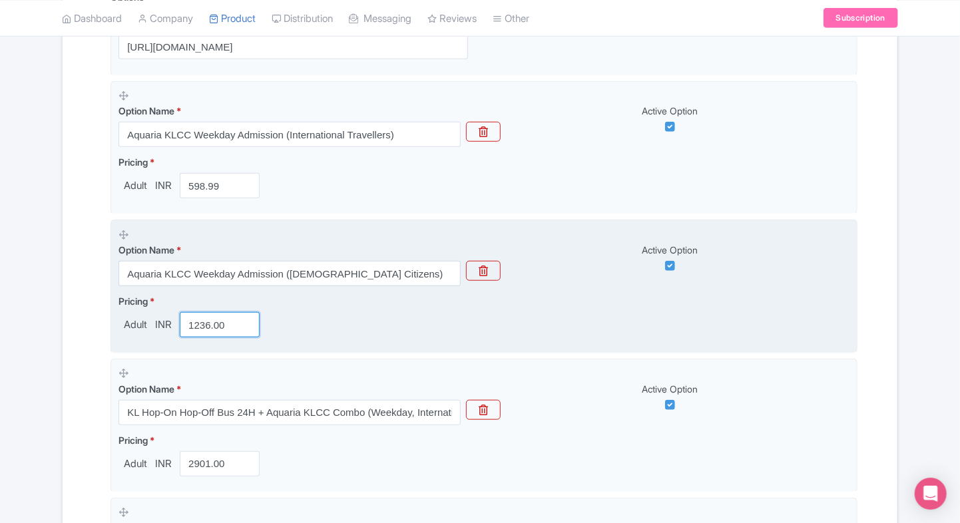
click at [196, 324] on input "1236.00" at bounding box center [220, 324] width 80 height 25
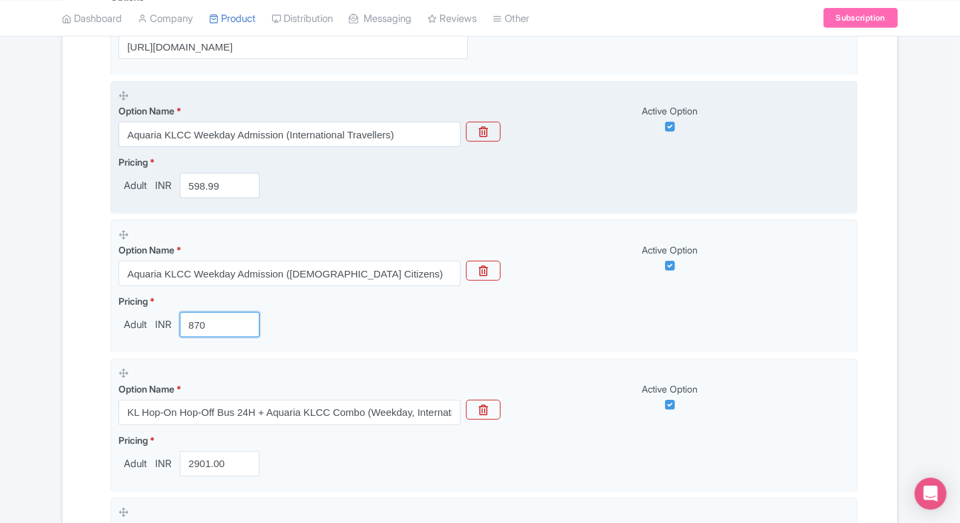
type input "870"
click at [218, 174] on input "598.99" at bounding box center [220, 185] width 80 height 25
type input "6"
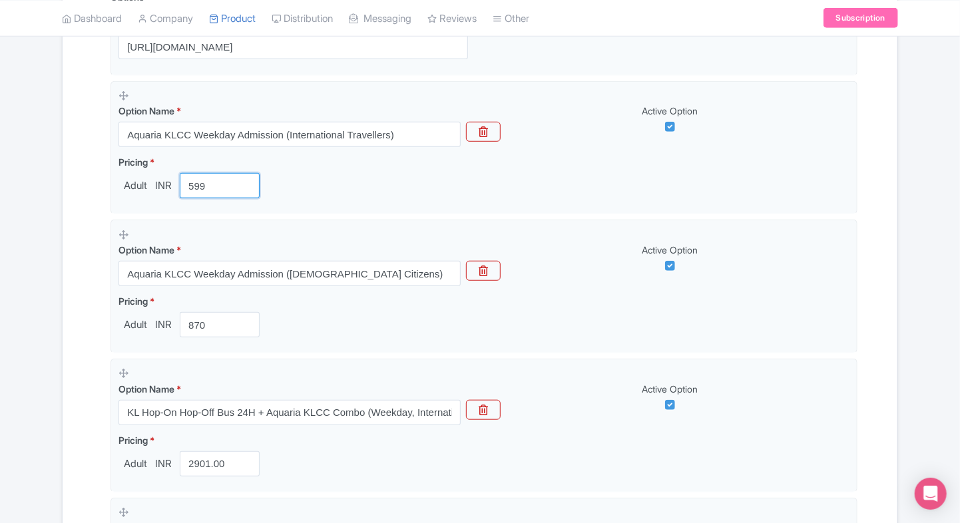
type input "599"
click at [83, 247] on div "Name & Price Locations Description & Reviews Images & Categories Complete Aquar…" at bounding box center [480, 368] width 819 height 1044
click at [29, 288] on div "Success Option removed successfully. ← Back to Products Aquaria KLCC Tickets, M…" at bounding box center [480, 314] width 960 height 1167
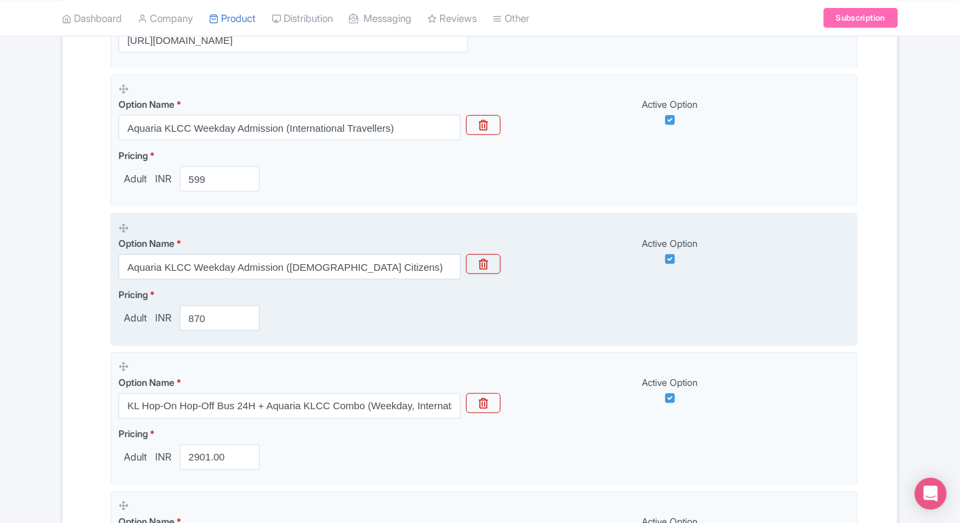
scroll to position [499, 0]
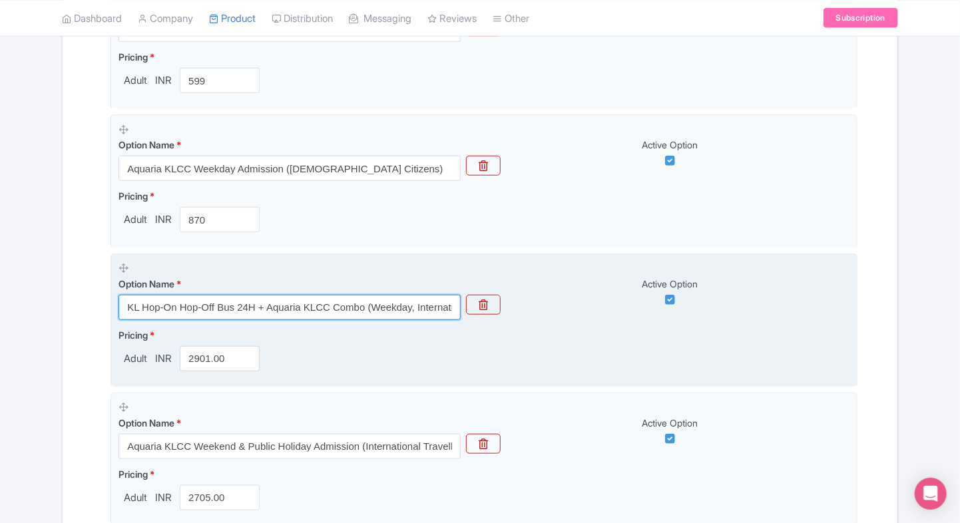
click at [239, 306] on input "KL Hop-On Hop-Off Bus 24H + Aquaria KLCC Combo (Weekday, International Travelle…" at bounding box center [289, 307] width 342 height 25
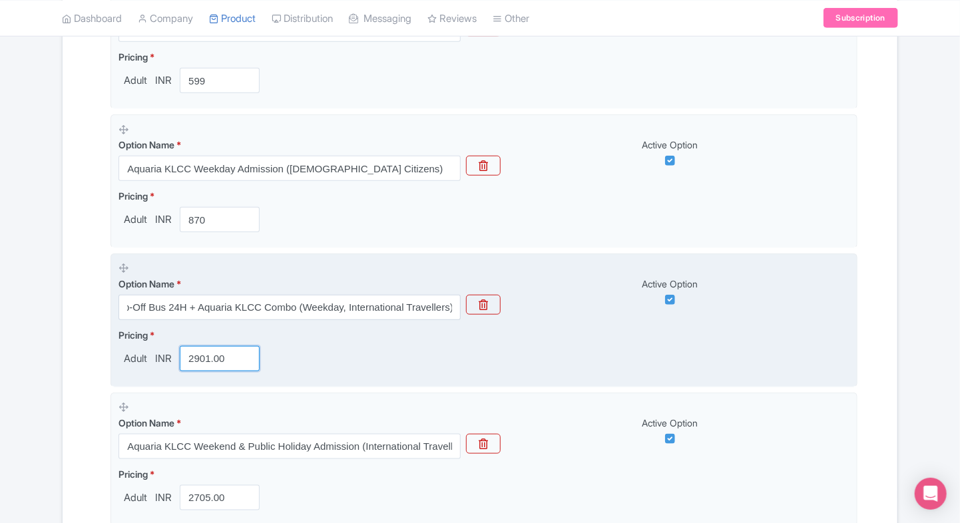
click at [226, 359] on input "2901.00" at bounding box center [220, 358] width 80 height 25
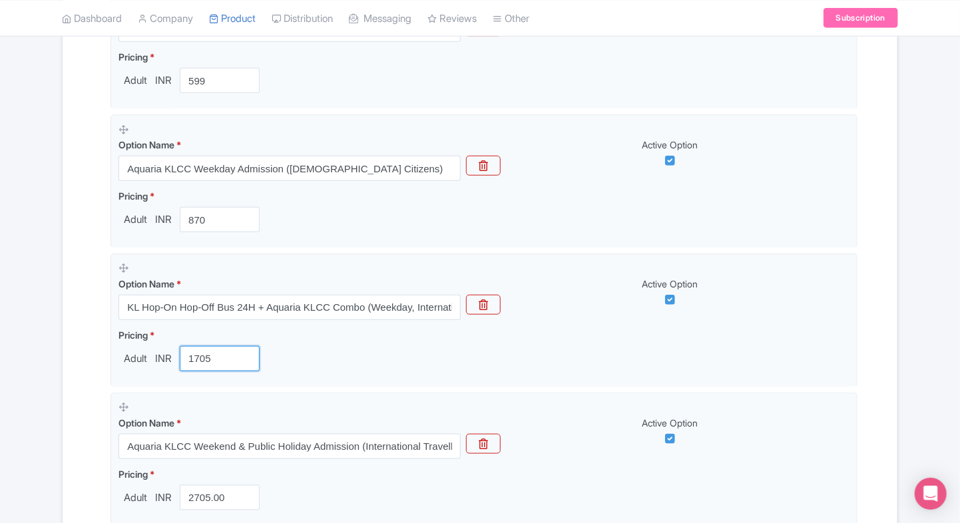
scroll to position [577, 0]
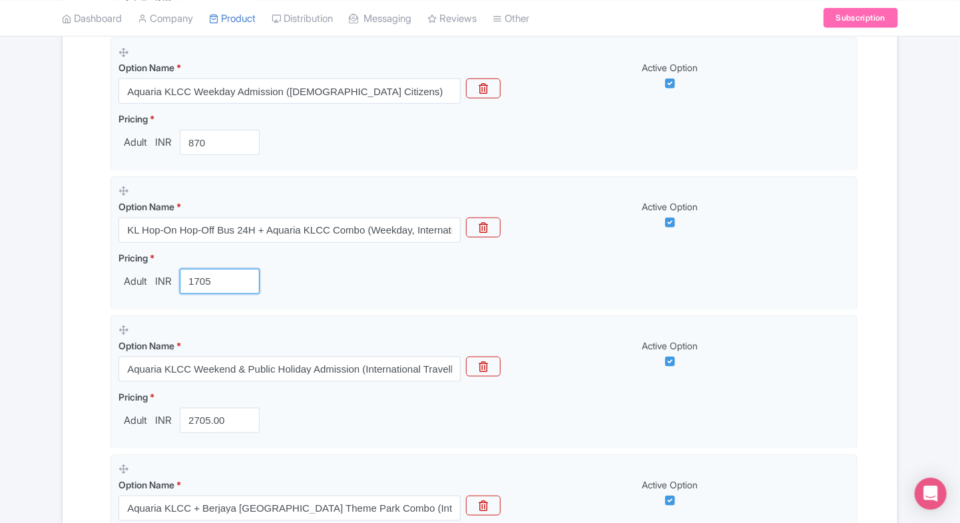
type input "1705"
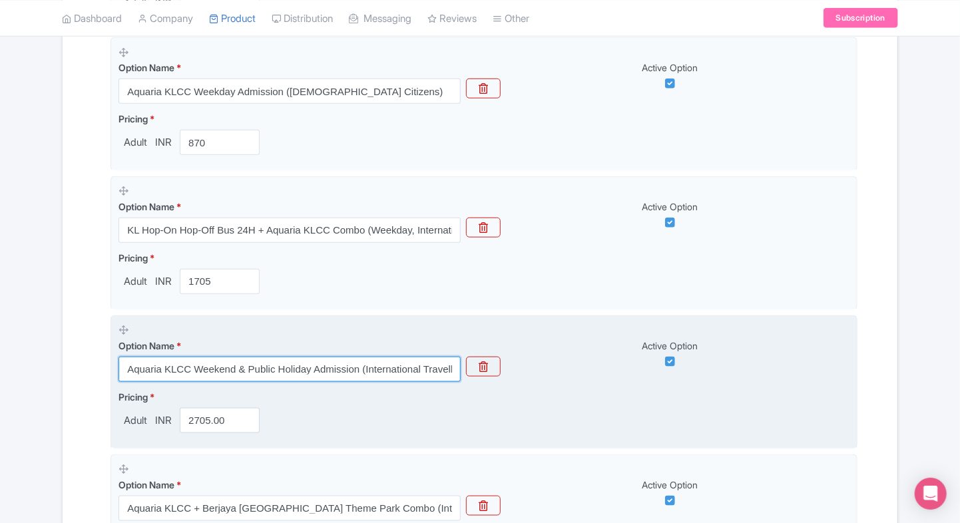
click at [245, 372] on input "Aquaria KLCC Weekend & Public Holiday Admission (International Travellers)" at bounding box center [289, 369] width 342 height 25
paste input "+ Berjaya Times Square Theme Park Combo (Malaysian Citizen"
type input "Aquaria KLCC + Berjaya Times Square Theme Park Combo ([DEMOGRAPHIC_DATA] Citize…"
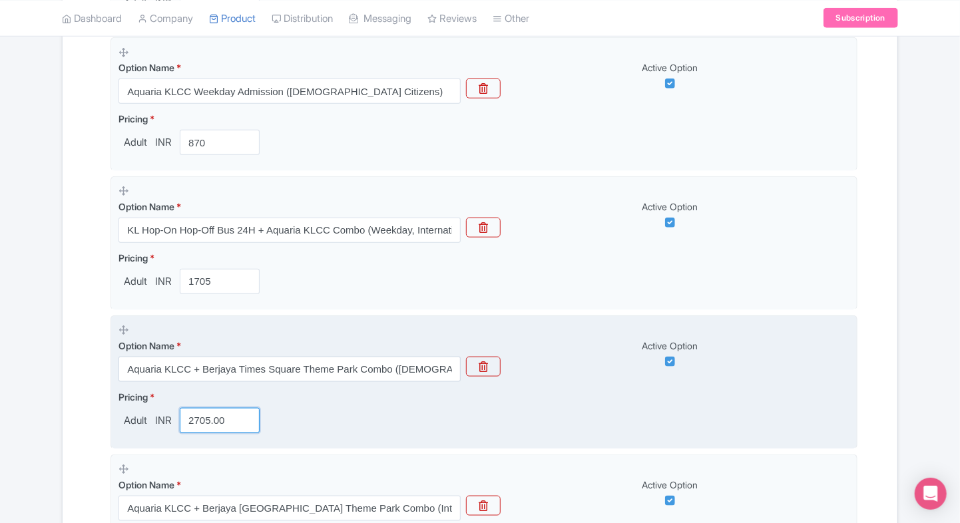
click at [198, 419] on input "2705.00" at bounding box center [220, 420] width 80 height 25
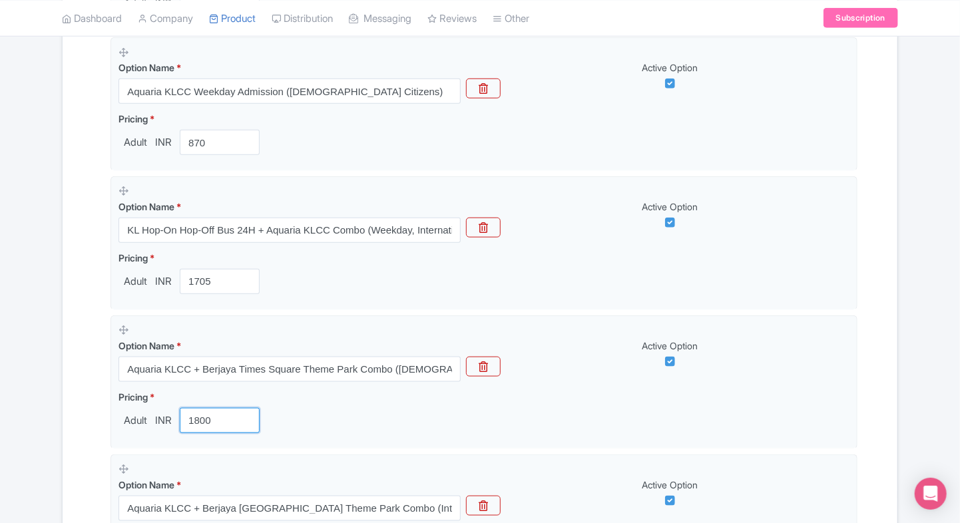
type input "1800"
click at [83, 401] on div "Name & Price Locations Description & Reviews Images & Categories Complete Aquar…" at bounding box center [480, 185] width 819 height 1044
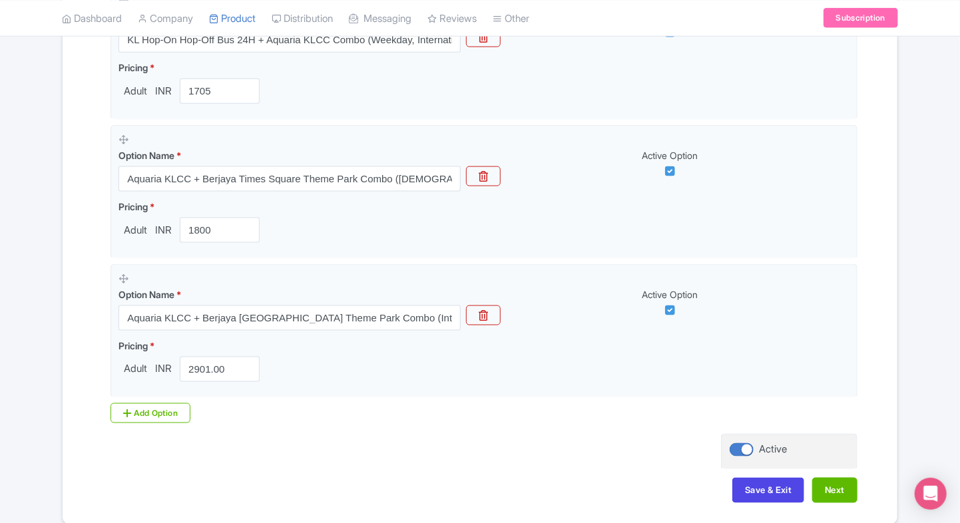
scroll to position [770, 0]
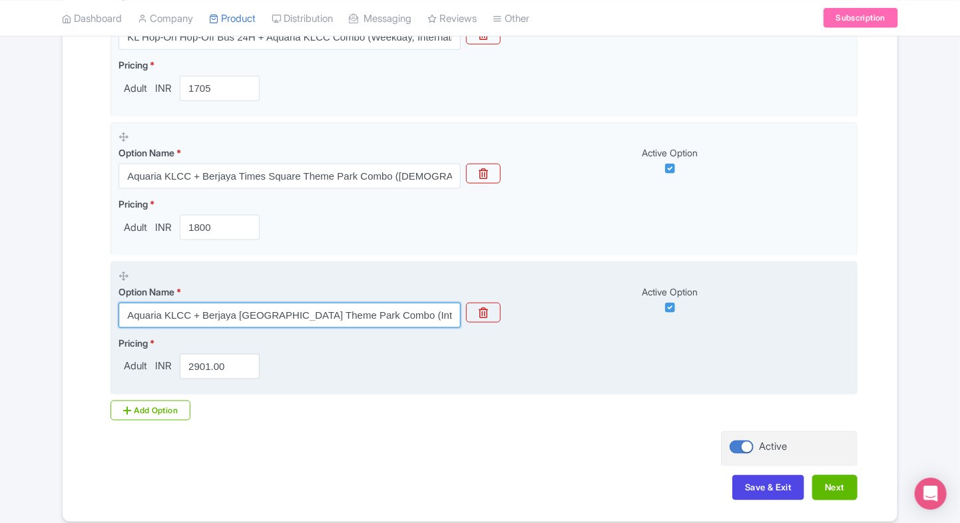
click at [174, 306] on input "Aquaria KLCC + Berjaya [GEOGRAPHIC_DATA] Theme Park Combo (International Travel…" at bounding box center [289, 315] width 342 height 25
paste input "Weekend & Public Holiday Admission"
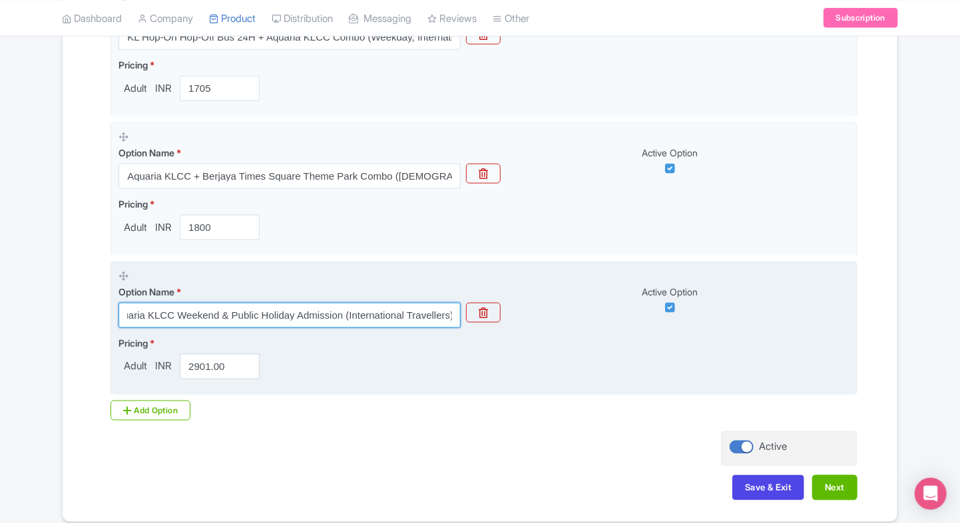
type input "Aquaria KLCC Weekend & Public Holiday Admission (International Travellers)"
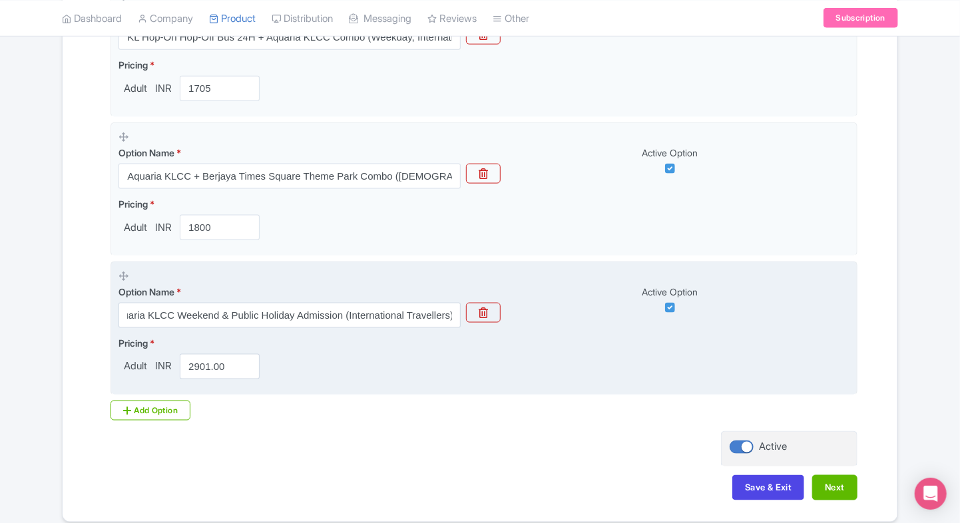
scroll to position [0, 0]
click at [200, 365] on input "2901.00" at bounding box center [220, 366] width 80 height 25
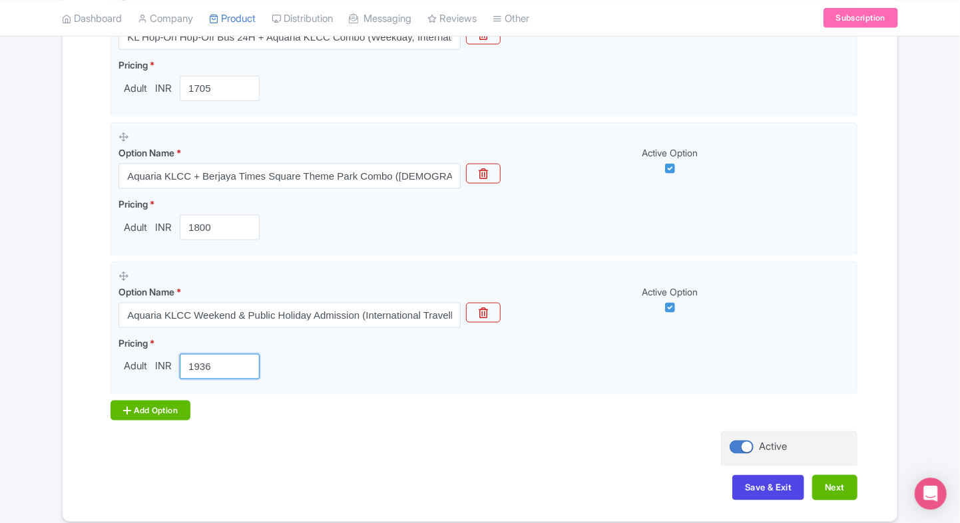
type input "1936"
click at [130, 401] on div "Add Option" at bounding box center [151, 411] width 80 height 20
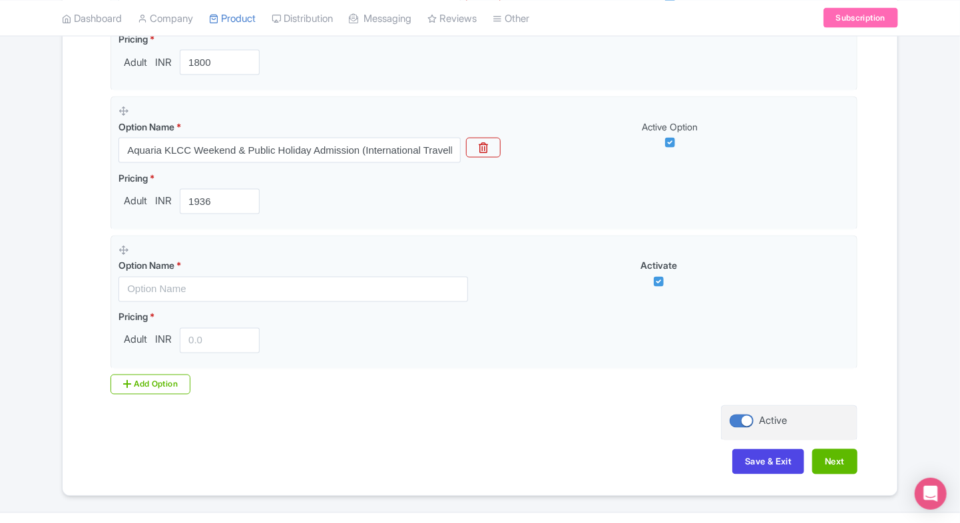
scroll to position [935, 0]
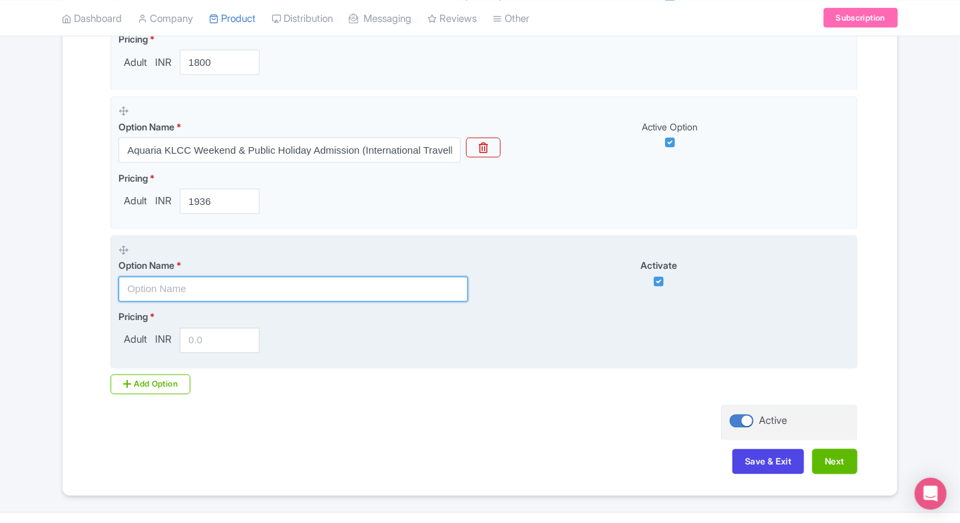
click at [178, 286] on input "text" at bounding box center [293, 289] width 350 height 25
paste input "KL Hop-On Hop-Off Bus 24H + Aquaria KLCC Combo (Weekend & Public Holidays, [DEM…"
type input "KL Hop-On Hop-Off Bus 24H + Aquaria KLCC Combo (Weekend & Public Holidays, [DEM…"
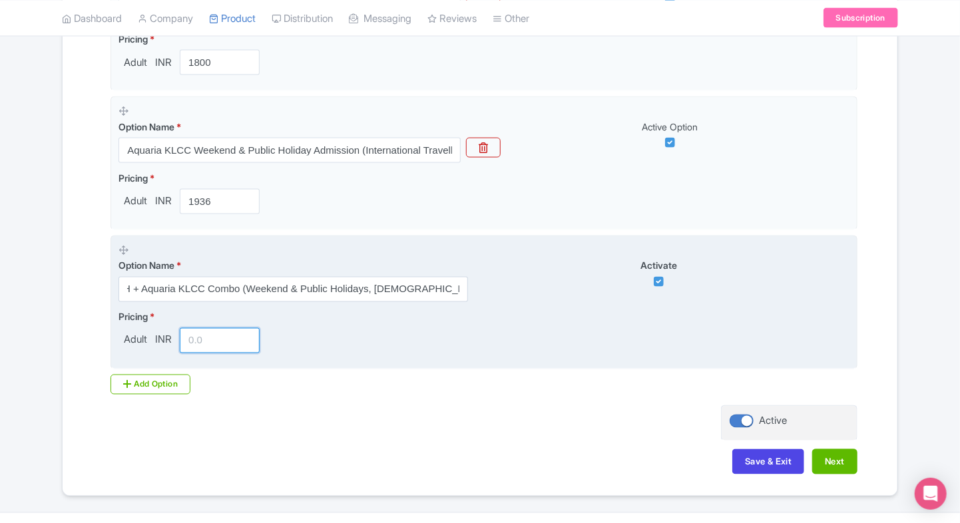
scroll to position [0, 0]
click at [202, 338] on input "number" at bounding box center [220, 340] width 80 height 25
type input "2543"
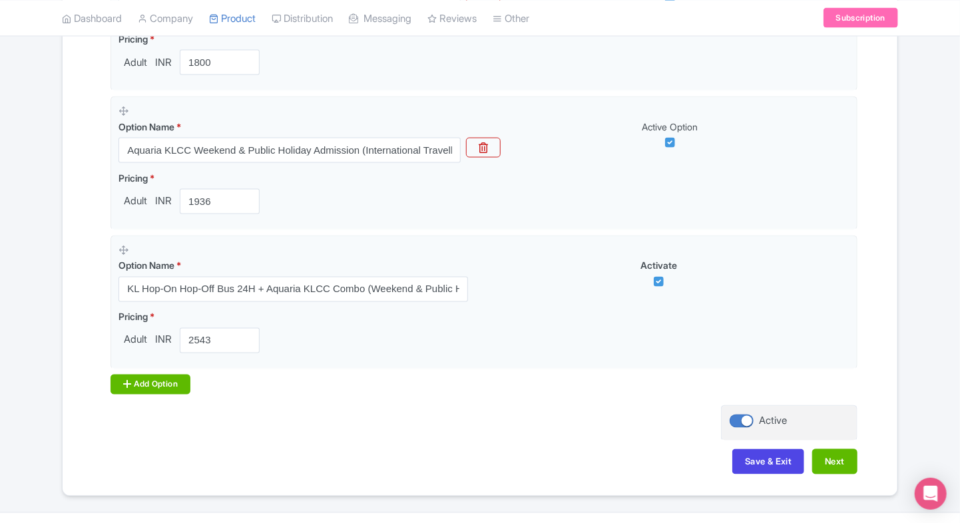
click at [151, 387] on div "Add Option" at bounding box center [151, 385] width 80 height 20
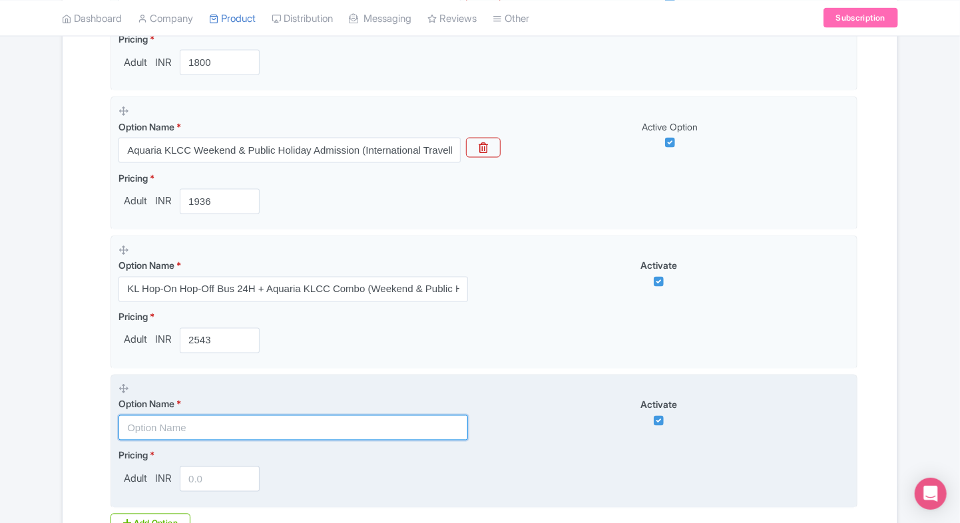
click at [166, 427] on input "text" at bounding box center [293, 427] width 350 height 25
paste input "Aquaria KLCC + Berjaya [GEOGRAPHIC_DATA] Theme Park Combo (International Travel…"
type input "Aquaria KLCC + Berjaya [GEOGRAPHIC_DATA] Theme Park Combo (International Travel…"
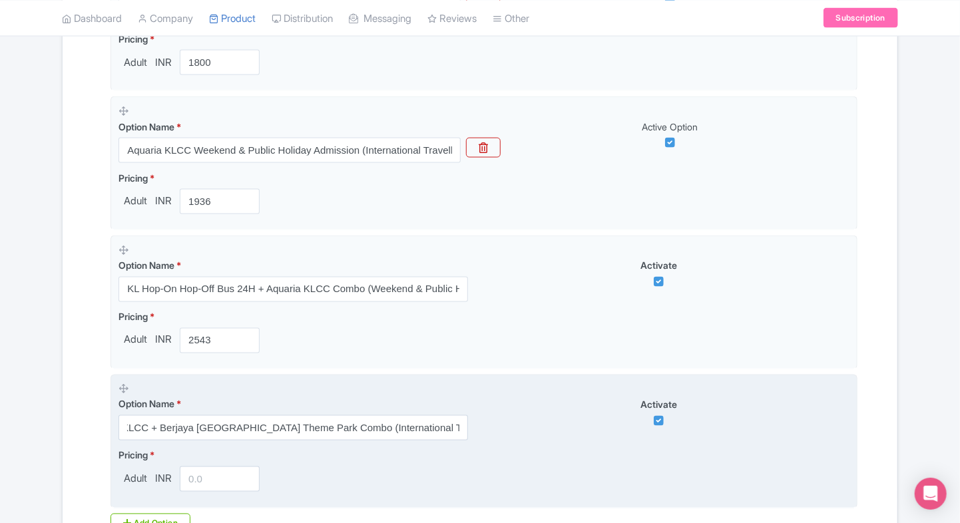
scroll to position [0, 0]
click at [214, 473] on input "number" at bounding box center [220, 479] width 80 height 25
paste input "2901.12"
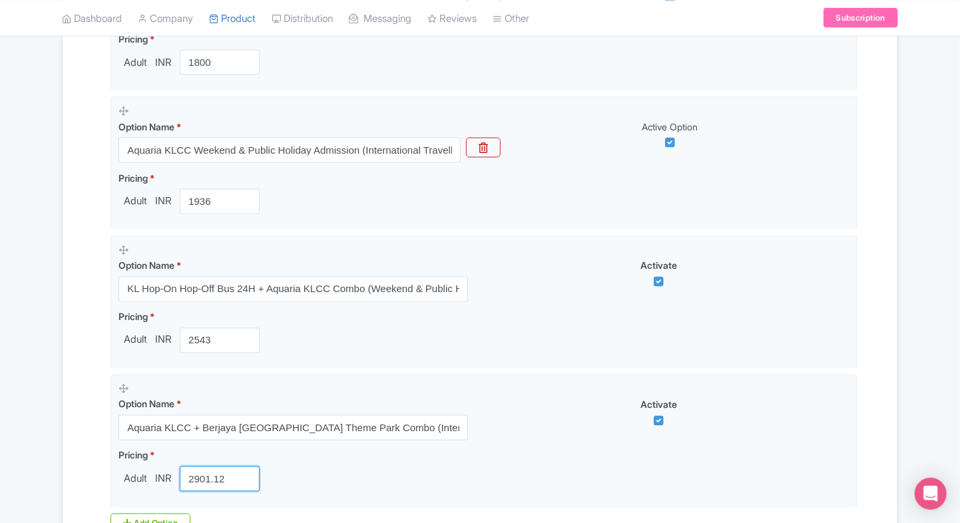
type input "2901.12"
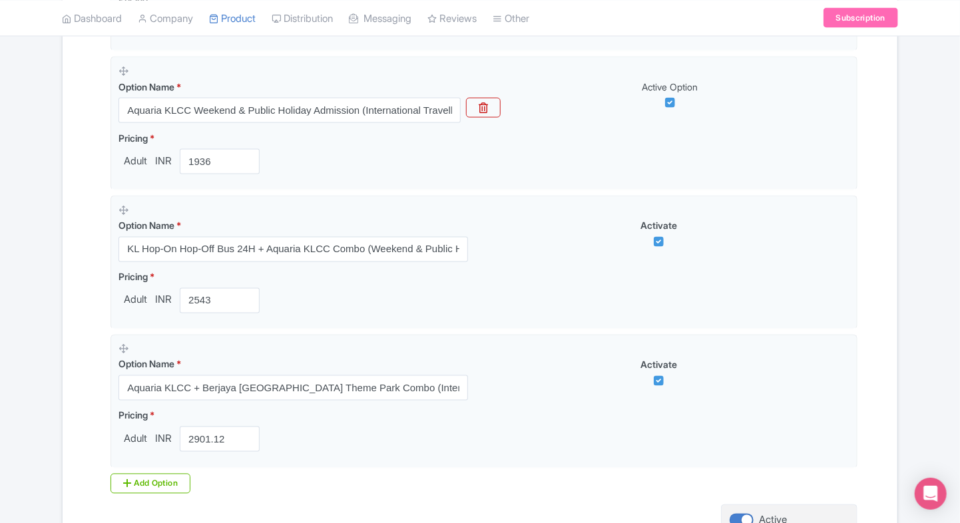
scroll to position [1101, 0]
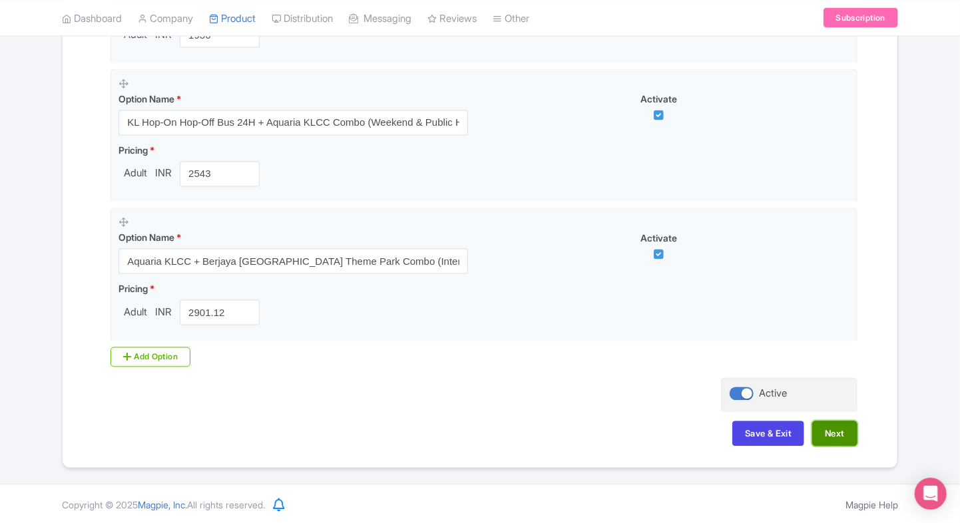
click at [841, 433] on button "Next" at bounding box center [834, 433] width 45 height 25
click at [762, 422] on button "Save & Exit" at bounding box center [768, 433] width 72 height 25
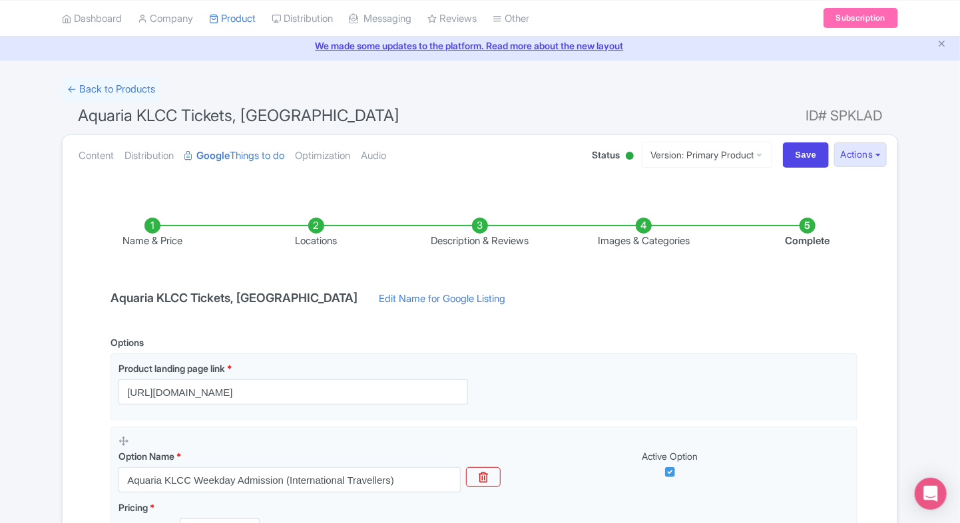
scroll to position [43, 0]
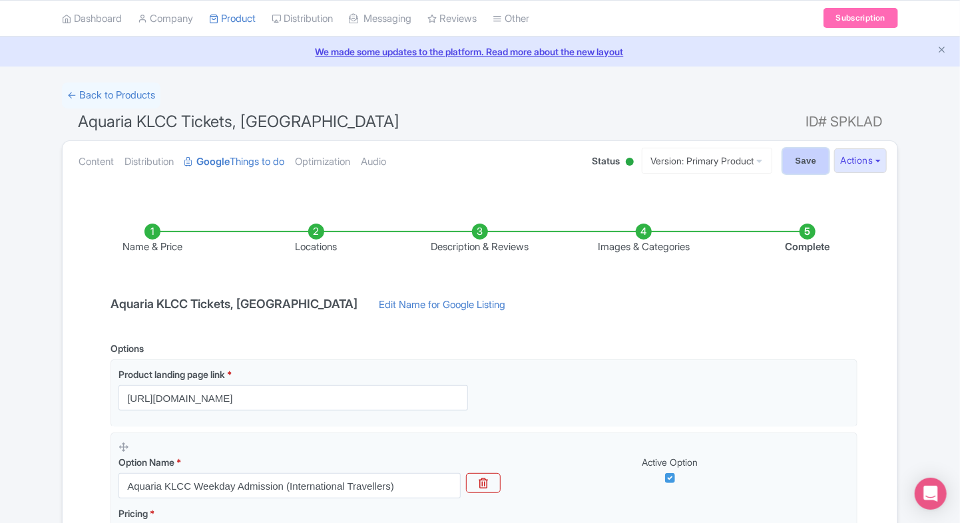
click at [792, 166] on input "Save" at bounding box center [806, 160] width 47 height 25
type input "Saving..."
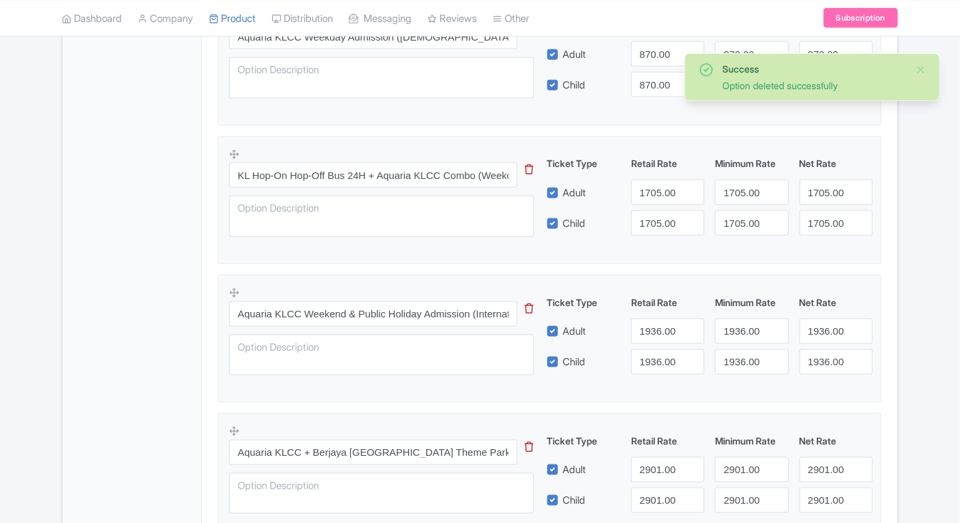
click at [274, 192] on div "KL Hop-On Hop-Off Bus 24H + Aquaria KLCC Combo (Weekday, International Travelle…" at bounding box center [389, 196] width 321 height 97
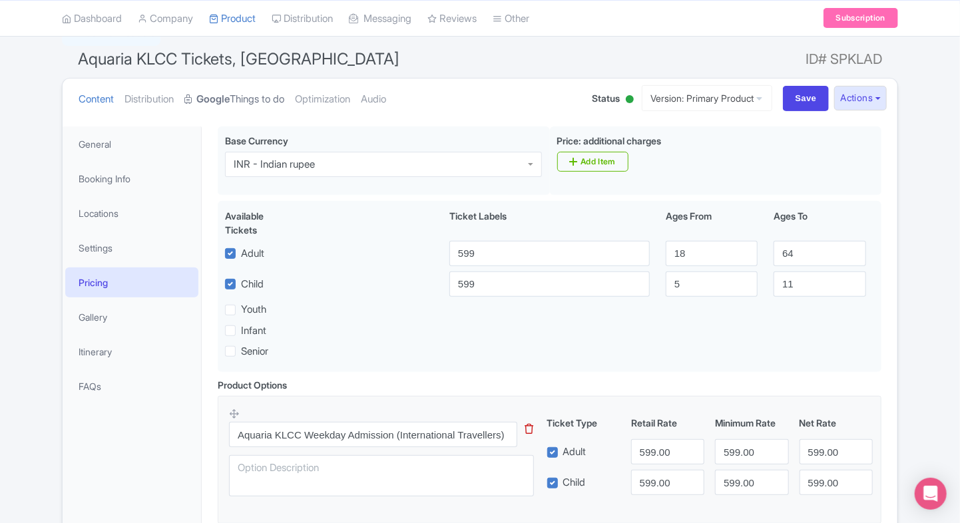
scroll to position [50, 0]
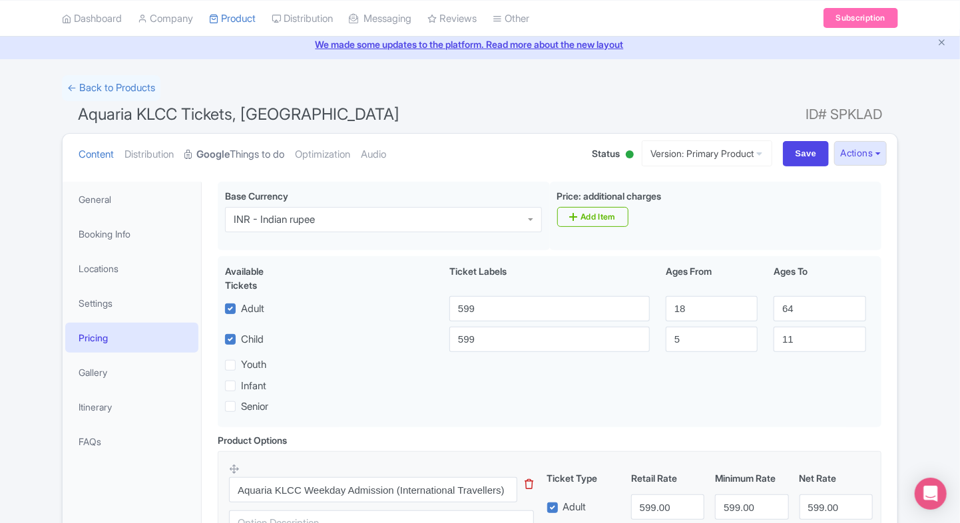
click at [229, 142] on link "Google Things to do" at bounding box center [234, 155] width 100 height 42
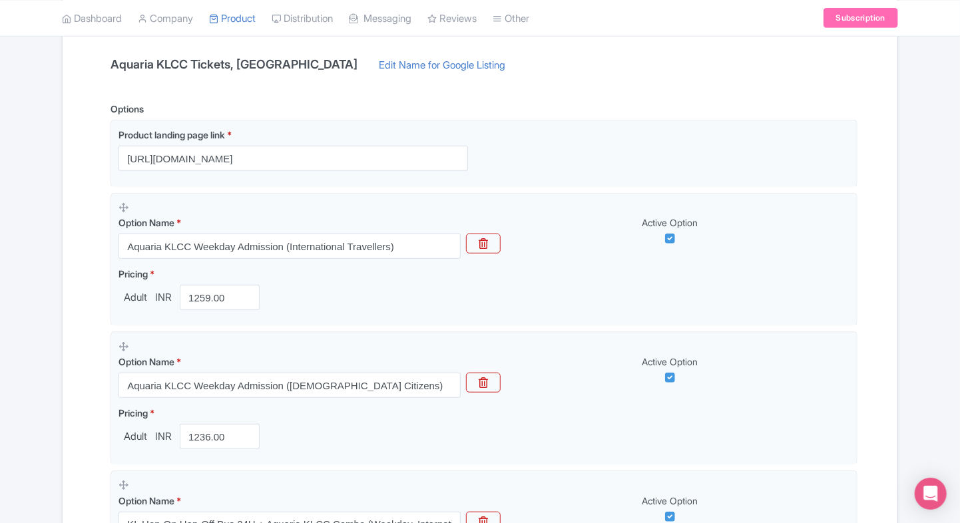
scroll to position [282, 0]
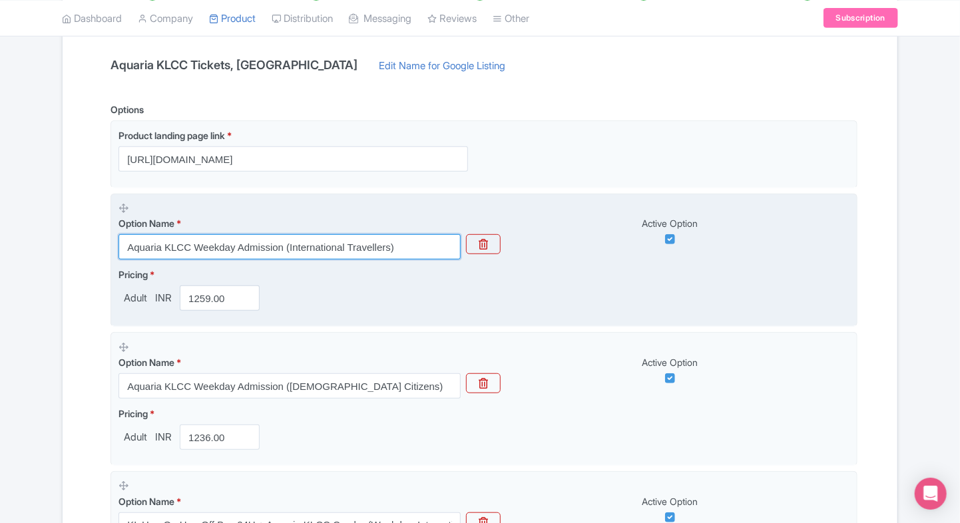
click at [206, 235] on input "Aquaria KLCC Weekday Admission (International Travellers)" at bounding box center [289, 246] width 342 height 25
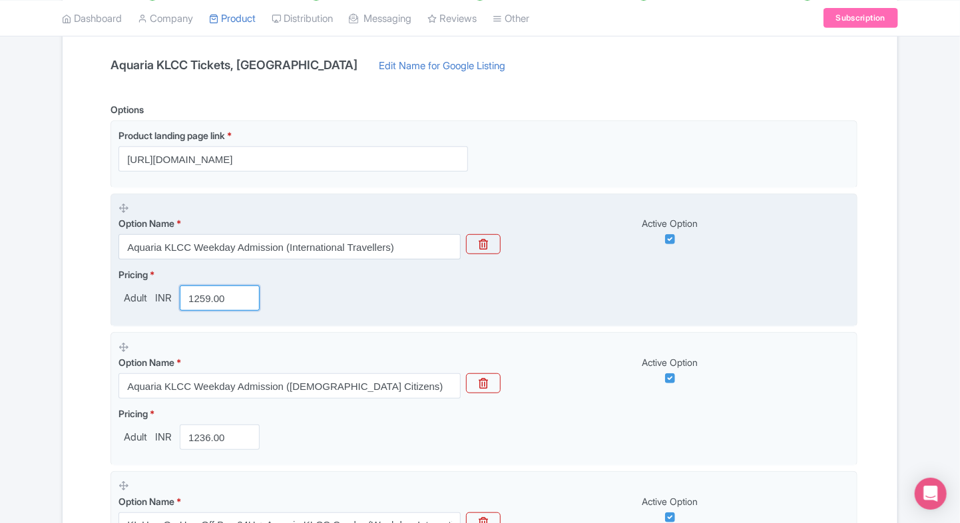
click at [212, 293] on input "1259.00" at bounding box center [220, 298] width 80 height 25
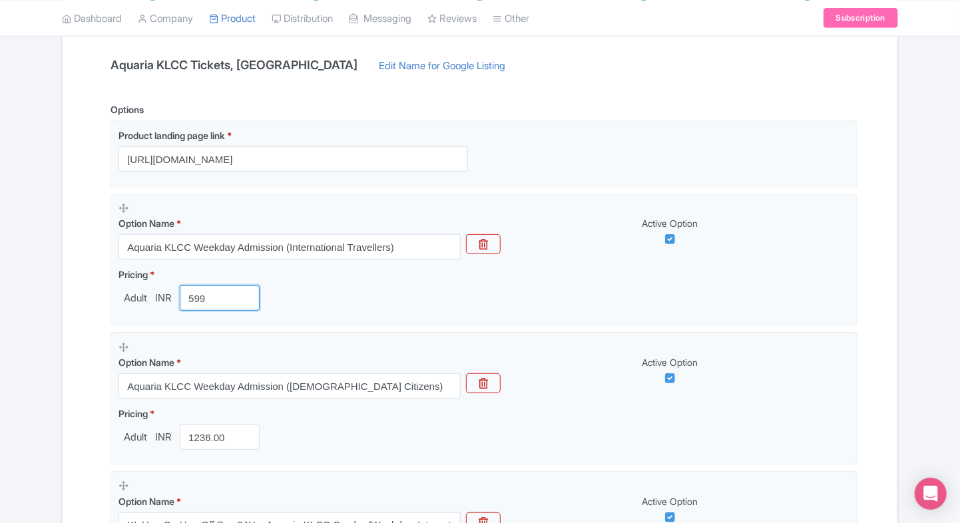
type input "599"
click at [69, 320] on div "Name & Price Locations Description & Reviews Images & Categories Complete Aquar…" at bounding box center [480, 480] width 835 height 1044
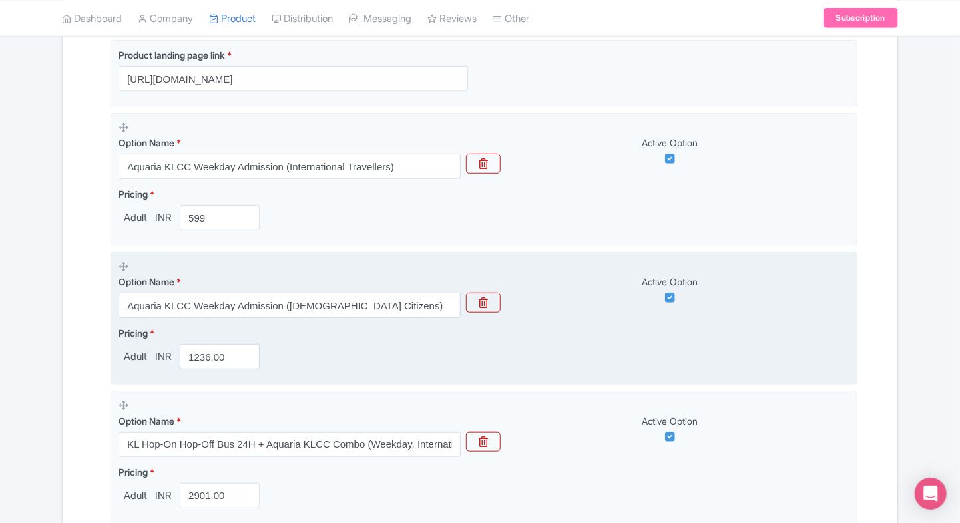
scroll to position [371, 0]
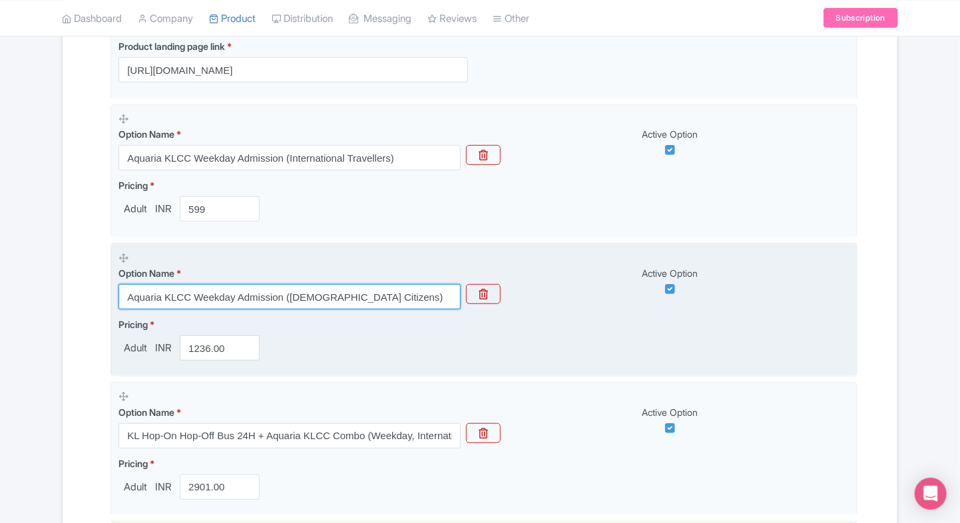
click at [294, 298] on input "Aquaria KLCC Weekday Admission (Malaysian Citizens)" at bounding box center [289, 296] width 342 height 25
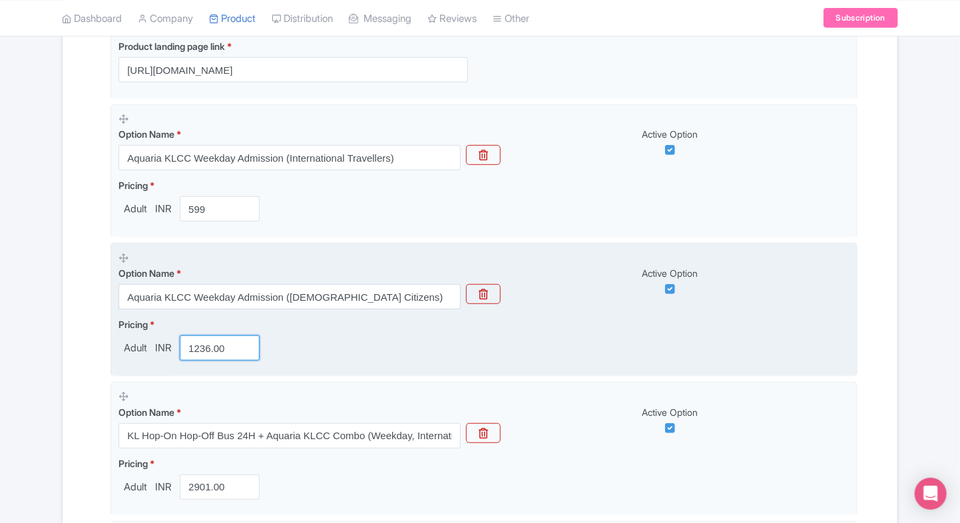
click at [197, 352] on input "1236.00" at bounding box center [220, 348] width 80 height 25
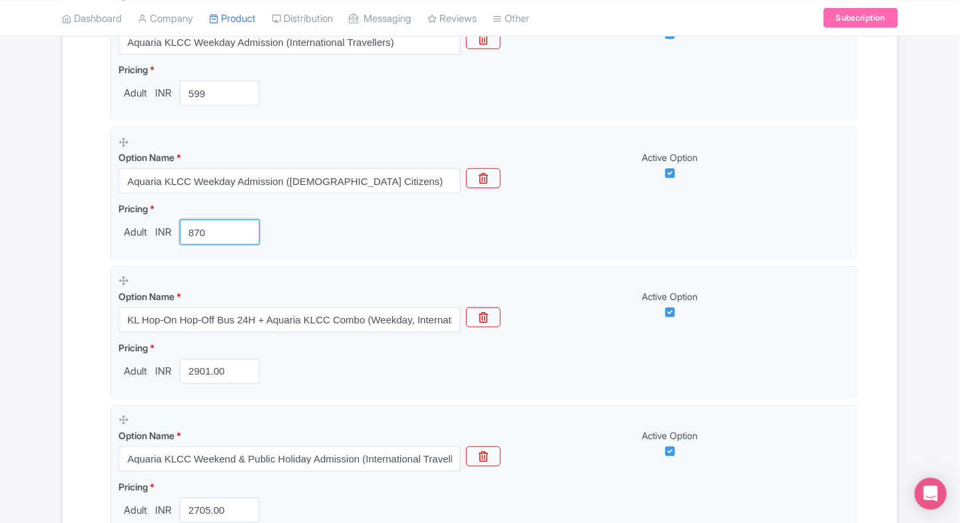
scroll to position [493, 0]
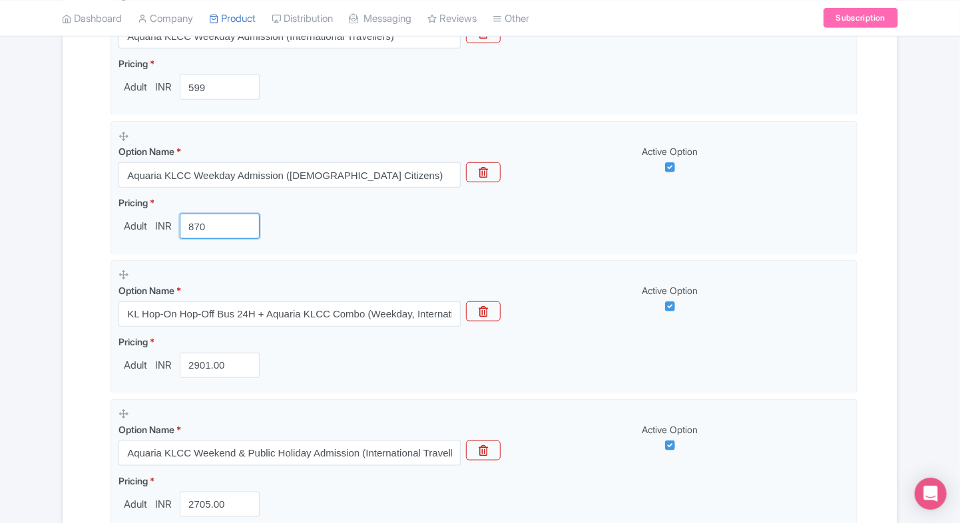
type input "870"
click at [83, 352] on div "Name & Price Locations Description & Reviews Images & Categories Complete Aquar…" at bounding box center [480, 269] width 819 height 1044
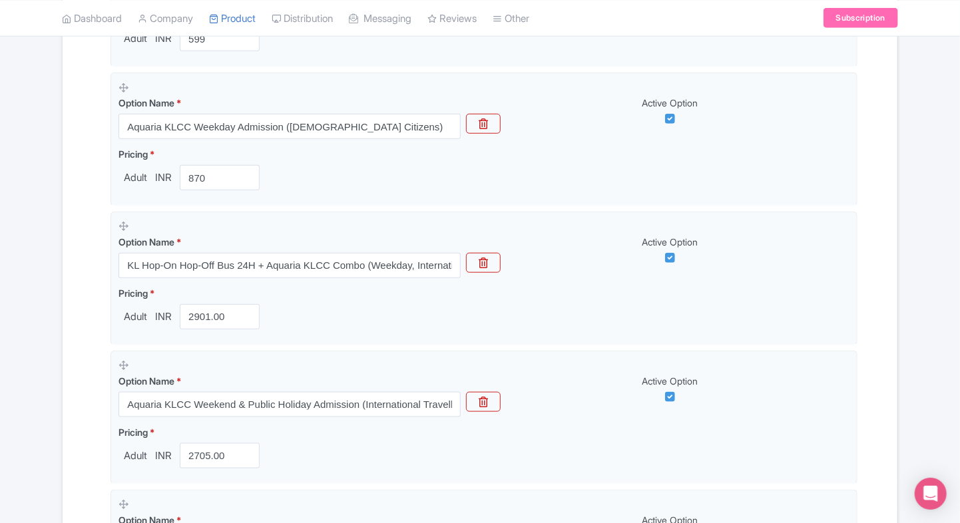
scroll to position [547, 0]
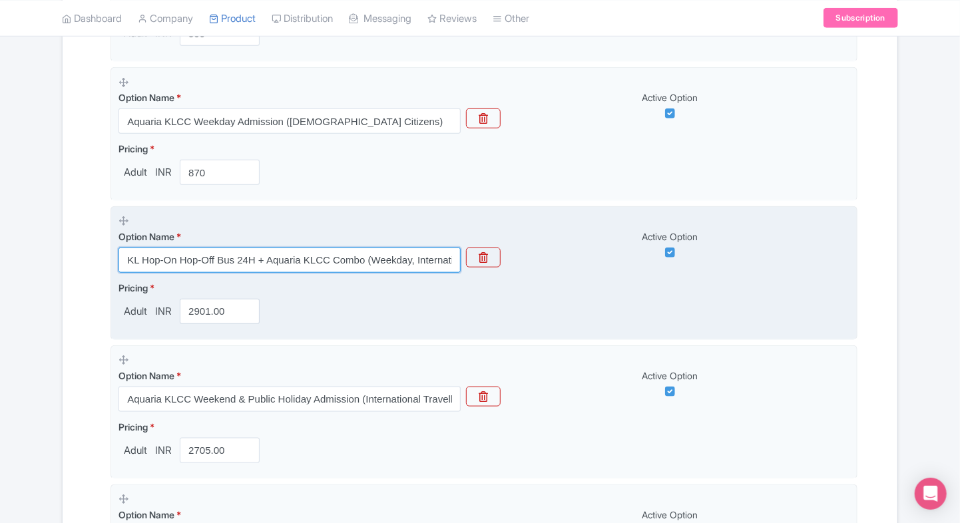
click at [220, 268] on input "KL Hop-On Hop-Off Bus 24H + Aquaria KLCC Combo (Weekday, International Travelle…" at bounding box center [289, 260] width 342 height 25
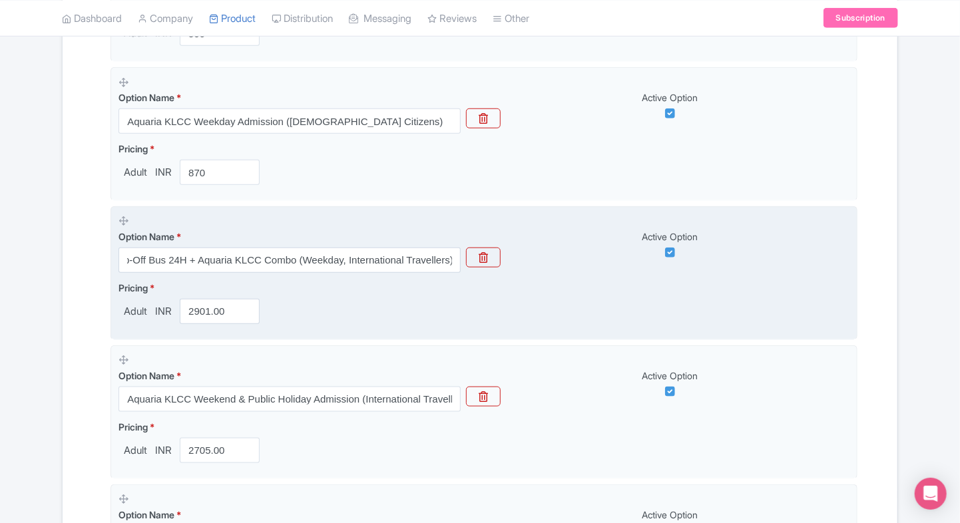
scroll to position [0, 0]
click at [203, 318] on input "2901.00" at bounding box center [220, 311] width 80 height 25
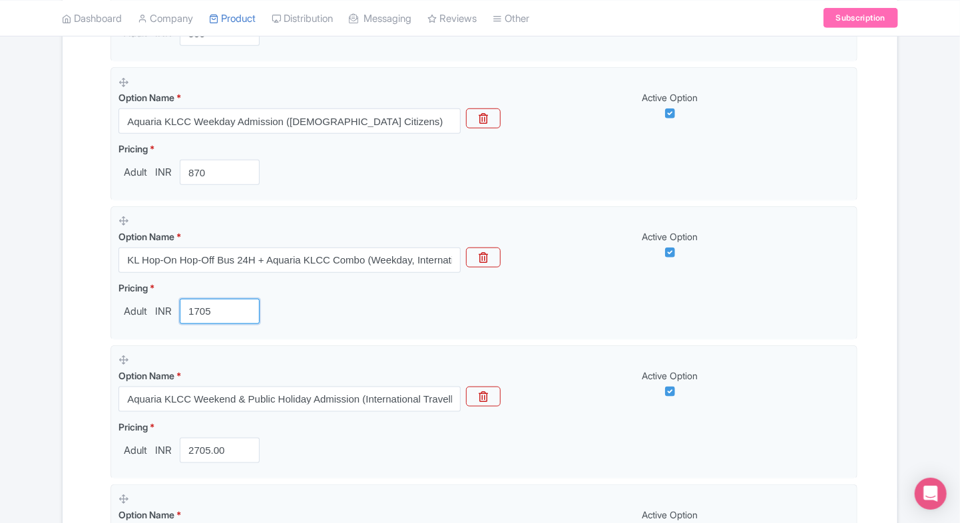
type input "1705"
click at [3, 370] on div "Success Option deleted successfully ← Back to Products Aquaria KLCC Tickets, Ma…" at bounding box center [480, 162] width 960 height 1167
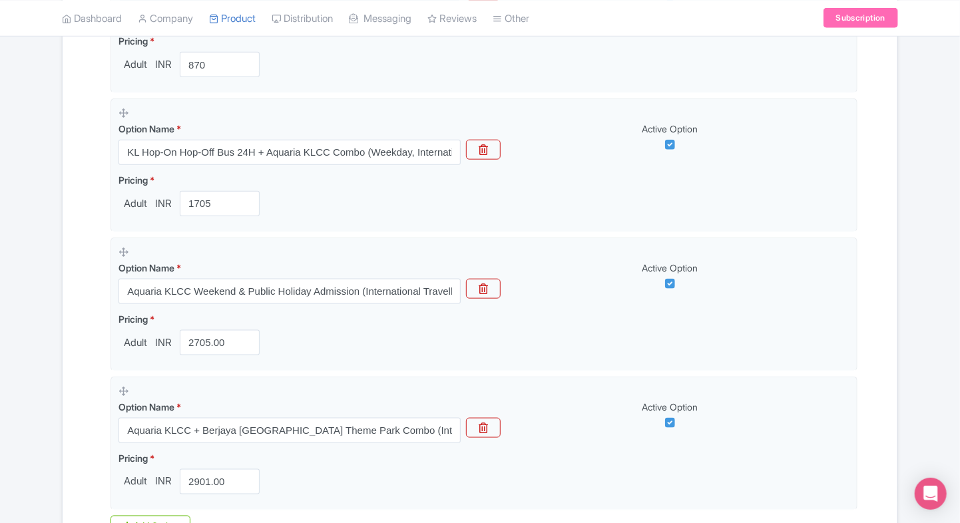
scroll to position [665, 0]
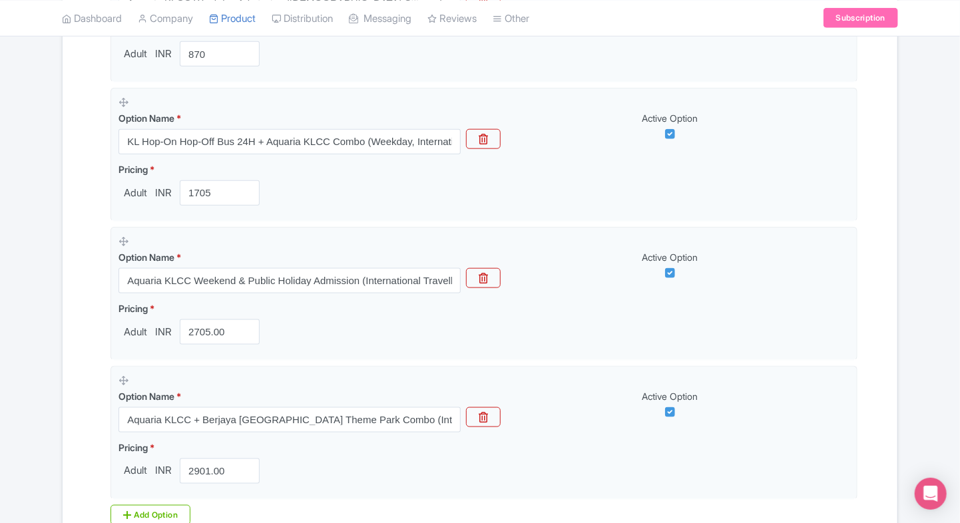
click at [85, 302] on div "Name & Price Locations Description & Reviews Images & Categories Complete Aquar…" at bounding box center [480, 97] width 819 height 1044
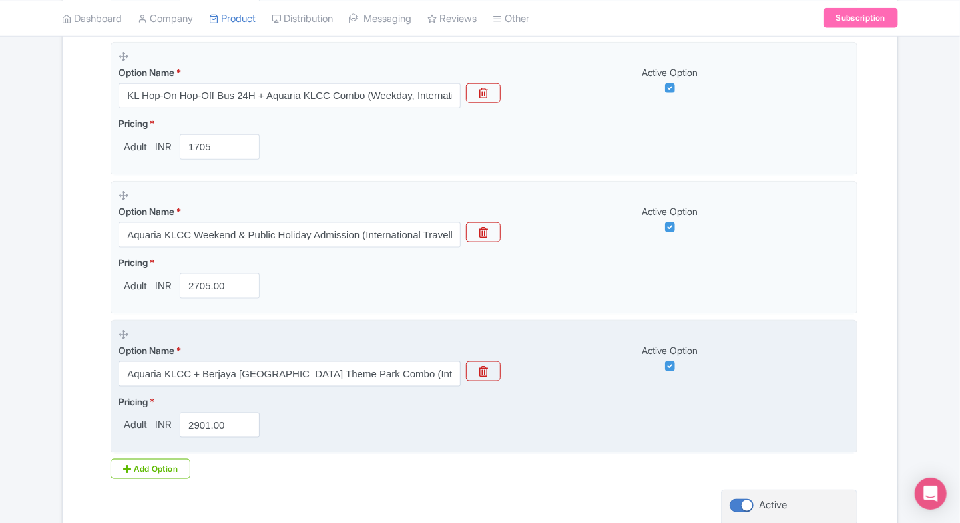
scroll to position [711, 0]
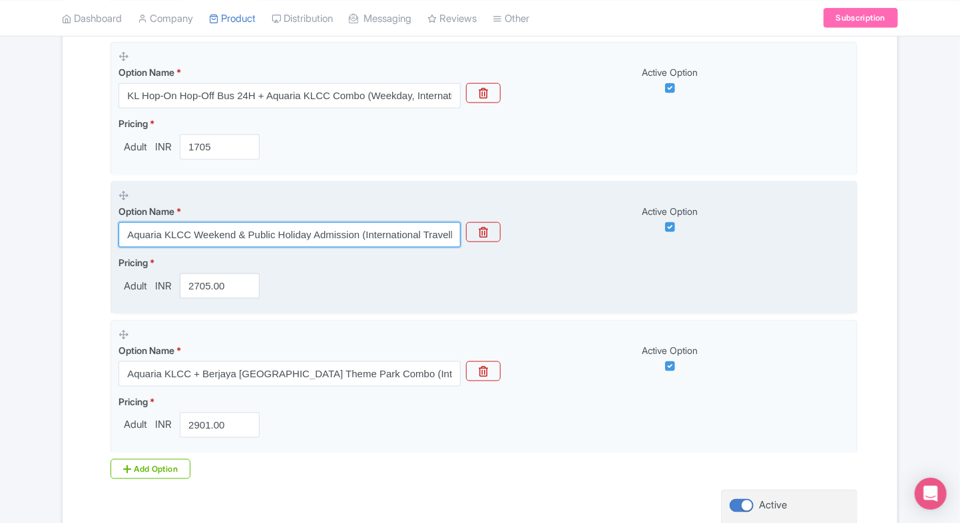
click at [198, 232] on input "Aquaria KLCC Weekend & Public Holiday Admission (International Travellers)" at bounding box center [289, 234] width 342 height 25
paste input "+ Berjaya Times Square Theme Park Combo (Malaysian Citizen"
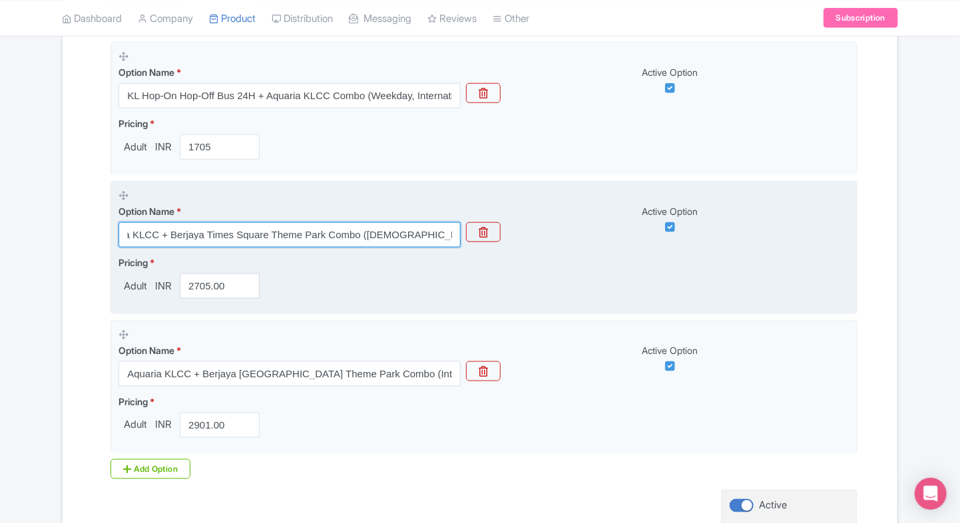
type input "Aquaria KLCC + Berjaya Times Square Theme Park Combo (Malaysian Citizens)"
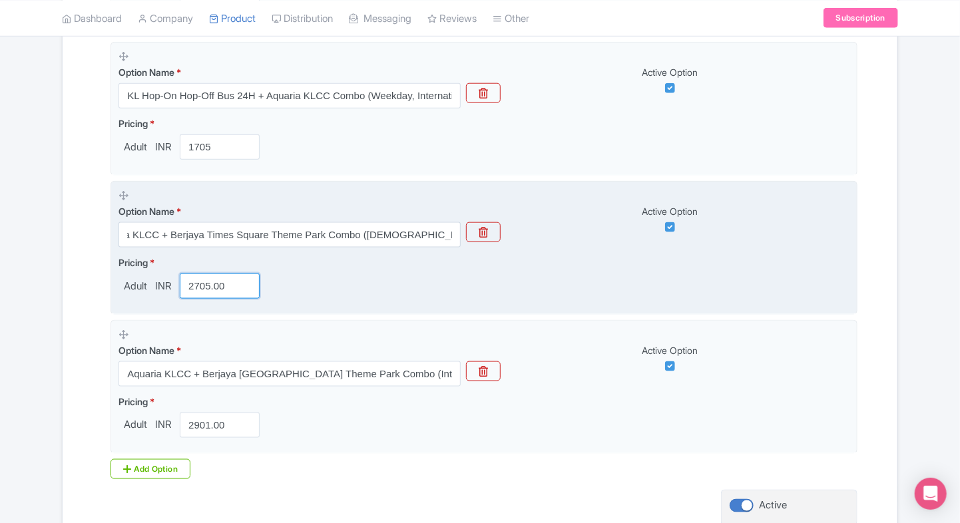
scroll to position [0, 0]
click at [220, 278] on input "2705.00" at bounding box center [220, 286] width 80 height 25
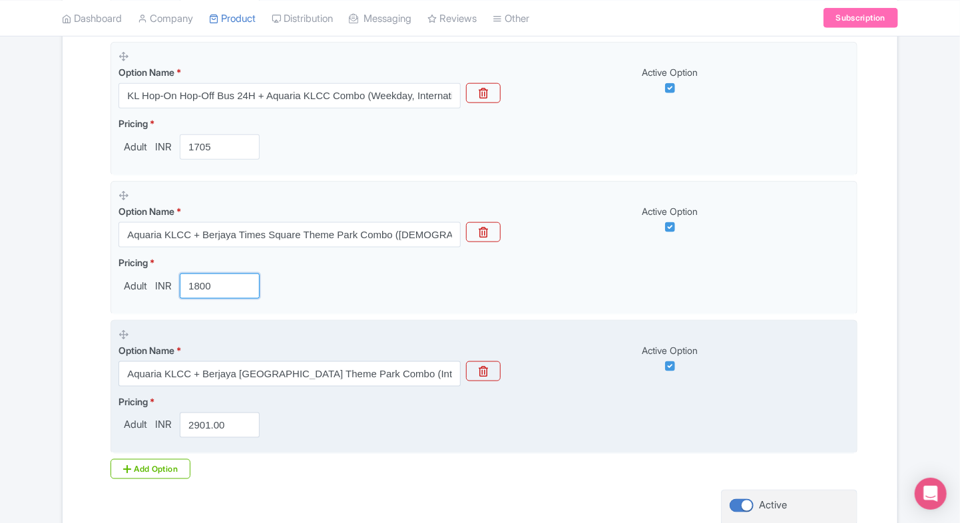
type input "1800"
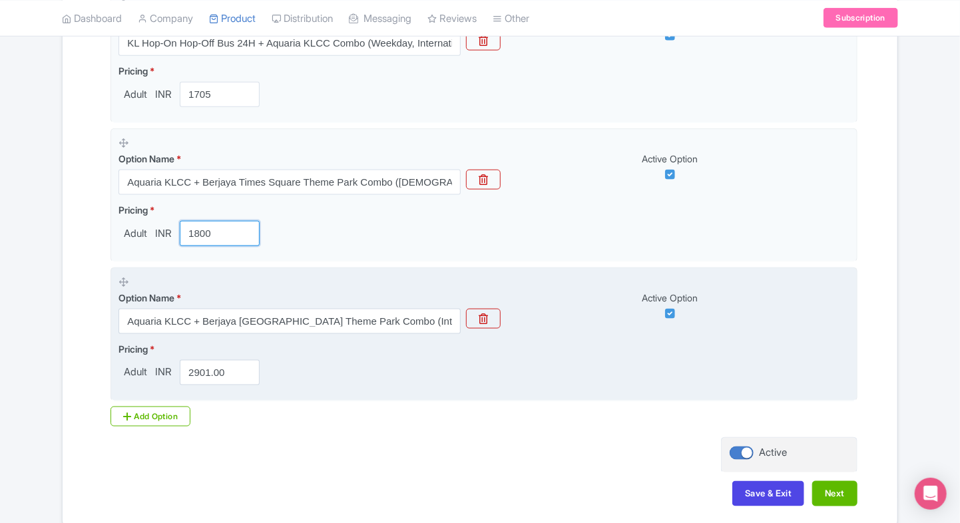
scroll to position [767, 0]
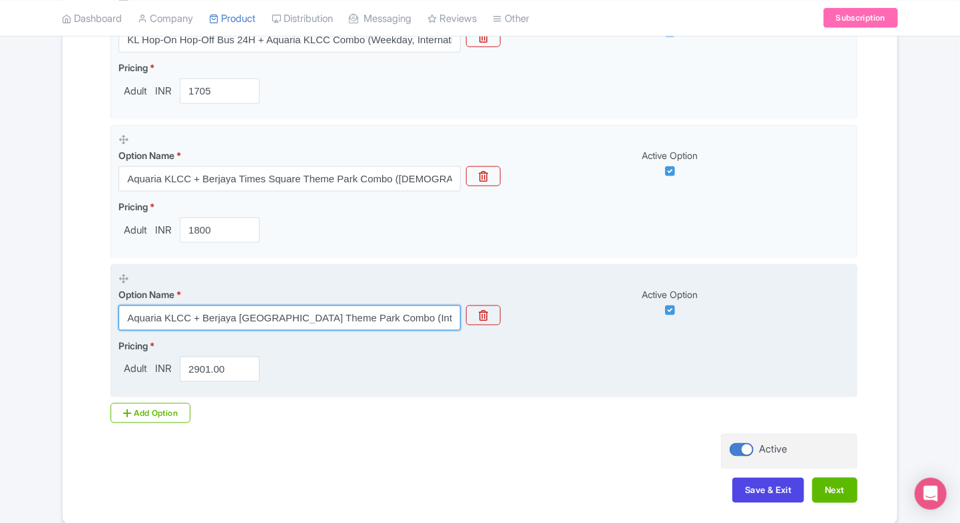
click at [290, 320] on input "Aquaria KLCC + Berjaya Times Square Theme Park Combo (International Travellers)" at bounding box center [289, 318] width 342 height 25
paste input "Weekend & Public Holiday Admission"
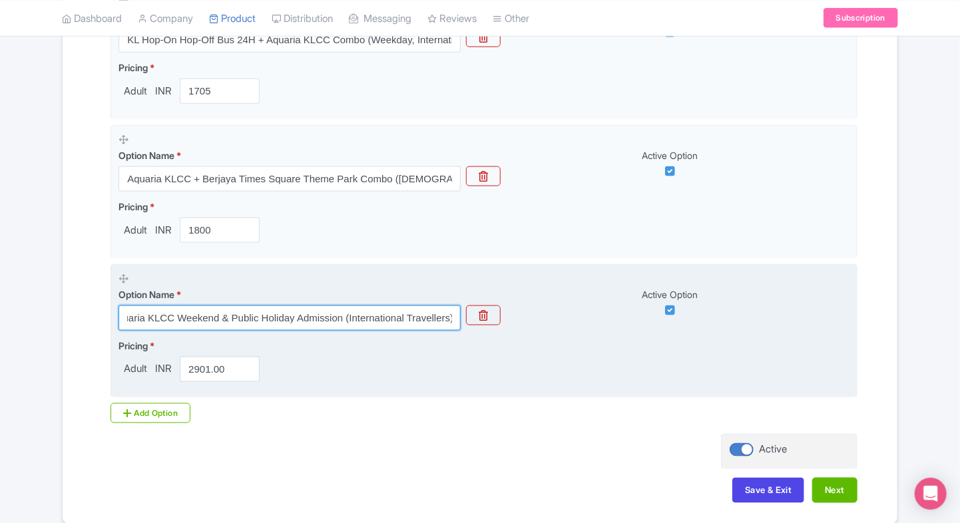
type input "Aquaria KLCC Weekend & Public Holiday Admission (International Travellers)"
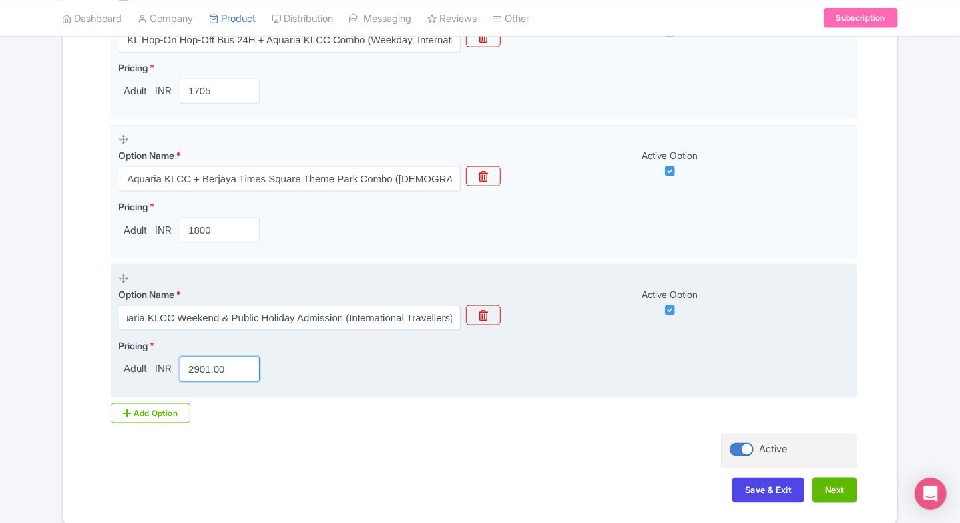
click at [212, 371] on input "2901.00" at bounding box center [220, 369] width 80 height 25
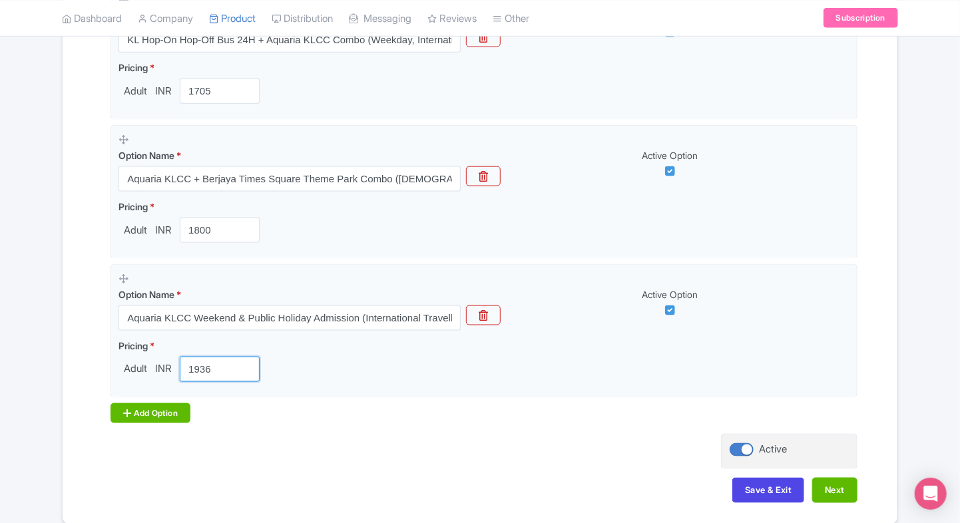
type input "1936"
click at [114, 403] on div "Add Option" at bounding box center [151, 413] width 80 height 20
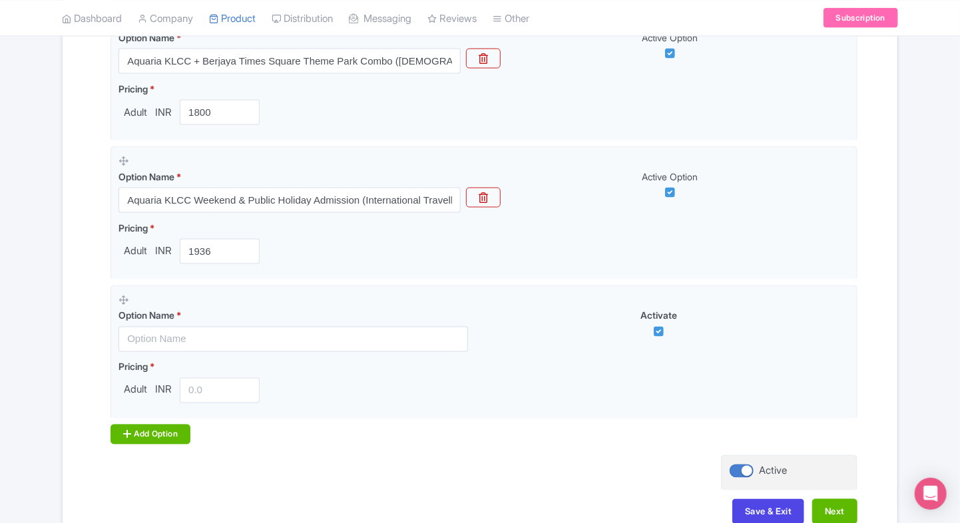
scroll to position [889, 0]
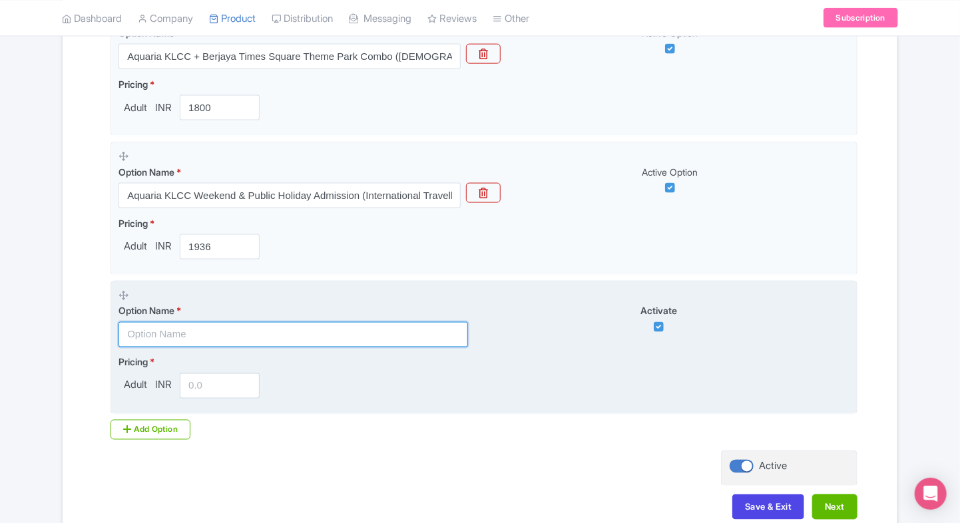
click at [176, 342] on input "text" at bounding box center [293, 334] width 350 height 25
paste input "KL Hop-On Hop-Off Bus 24H + Aquaria KLCC Combo (Weekend & Public Holidays, Mala…"
type input "KL Hop-On Hop-Off Bus 24H + Aquaria KLCC Combo (Weekend & Public Holidays, Mala…"
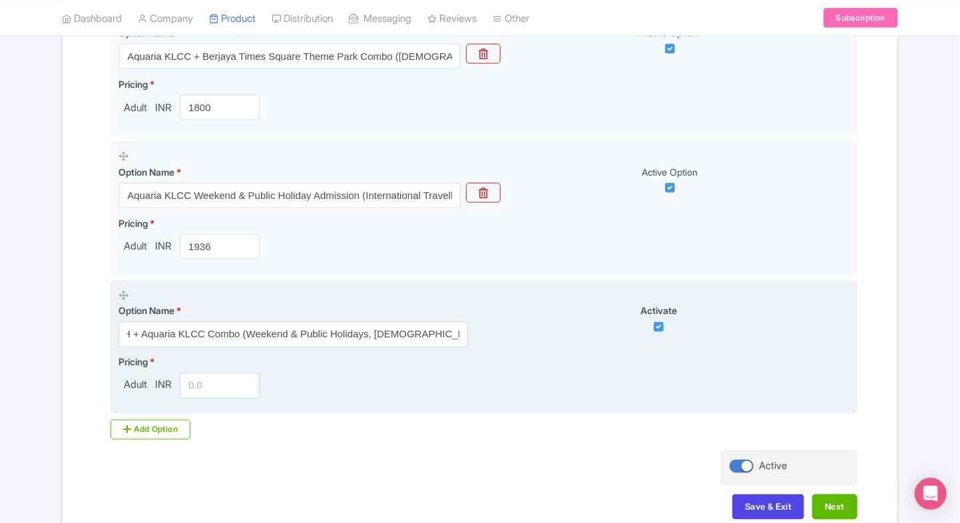
scroll to position [0, 0]
click at [208, 397] on fieldset "Option Name * KL Hop-On Hop-Off Bus 24H + Aquaria KLCC Combo (Weekend & Public …" at bounding box center [484, 348] width 747 height 134
click at [202, 391] on input "number" at bounding box center [220, 385] width 80 height 25
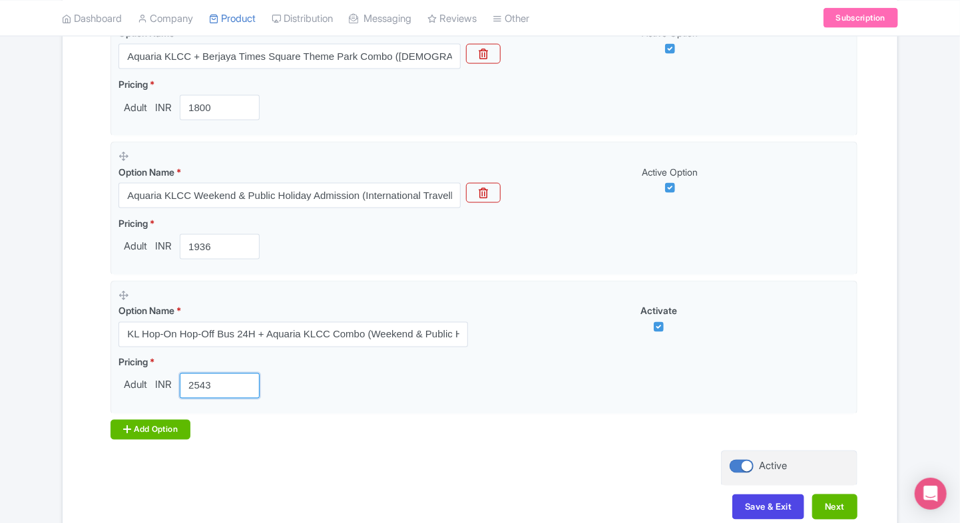
type input "2543"
click at [148, 426] on div "Add Option" at bounding box center [151, 430] width 80 height 20
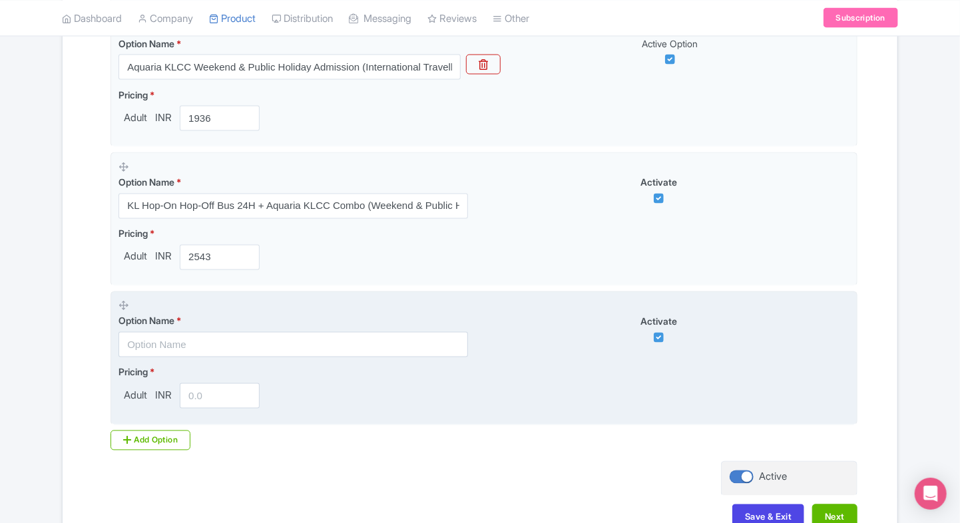
scroll to position [1023, 0]
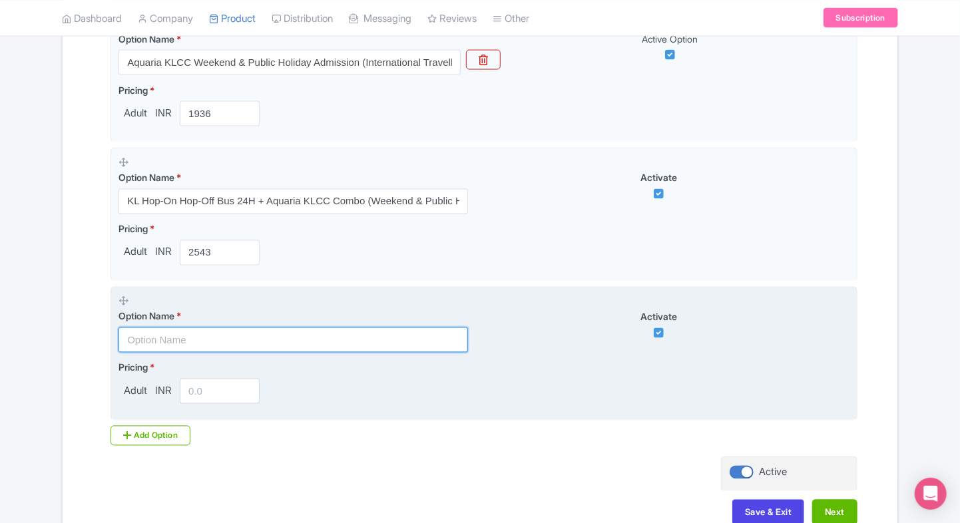
click at [172, 342] on input "text" at bounding box center [293, 340] width 350 height 25
paste input "Aquaria KLCC + Berjaya Times Square Theme Park Combo (International Travellers)"
type input "Aquaria KLCC + Berjaya Times Square Theme Park Combo (International Travellers)"
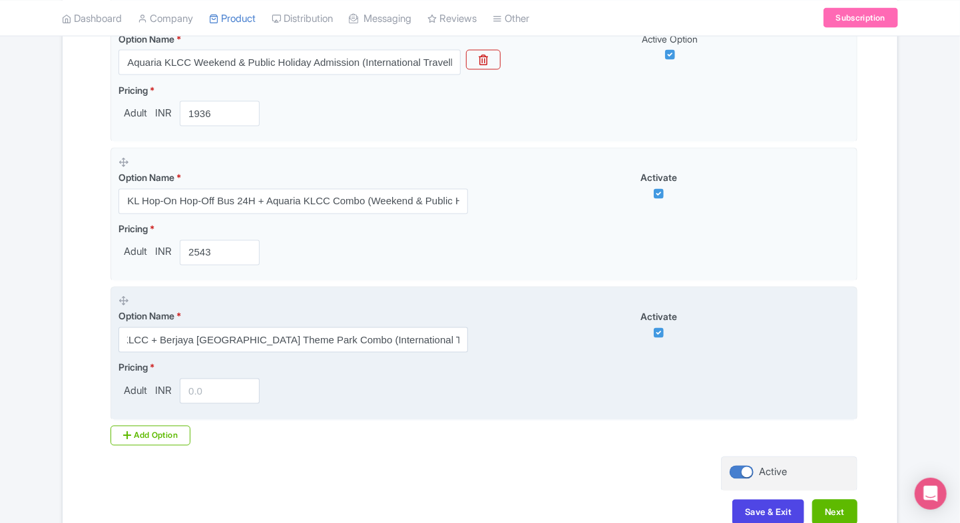
scroll to position [0, 0]
click at [206, 397] on input "number" at bounding box center [220, 391] width 80 height 25
type input "2901.12"
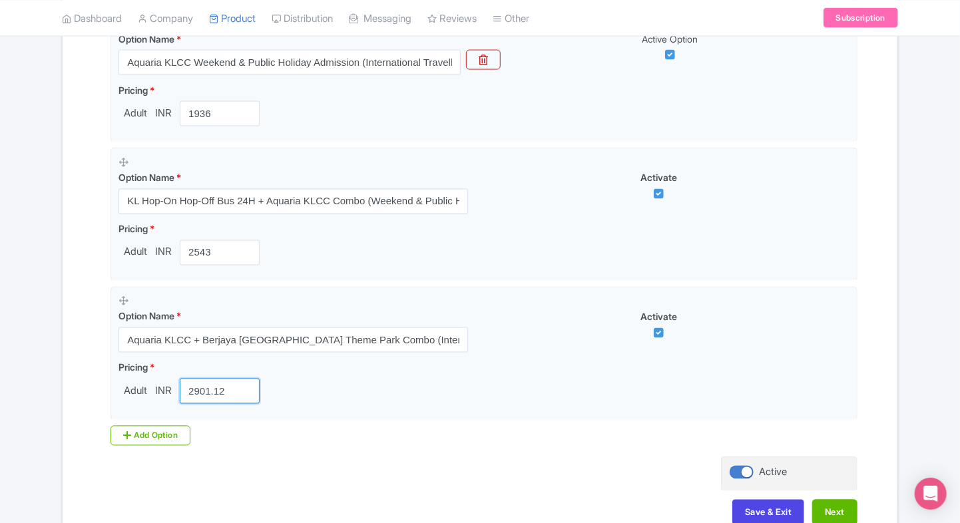
scroll to position [1101, 0]
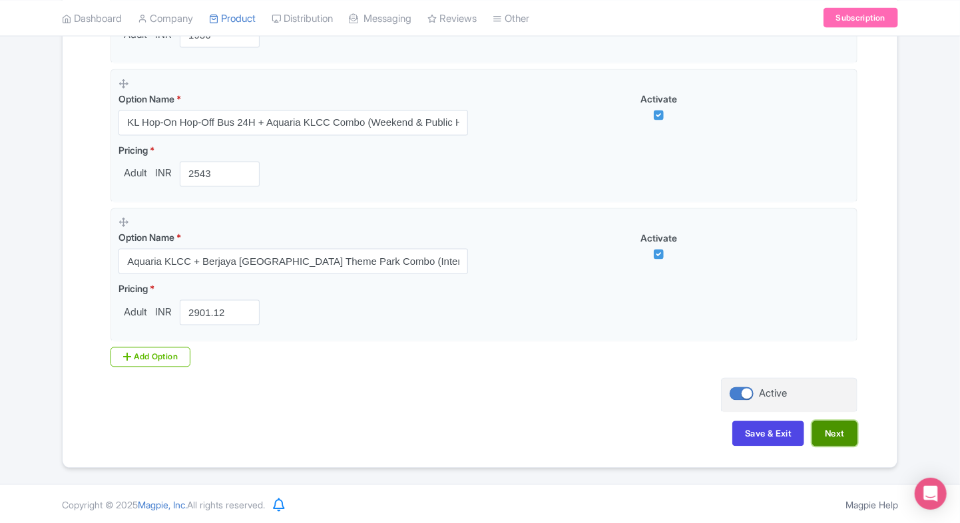
click at [826, 431] on button "Next" at bounding box center [834, 433] width 45 height 25
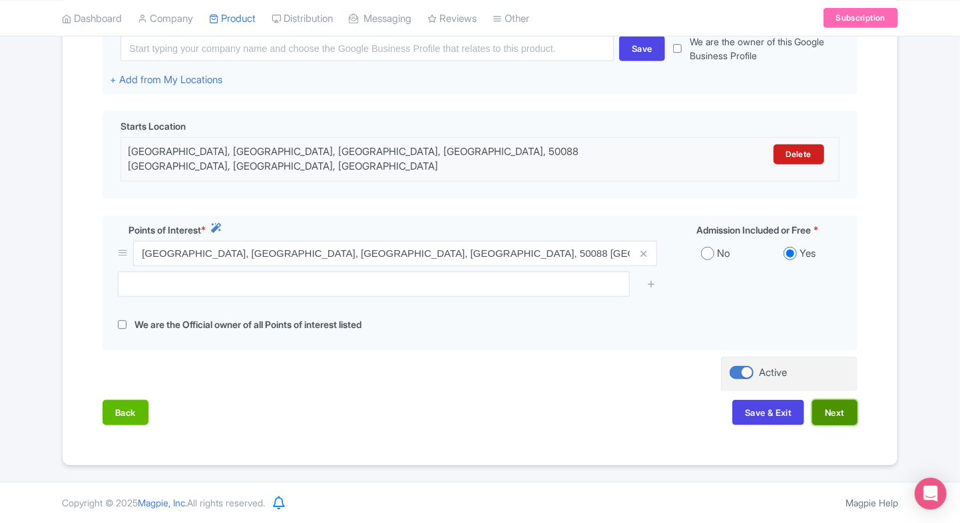
click at [840, 411] on button "Next" at bounding box center [834, 412] width 45 height 25
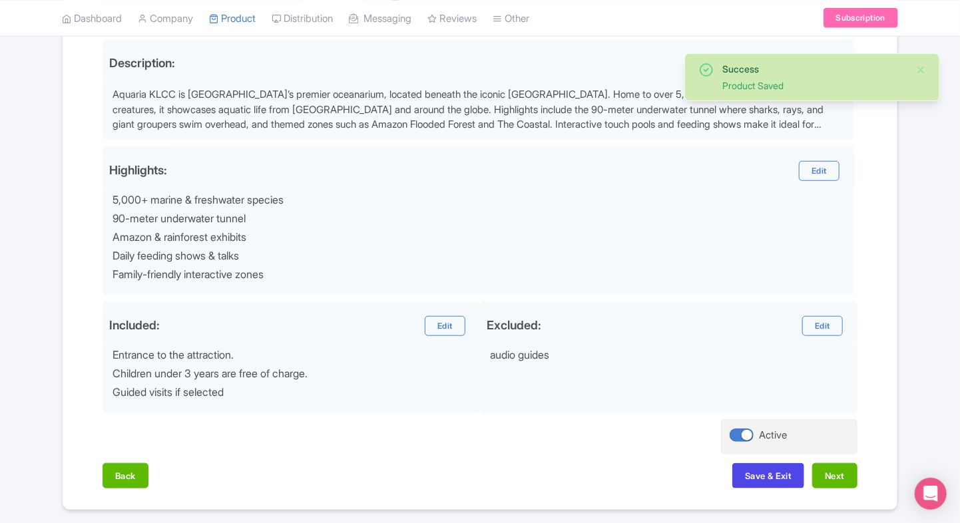
scroll to position [471, 0]
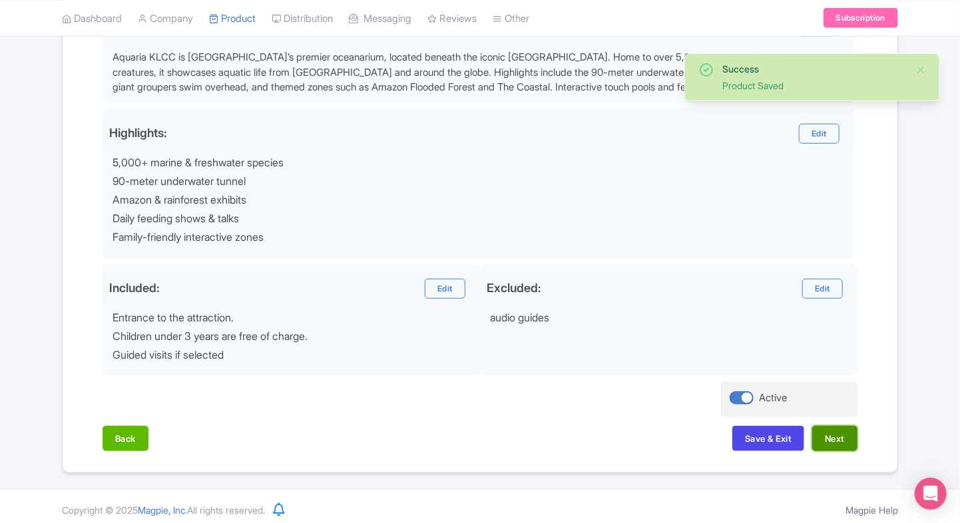
click at [839, 433] on button "Next" at bounding box center [834, 438] width 45 height 25
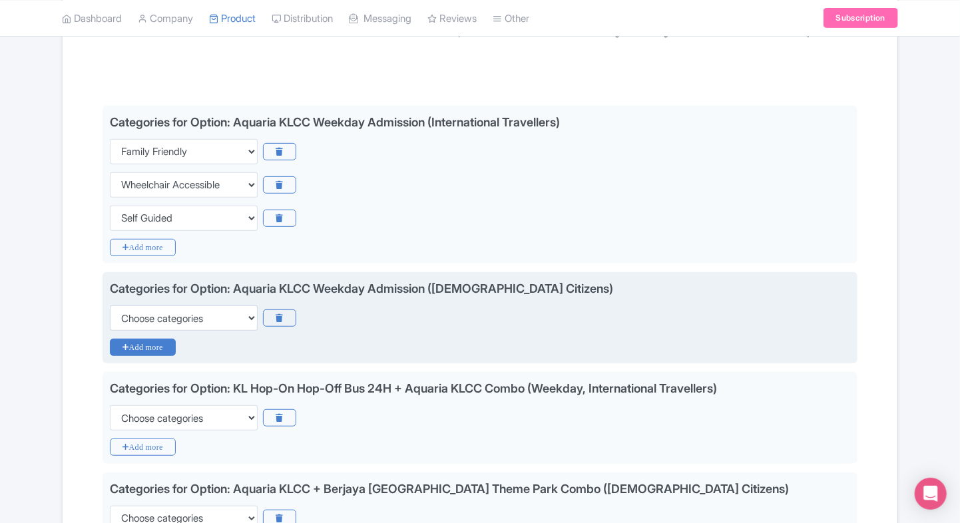
scroll to position [338, 0]
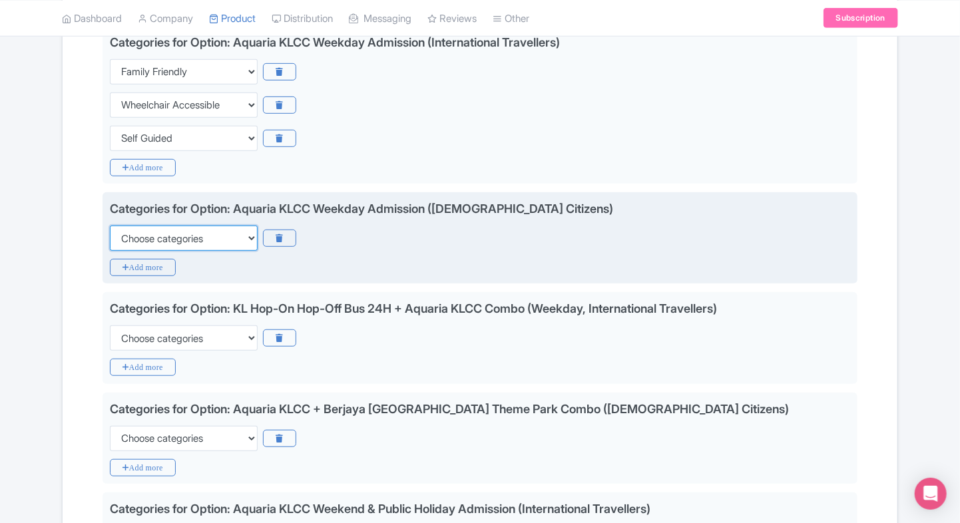
click at [212, 239] on select "Choose categories Adults Only Animals Audio Guide Beaches Bike Tours Boat Tours…" at bounding box center [184, 238] width 148 height 25
select select "family-friendly"
click at [110, 226] on select "Choose categories Adults Only Animals Audio Guide Beaches Bike Tours Boat Tours…" at bounding box center [184, 238] width 148 height 25
click at [153, 260] on icon "Add more" at bounding box center [143, 267] width 66 height 17
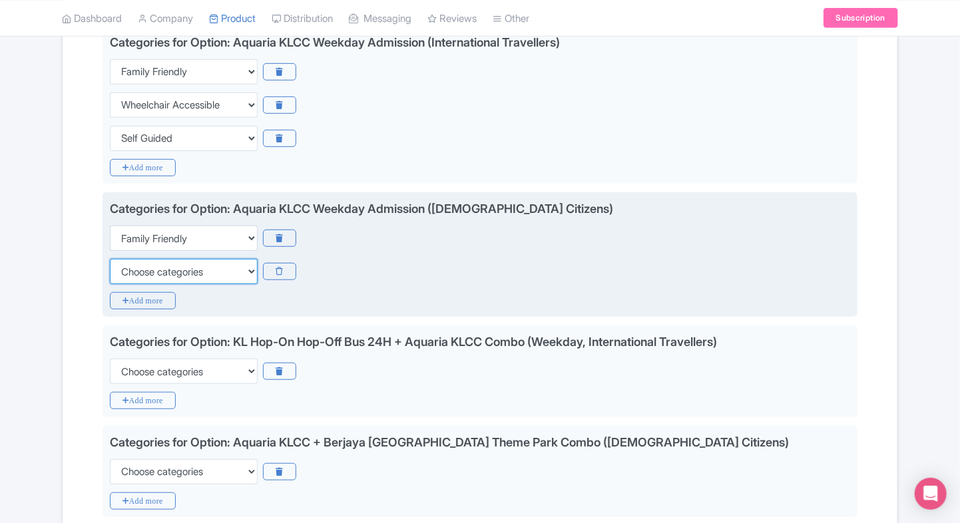
click at [153, 276] on select "Choose categories Adults Only Animals Audio Guide Beaches Bike Tours Boat Tours…" at bounding box center [184, 271] width 148 height 25
click at [110, 259] on select "Choose categories Adults Only Animals Audio Guide Beaches Bike Tours Boat Tours…" at bounding box center [184, 271] width 148 height 25
click at [153, 276] on select "Choose categories Adults Only Animals Audio Guide Beaches Bike Tours Boat Tours…" at bounding box center [184, 271] width 148 height 25
select select "wheelchair-accessible"
click at [110, 259] on select "Choose categories Adults Only Animals Audio Guide Beaches Bike Tours Boat Tours…" at bounding box center [184, 271] width 148 height 25
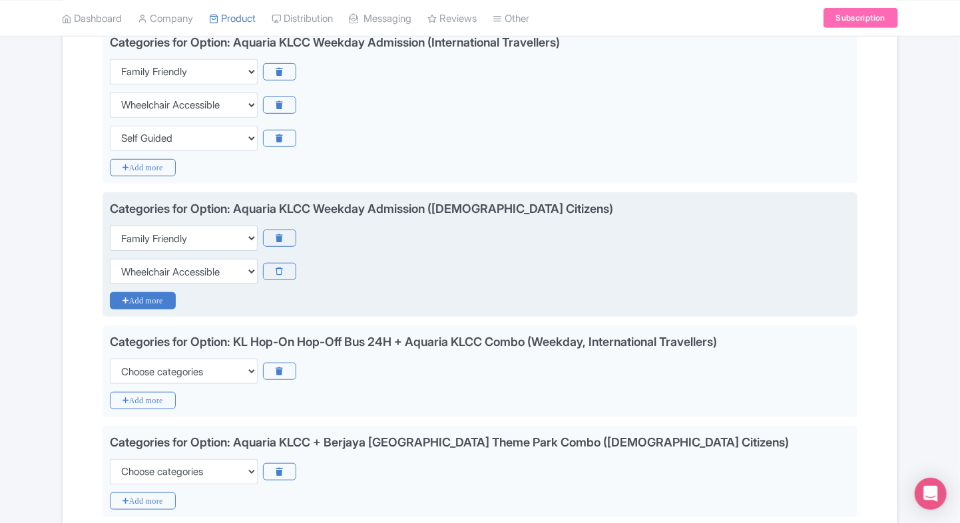
click at [141, 294] on icon "Add more" at bounding box center [143, 300] width 66 height 17
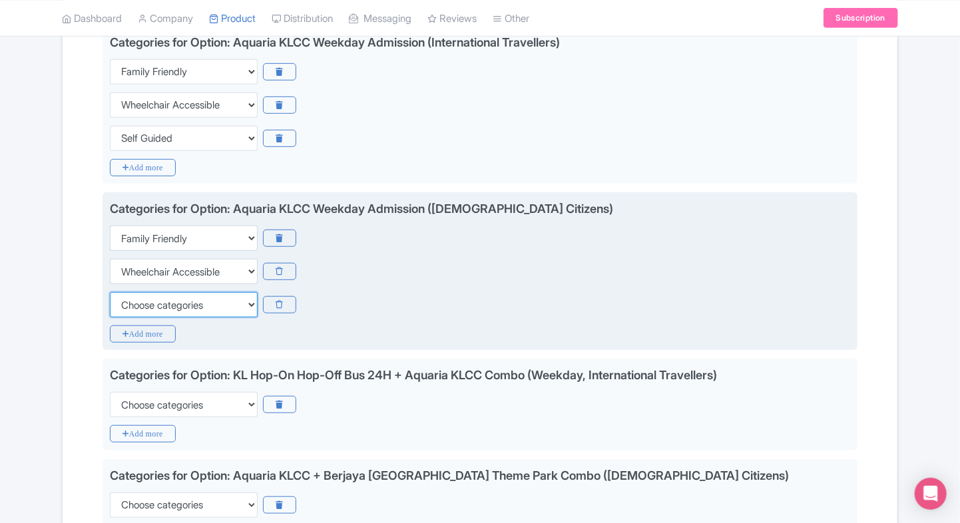
click at [138, 302] on select "Choose categories Adults Only Animals Audio Guide Beaches Bike Tours Boat Tours…" at bounding box center [184, 304] width 148 height 25
select select "self-guided"
click at [110, 292] on select "Choose categories Adults Only Animals Audio Guide Beaches Bike Tours Boat Tours…" at bounding box center [184, 304] width 148 height 25
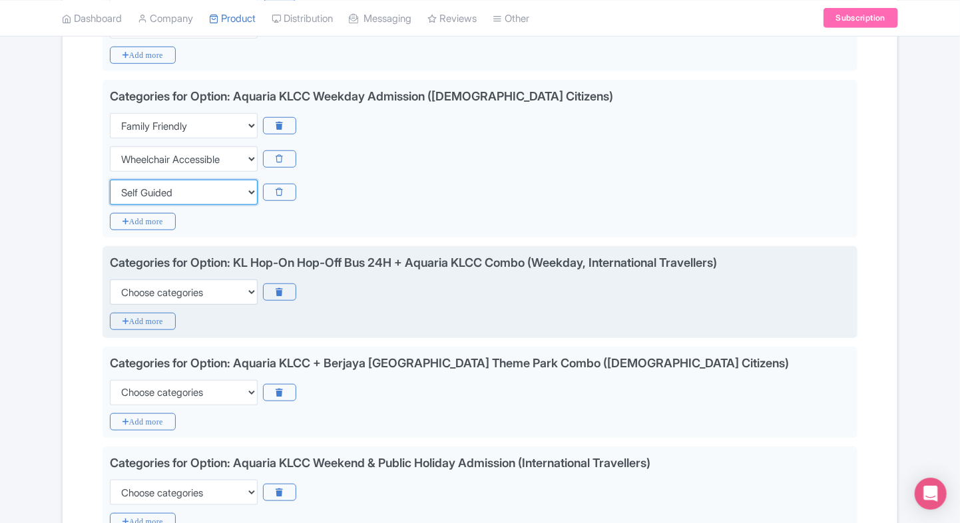
scroll to position [453, 0]
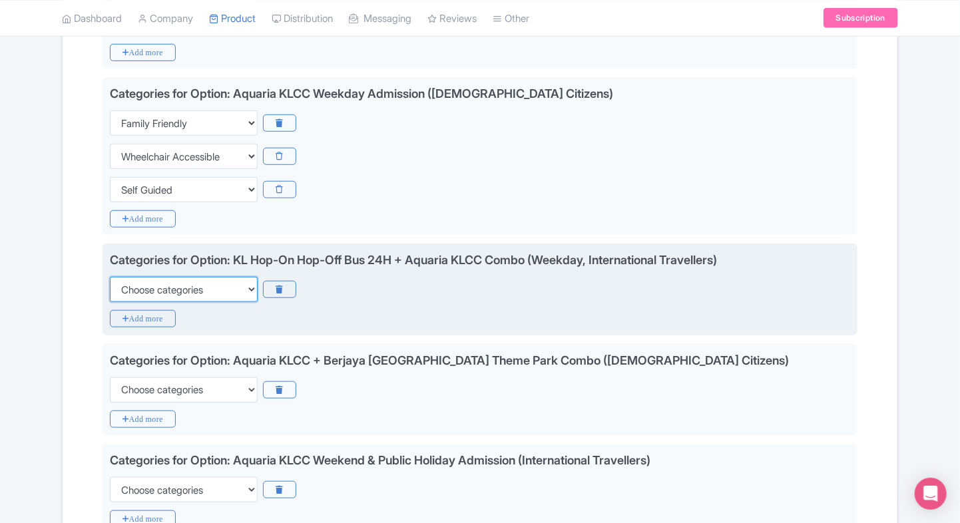
click at [165, 297] on select "Choose categories Adults Only Animals Audio Guide Beaches Bike Tours Boat Tours…" at bounding box center [184, 289] width 148 height 25
select select "family-friendly"
click at [110, 277] on select "Choose categories Adults Only Animals Audio Guide Beaches Bike Tours Boat Tours…" at bounding box center [184, 289] width 148 height 25
click at [138, 320] on icon "Add more" at bounding box center [143, 318] width 66 height 17
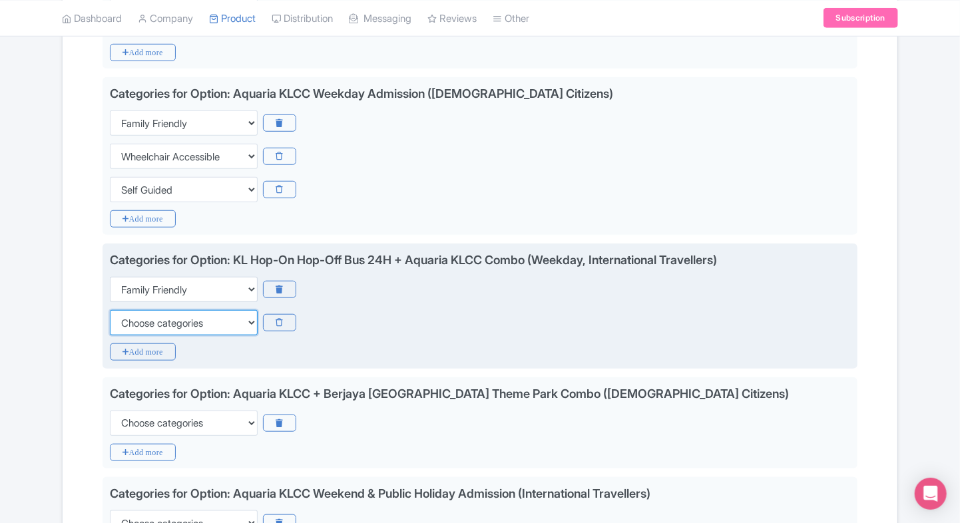
click at [185, 317] on select "Choose categories Adults Only Animals Audio Guide Beaches Bike Tours Boat Tours…" at bounding box center [184, 322] width 148 height 25
select select "wheelchair-accessible"
click at [110, 310] on select "Choose categories Adults Only Animals Audio Guide Beaches Bike Tours Boat Tours…" at bounding box center [184, 322] width 148 height 25
click at [146, 344] on icon "Add more" at bounding box center [143, 352] width 66 height 17
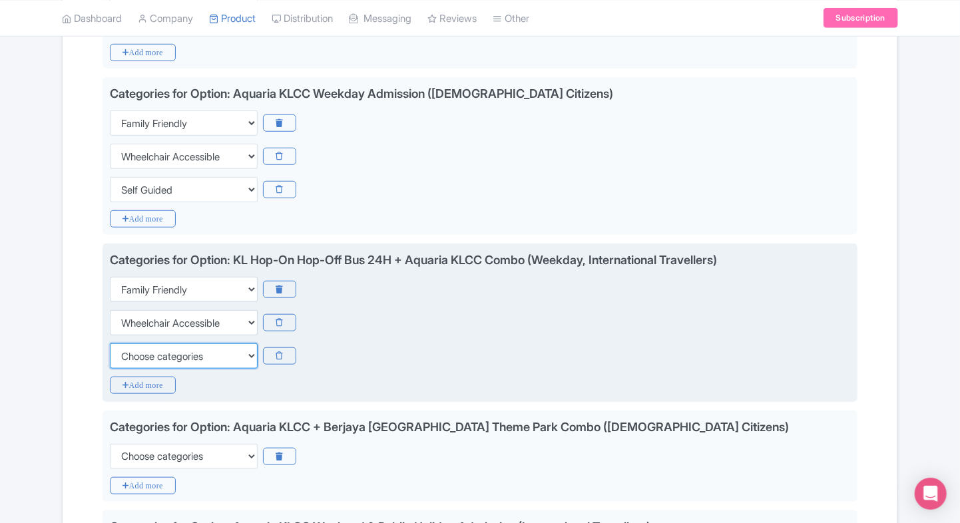
click at [146, 344] on select "Choose categories Adults Only Animals Audio Guide Beaches Bike Tours Boat Tours…" at bounding box center [184, 356] width 148 height 25
select select "self-guided"
click at [110, 344] on select "Choose categories Adults Only Animals Audio Guide Beaches Bike Tours Boat Tours…" at bounding box center [184, 356] width 148 height 25
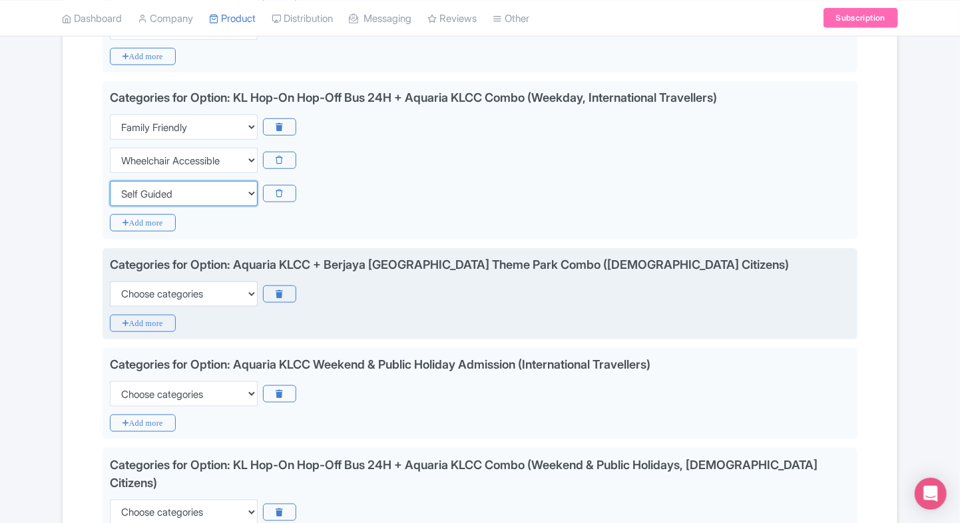
scroll to position [618, 0]
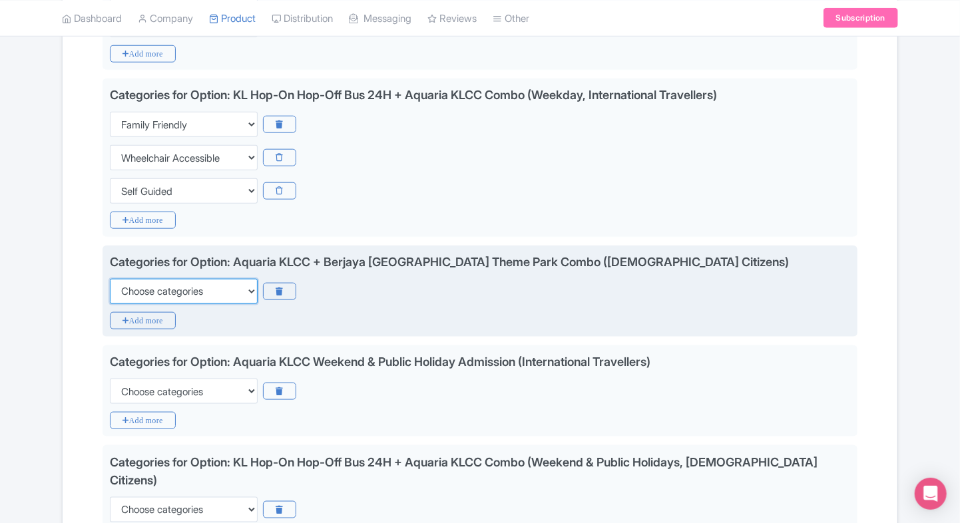
click at [228, 286] on select "Choose categories Adults Only Animals Audio Guide Beaches Bike Tours Boat Tours…" at bounding box center [184, 291] width 148 height 25
select select "family-friendly"
click at [110, 279] on select "Choose categories Adults Only Animals Audio Guide Beaches Bike Tours Boat Tours…" at bounding box center [184, 291] width 148 height 25
click at [134, 313] on icon "Add more" at bounding box center [143, 320] width 66 height 17
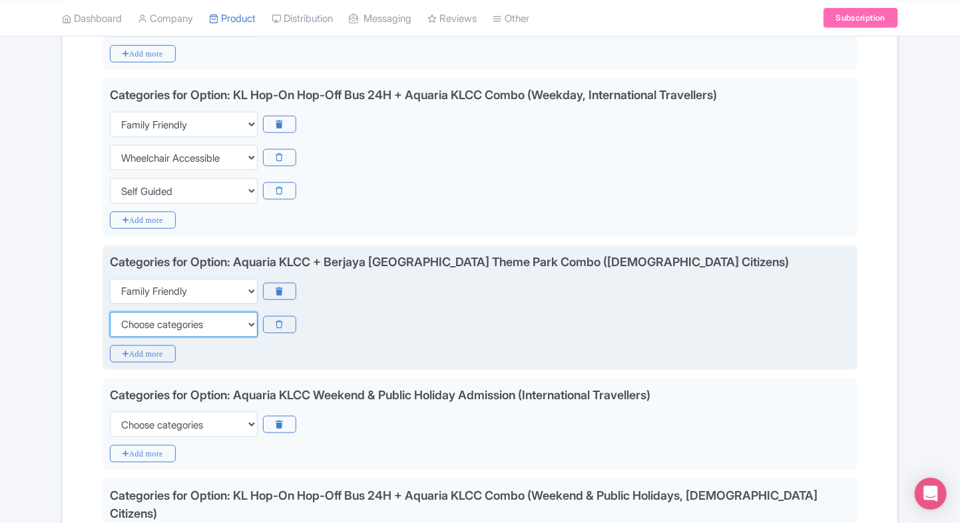
click at [149, 328] on select "Choose categories Adults Only Animals Audio Guide Beaches Bike Tours Boat Tours…" at bounding box center [184, 324] width 148 height 25
select select "wheelchair-accessible"
click at [110, 312] on select "Choose categories Adults Only Animals Audio Guide Beaches Bike Tours Boat Tours…" at bounding box center [184, 324] width 148 height 25
click at [132, 348] on icon "Add more" at bounding box center [143, 354] width 66 height 17
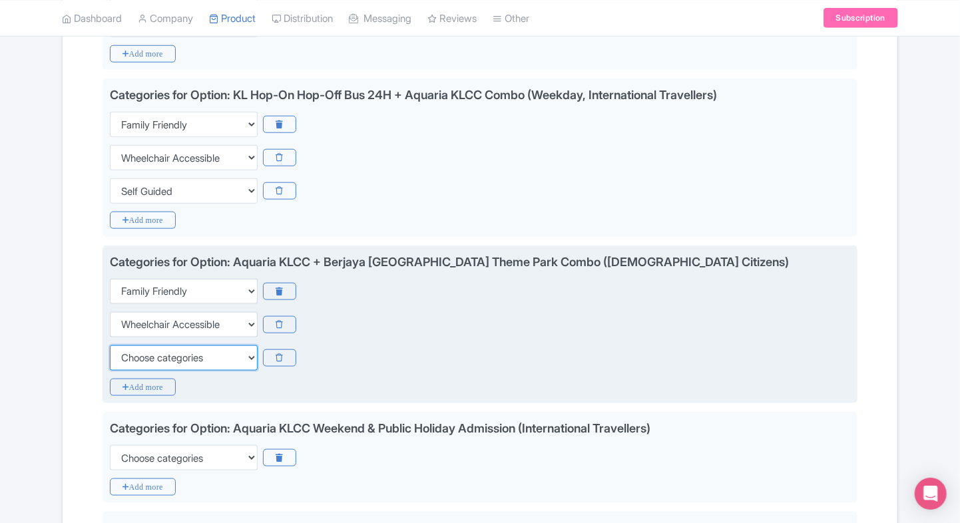
click at [132, 348] on select "Choose categories Adults Only Animals Audio Guide Beaches Bike Tours Boat Tours…" at bounding box center [184, 358] width 148 height 25
select select "self-guided"
click at [110, 346] on select "Choose categories Adults Only Animals Audio Guide Beaches Bike Tours Boat Tours…" at bounding box center [184, 358] width 148 height 25
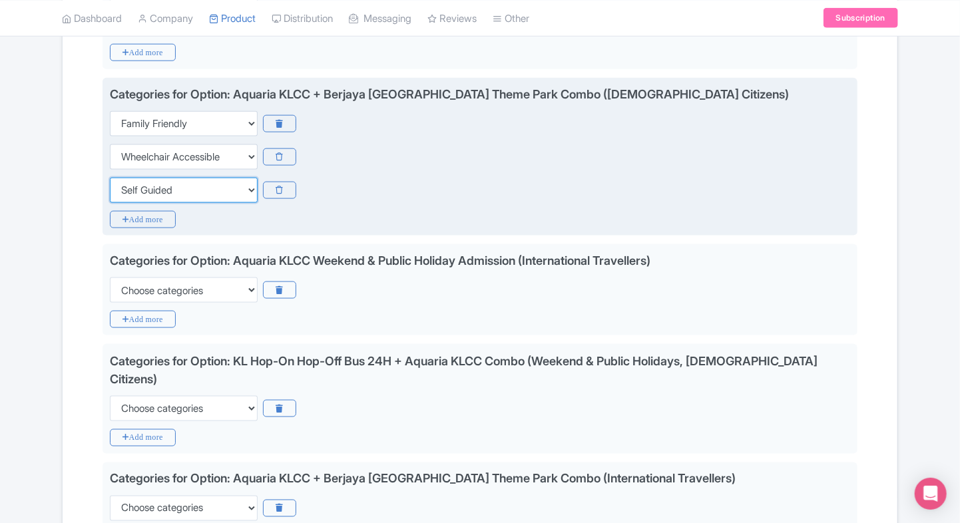
scroll to position [787, 0]
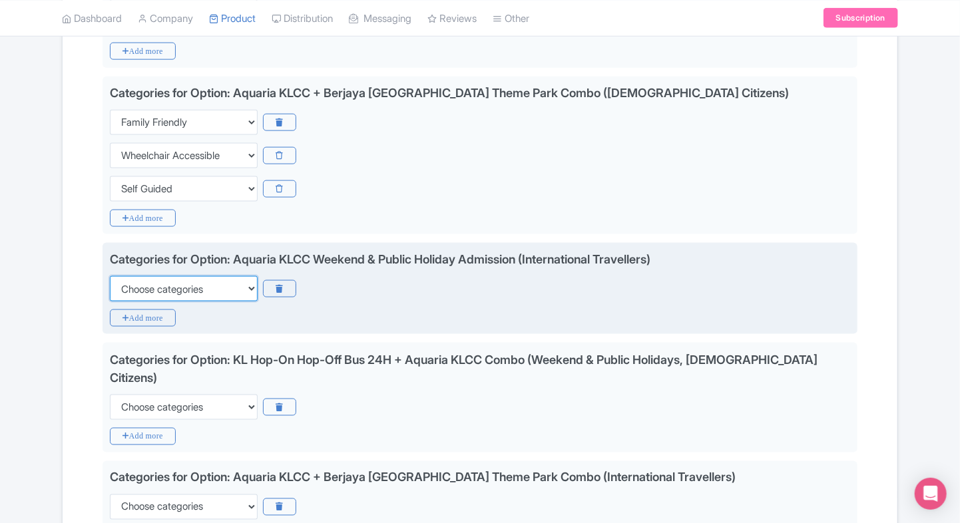
click at [168, 292] on select "Choose categories Adults Only Animals Audio Guide Beaches Bike Tours Boat Tours…" at bounding box center [184, 288] width 148 height 25
select select "family-friendly"
click at [110, 276] on select "Choose categories Adults Only Animals Audio Guide Beaches Bike Tours Boat Tours…" at bounding box center [184, 288] width 148 height 25
click at [140, 310] on icon "Add more" at bounding box center [143, 318] width 66 height 17
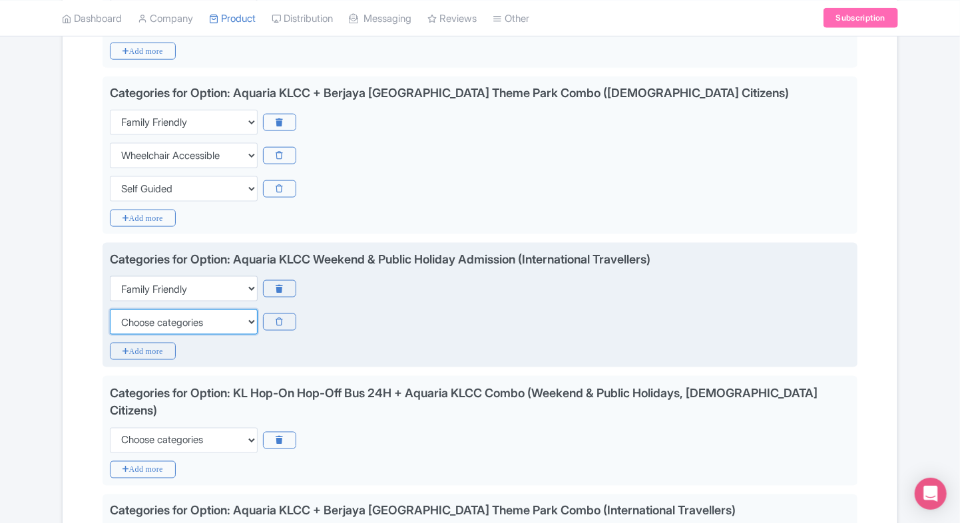
click at [140, 310] on select "Choose categories Adults Only Animals Audio Guide Beaches Bike Tours Boat Tours…" at bounding box center [184, 322] width 148 height 25
select select "wheelchair-accessible"
click at [110, 310] on select "Choose categories Adults Only Animals Audio Guide Beaches Bike Tours Boat Tours…" at bounding box center [184, 322] width 148 height 25
click at [130, 349] on icon "Add more" at bounding box center [143, 351] width 66 height 17
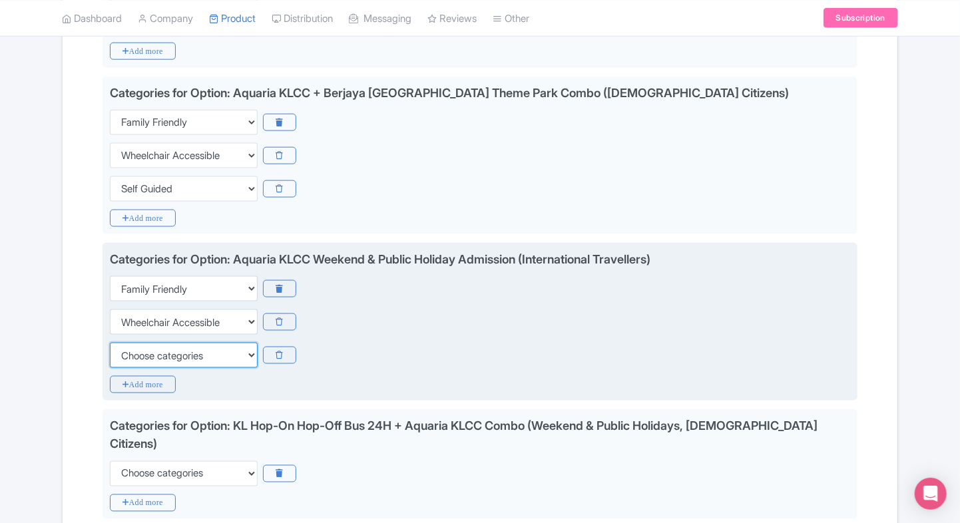
click at [130, 349] on select "Choose categories Adults Only Animals Audio Guide Beaches Bike Tours Boat Tours…" at bounding box center [184, 355] width 148 height 25
select select "self-guided"
click at [110, 343] on select "Choose categories Adults Only Animals Audio Guide Beaches Bike Tours Boat Tours…" at bounding box center [184, 355] width 148 height 25
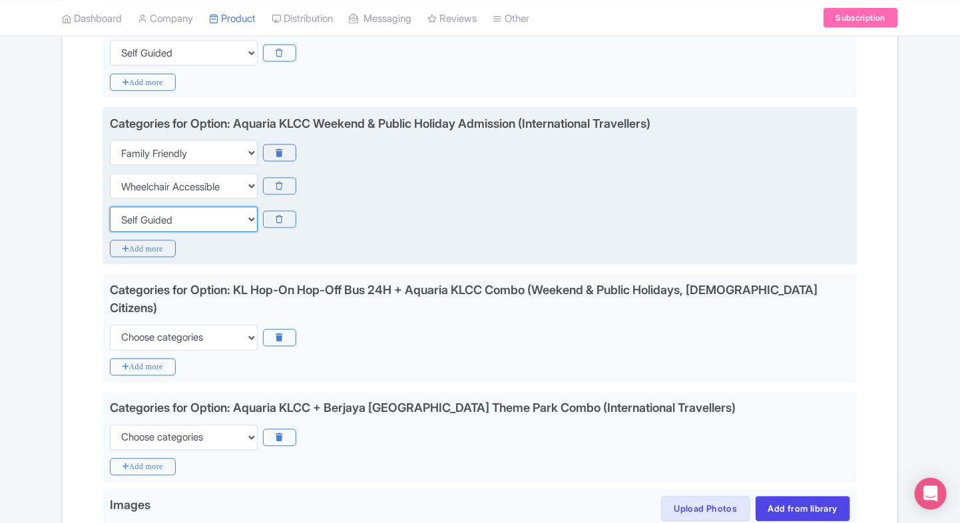
scroll to position [931, 0]
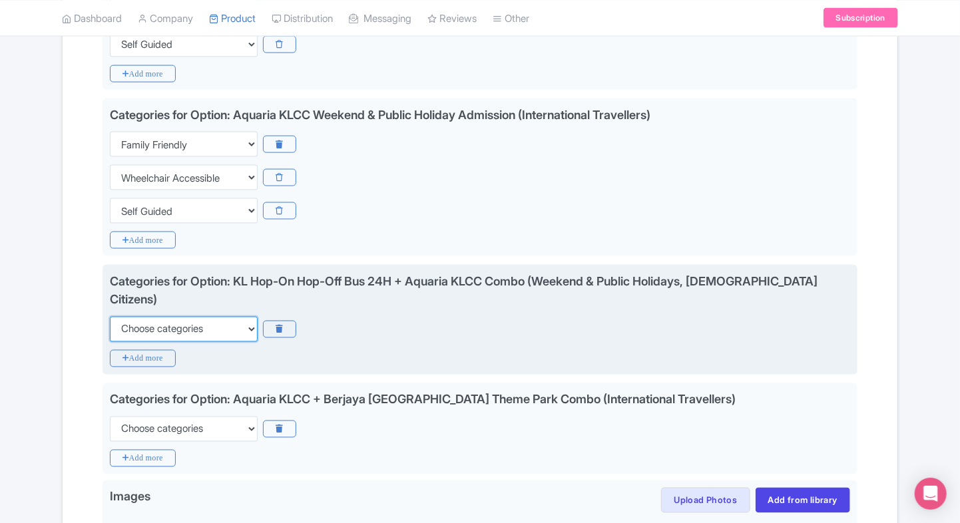
click at [136, 317] on select "Choose categories Adults Only Animals Audio Guide Beaches Bike Tours Boat Tours…" at bounding box center [184, 329] width 148 height 25
select select "family-friendly"
click at [110, 317] on select "Choose categories Adults Only Animals Audio Guide Beaches Bike Tours Boat Tours…" at bounding box center [184, 329] width 148 height 25
click at [126, 350] on icon "Add more" at bounding box center [143, 358] width 66 height 17
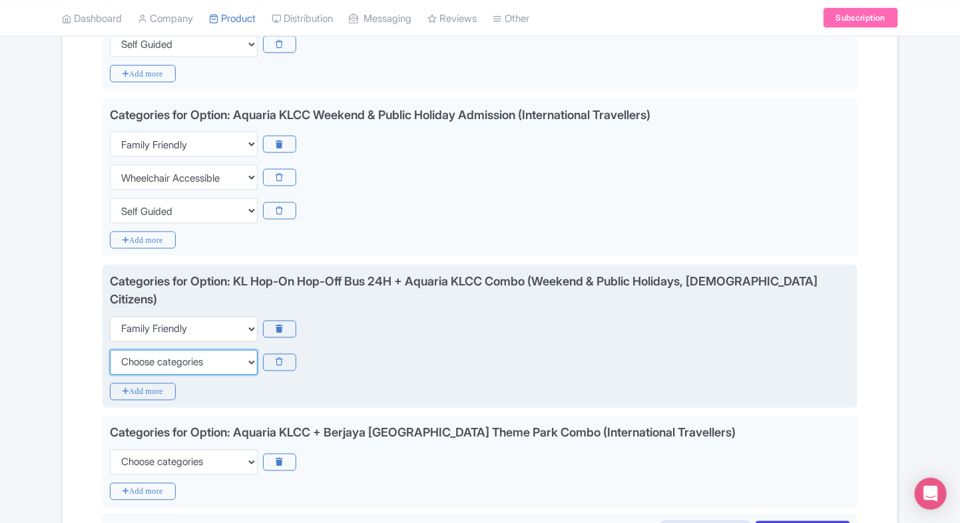
click at [126, 350] on select "Choose categories Adults Only Animals Audio Guide Beaches Bike Tours Boat Tours…" at bounding box center [184, 362] width 148 height 25
select select "wheelchair-accessible"
click at [110, 350] on select "Choose categories Adults Only Animals Audio Guide Beaches Bike Tours Boat Tours…" at bounding box center [184, 362] width 148 height 25
click at [128, 361] on div "Categories for Option: KL Hop-On Hop-Off Bus 24H + Aquaria KLCC Combo (Weekend …" at bounding box center [480, 336] width 755 height 143
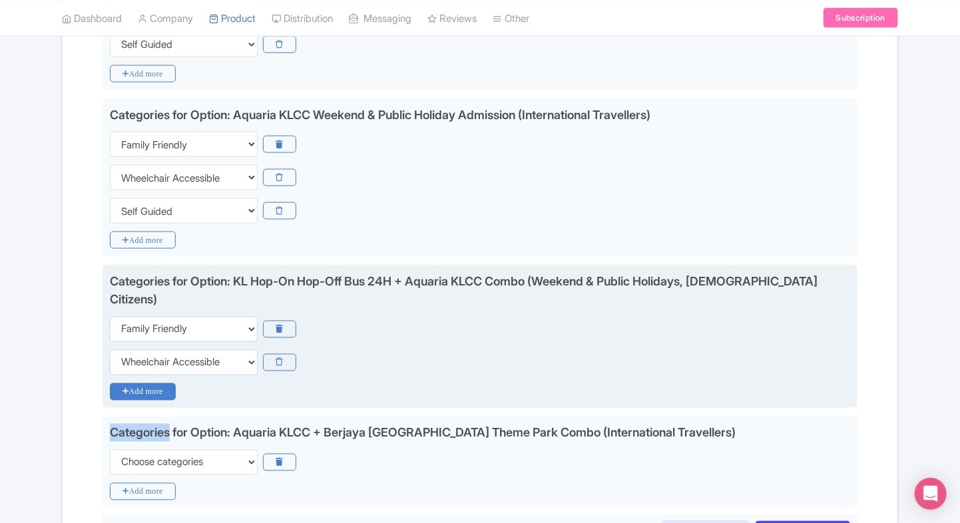
click at [129, 383] on icon "Add more" at bounding box center [143, 391] width 66 height 17
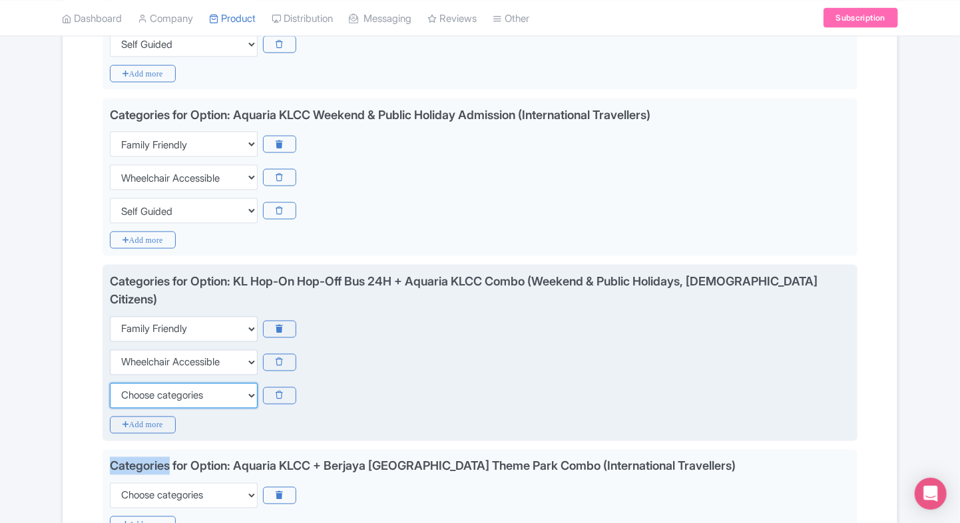
click at [132, 383] on select "Choose categories Adults Only Animals Audio Guide Beaches Bike Tours Boat Tours…" at bounding box center [184, 395] width 148 height 25
select select "self-guided"
click at [110, 383] on select "Choose categories Adults Only Animals Audio Guide Beaches Bike Tours Boat Tours…" at bounding box center [184, 395] width 148 height 25
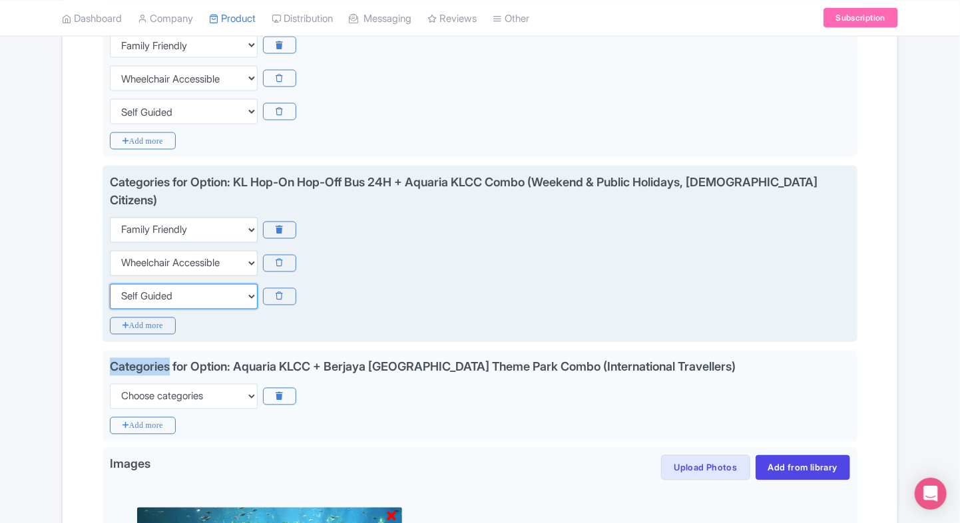
scroll to position [1037, 0]
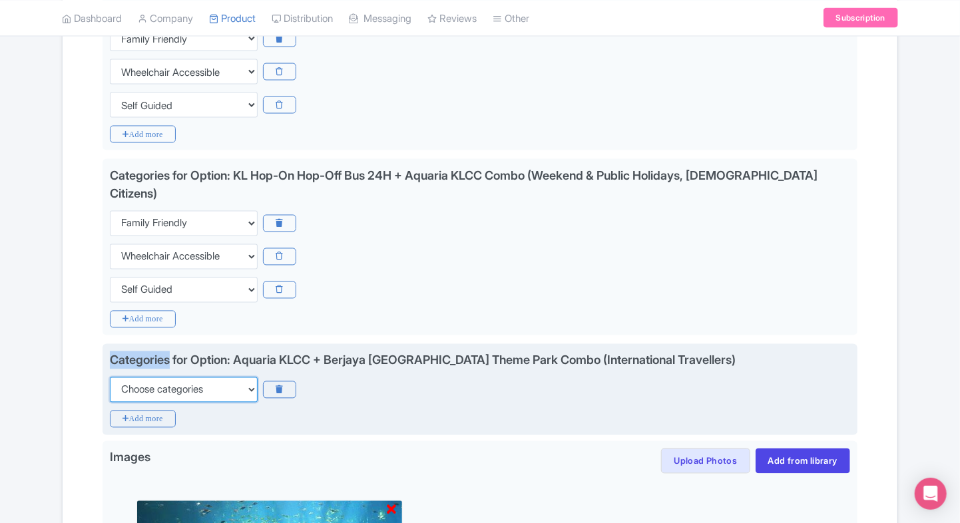
click at [146, 377] on select "Choose categories Adults Only Animals Audio Guide Beaches Bike Tours Boat Tours…" at bounding box center [184, 389] width 148 height 25
select select "family-friendly"
click at [110, 377] on select "Choose categories Adults Only Animals Audio Guide Beaches Bike Tours Boat Tours…" at bounding box center [184, 389] width 148 height 25
click at [129, 411] on icon "Add more" at bounding box center [143, 419] width 66 height 17
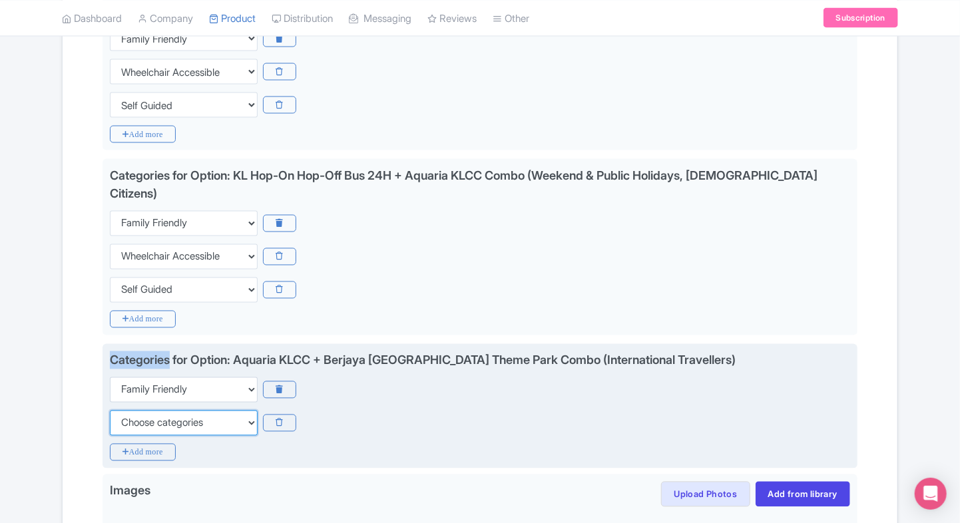
click at [129, 411] on select "Choose categories Adults Only Animals Audio Guide Beaches Bike Tours Boat Tours…" at bounding box center [184, 423] width 148 height 25
select select "wheelchair-accessible"
click at [110, 411] on select "Choose categories Adults Only Animals Audio Guide Beaches Bike Tours Boat Tours…" at bounding box center [184, 423] width 148 height 25
click at [120, 444] on icon "Add more" at bounding box center [143, 452] width 66 height 17
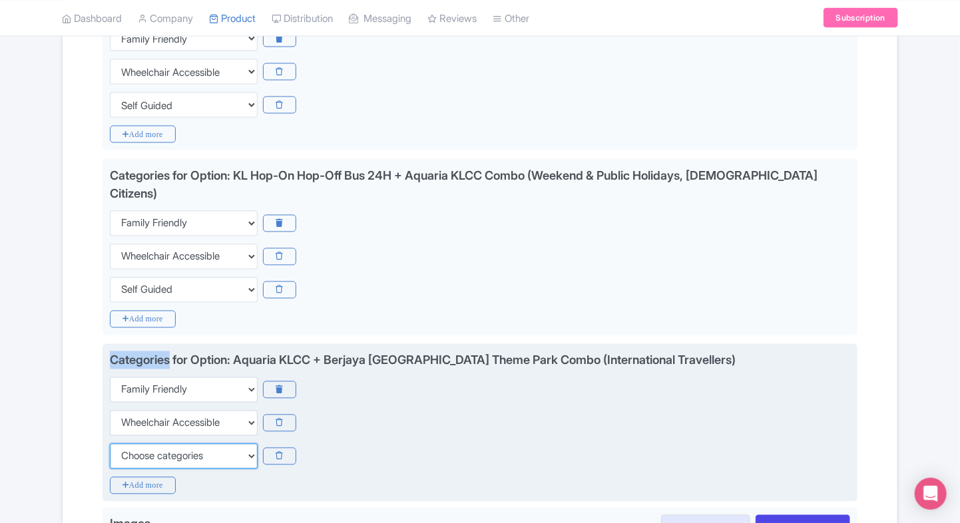
click at [120, 444] on select "Choose categories Adults Only Animals Audio Guide Beaches Bike Tours Boat Tours…" at bounding box center [184, 456] width 148 height 25
select select "self-guided"
click at [110, 444] on select "Choose categories Adults Only Animals Audio Guide Beaches Bike Tours Boat Tours…" at bounding box center [184, 456] width 148 height 25
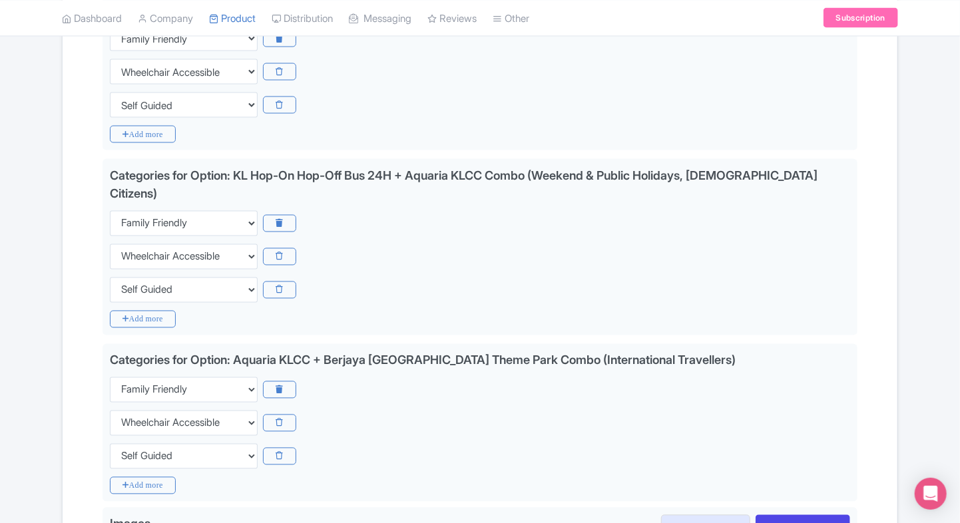
click at [876, 331] on div "Name & Price Locations Description & Reviews Images & Categories Complete Edit …" at bounding box center [480, 29] width 819 height 1654
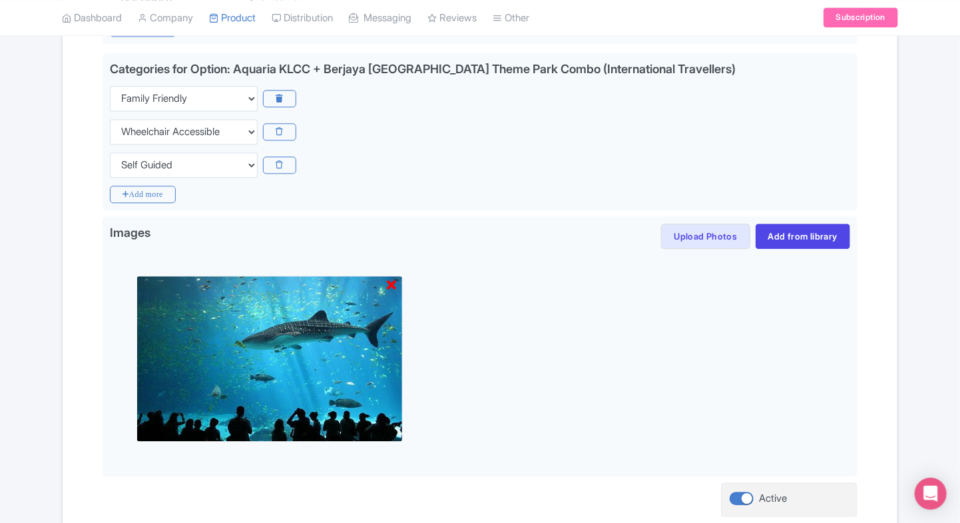
scroll to position [1413, 0]
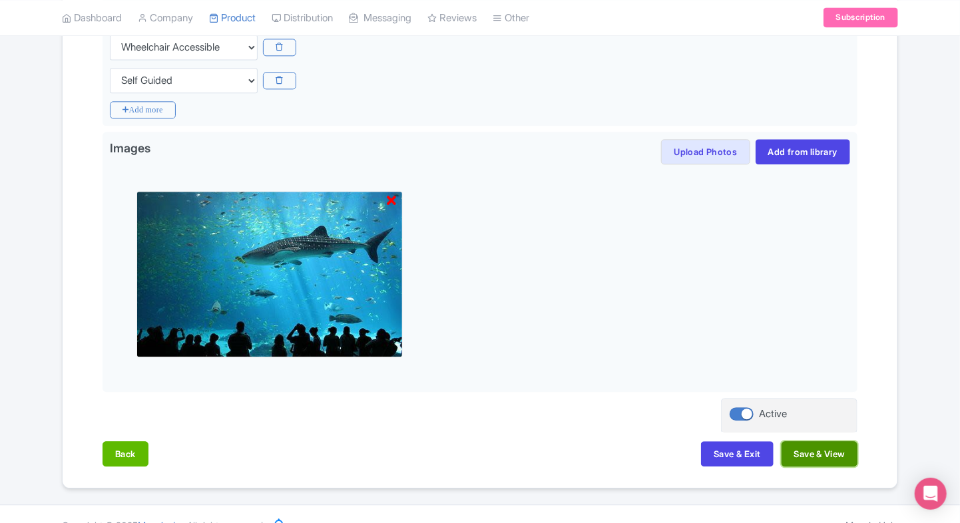
click at [804, 441] on button "Save & View" at bounding box center [820, 453] width 76 height 25
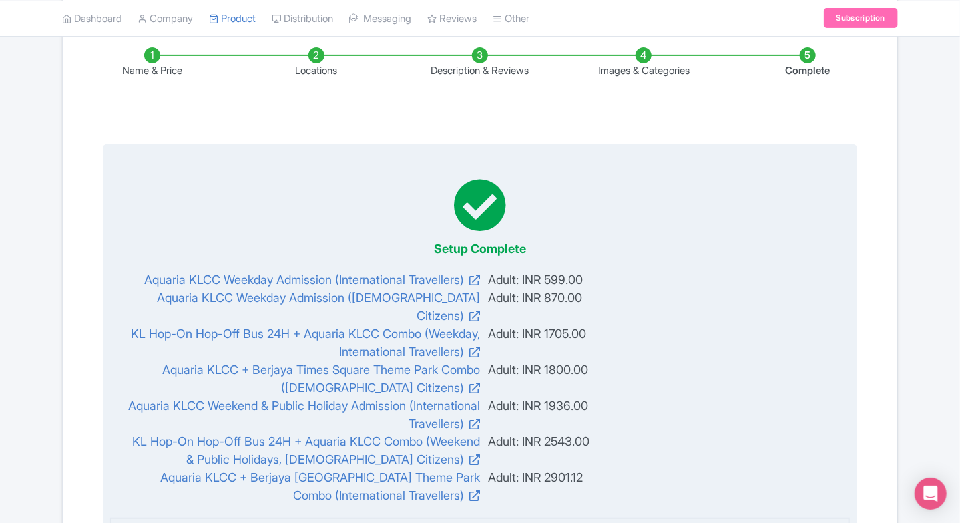
scroll to position [0, 0]
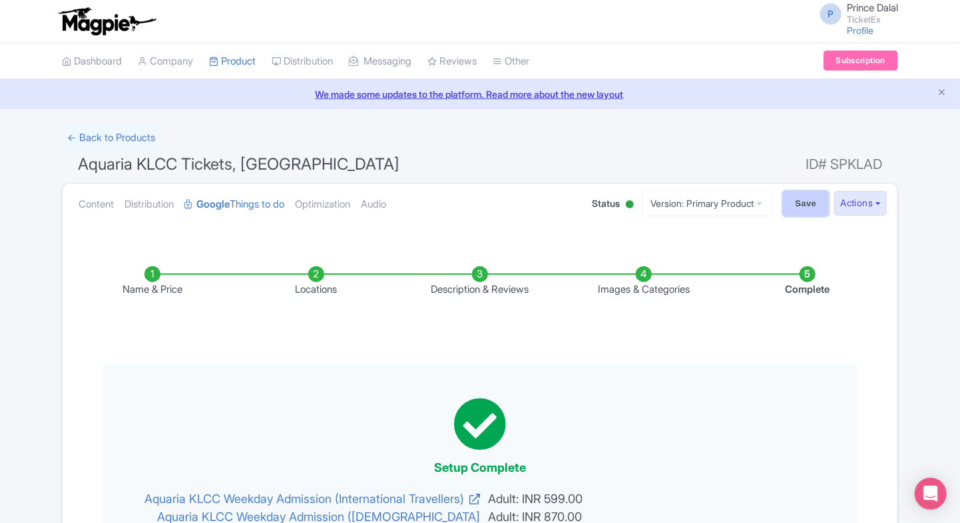
click at [799, 204] on input "Save" at bounding box center [806, 203] width 47 height 25
type input "Saving..."
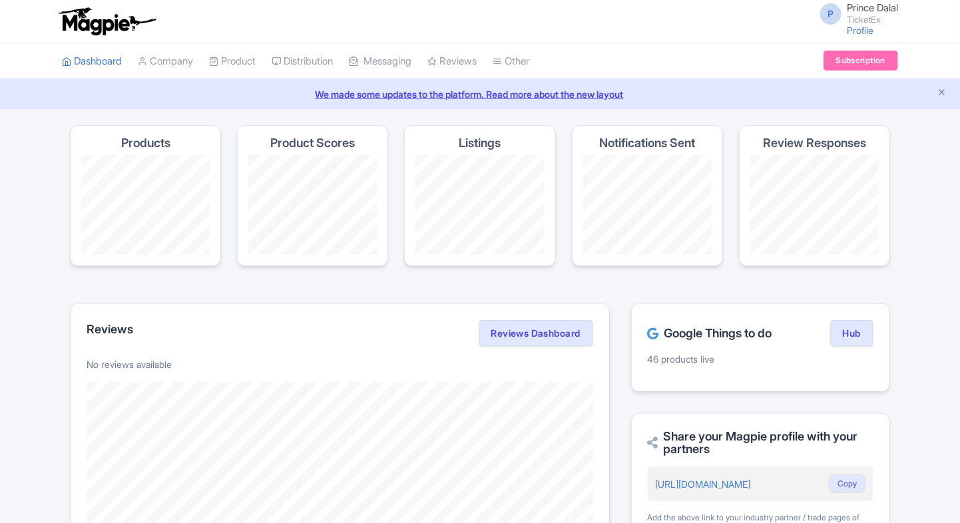
click at [0, 0] on link "My Products" at bounding box center [0, 0] width 0 height 0
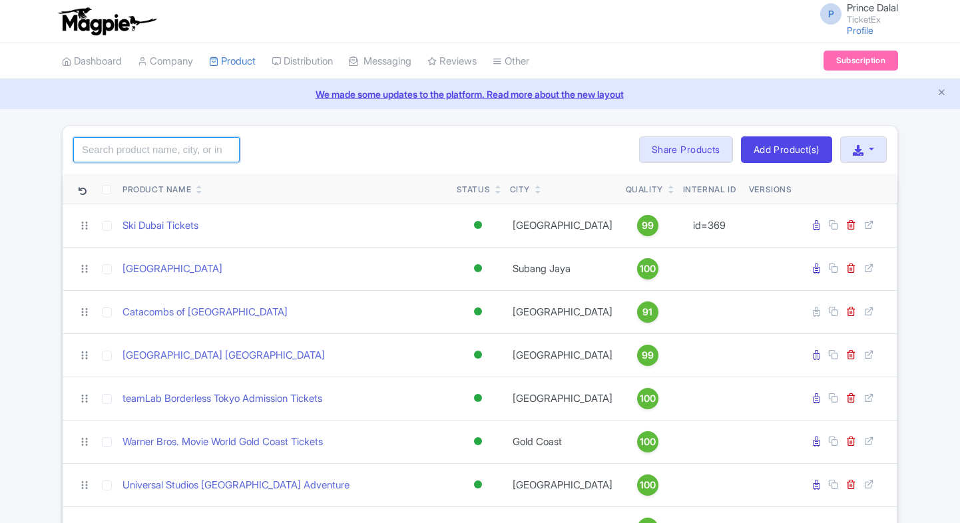
drag, startPoint x: 0, startPoint y: 0, endPoint x: 114, endPoint y: 158, distance: 194.6
click at [114, 158] on input "search" at bounding box center [156, 149] width 166 height 25
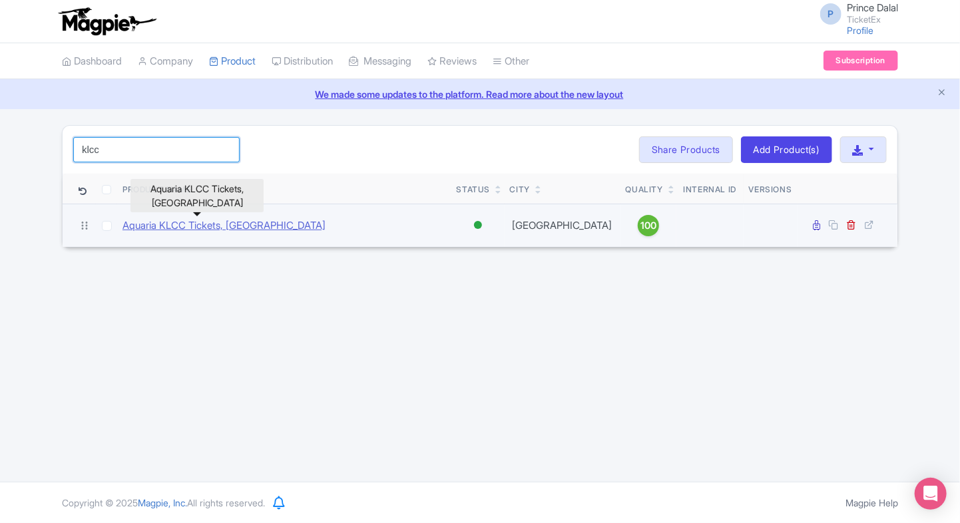
type input "klcc"
click at [172, 225] on link "Aquaria KLCC Tickets, [GEOGRAPHIC_DATA]" at bounding box center [223, 225] width 203 height 15
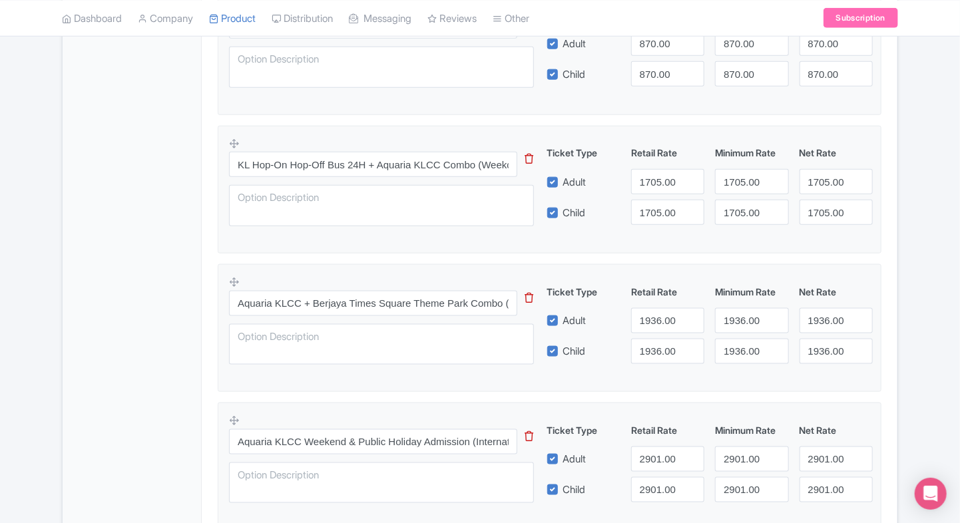
scroll to position [659, 0]
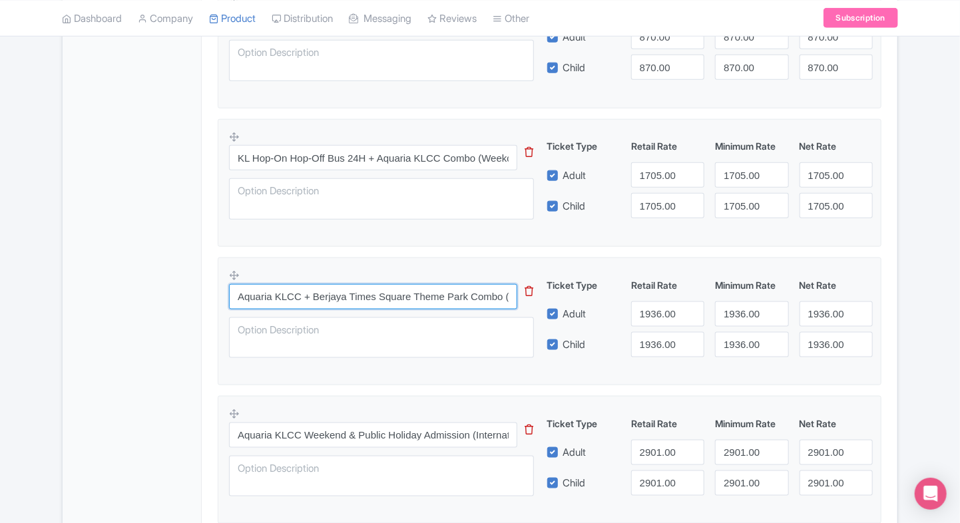
click at [351, 284] on input "Aquaria KLCC + Berjaya Times Square Theme Park Combo ([DEMOGRAPHIC_DATA] Citize…" at bounding box center [373, 296] width 288 height 25
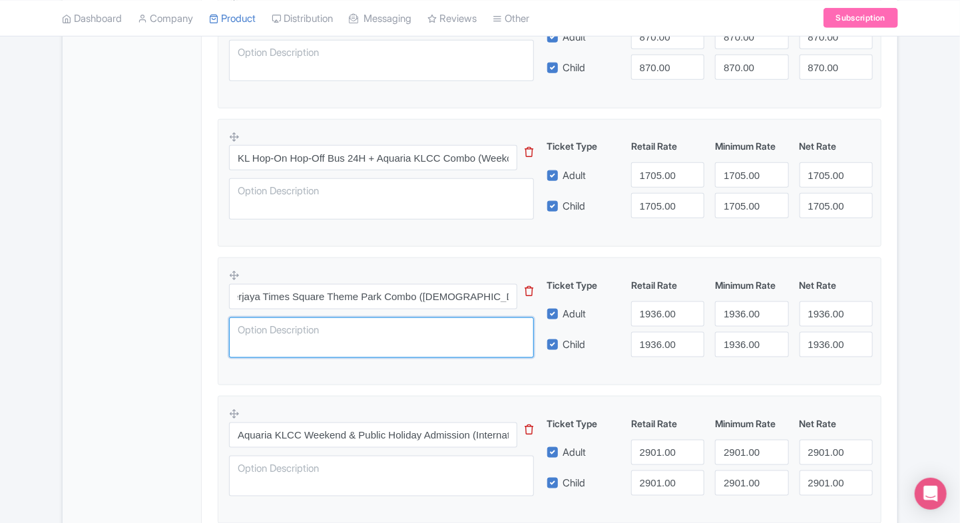
scroll to position [0, 0]
click at [392, 353] on textarea at bounding box center [381, 338] width 305 height 41
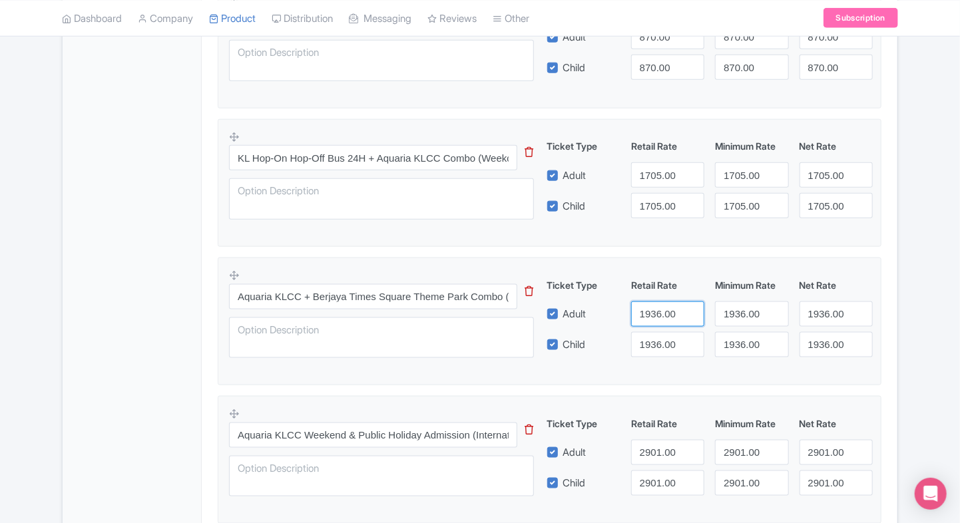
click at [661, 317] on input "1936.00" at bounding box center [667, 314] width 73 height 25
paste input "800"
type input "1800.00"
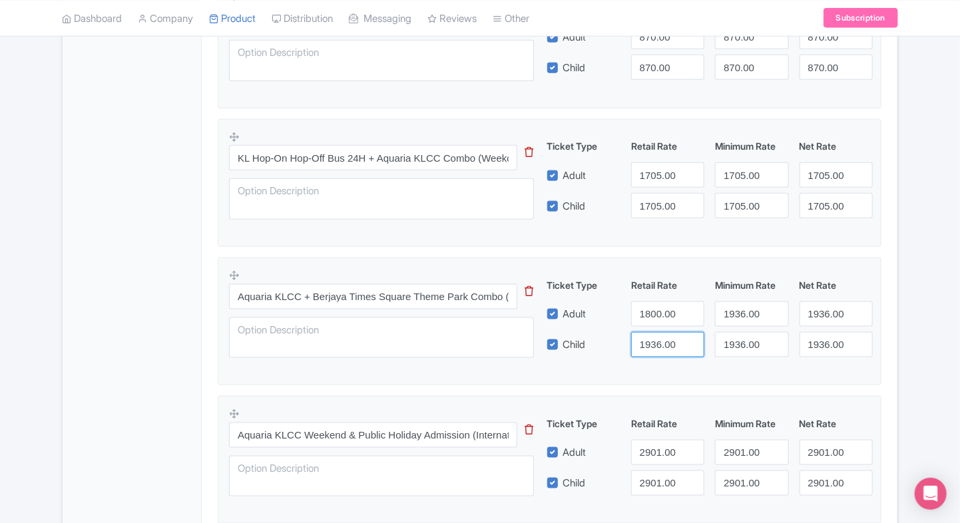
click at [652, 346] on input "1936.00" at bounding box center [667, 344] width 73 height 25
paste input "800"
click at [652, 346] on input "1936.00" at bounding box center [667, 344] width 73 height 25
type input "1800.00"
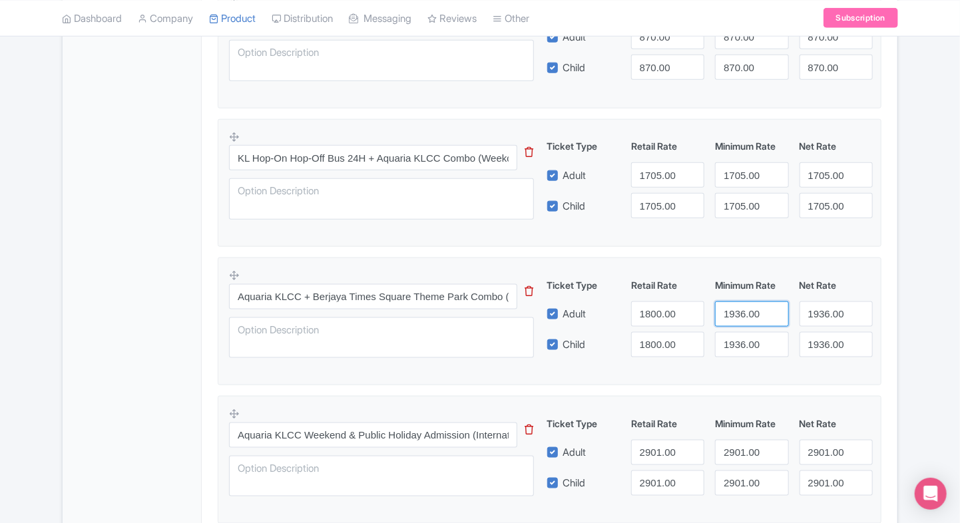
click at [738, 303] on input "1936.00" at bounding box center [751, 314] width 73 height 25
paste input "800"
click at [738, 303] on input "1800.00" at bounding box center [751, 314] width 73 height 25
type input "1800.00"
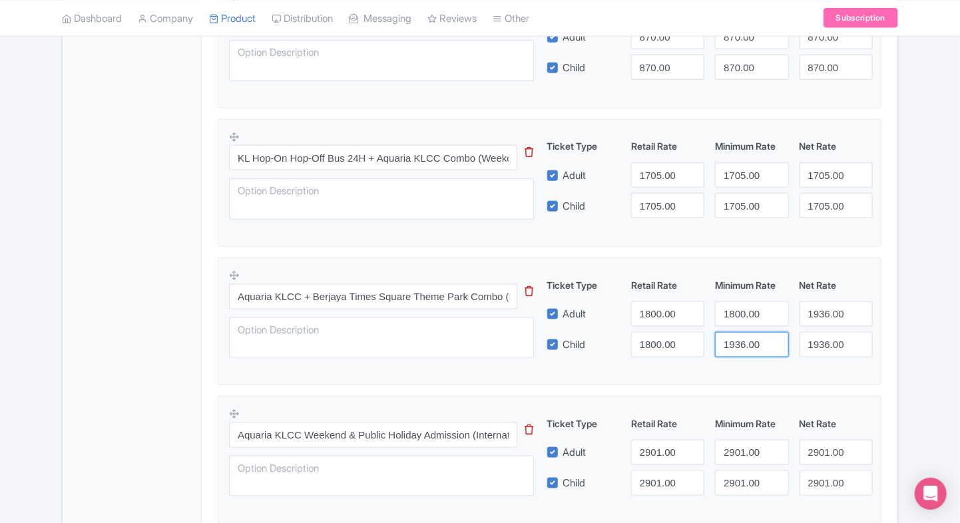
click at [738, 339] on input "1936.00" at bounding box center [751, 344] width 73 height 25
paste input "800"
click at [738, 339] on input "1800.00" at bounding box center [751, 344] width 73 height 25
type input "1800.00"
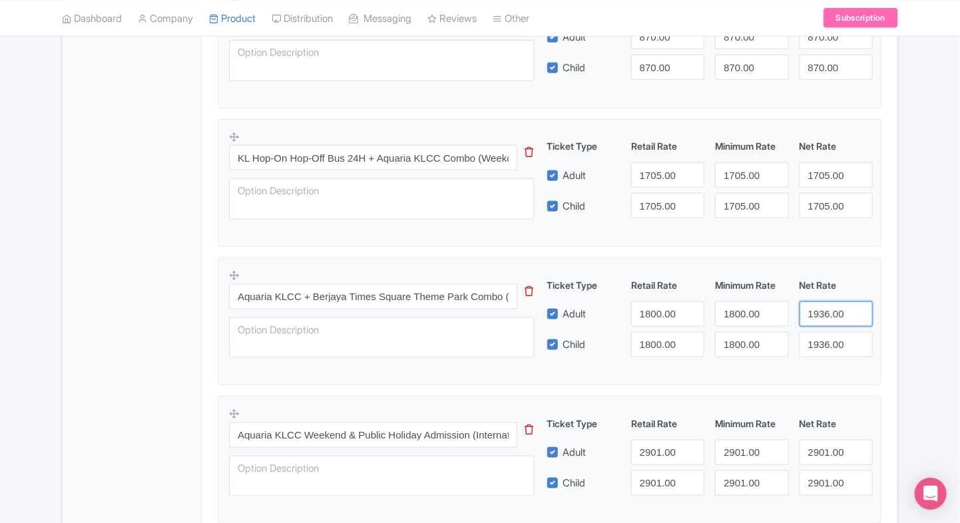
click at [831, 304] on input "1936.00" at bounding box center [836, 314] width 73 height 25
paste input "800"
click at [831, 304] on input "1936.00" at bounding box center [836, 314] width 73 height 25
type input "1800.00"
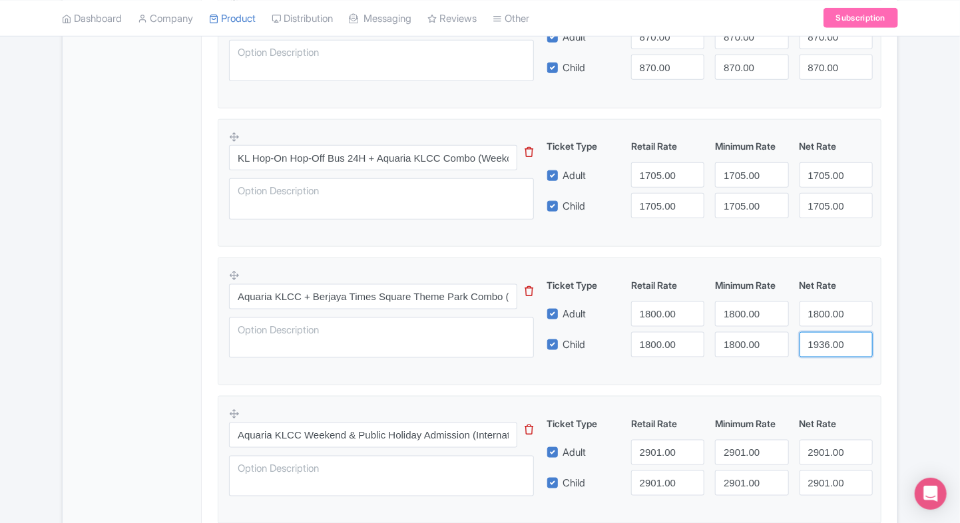
click at [813, 346] on input "1936.00" at bounding box center [836, 344] width 73 height 25
paste input "800"
click at [813, 346] on input "1936.00" at bounding box center [836, 344] width 73 height 25
type input "1800.00"
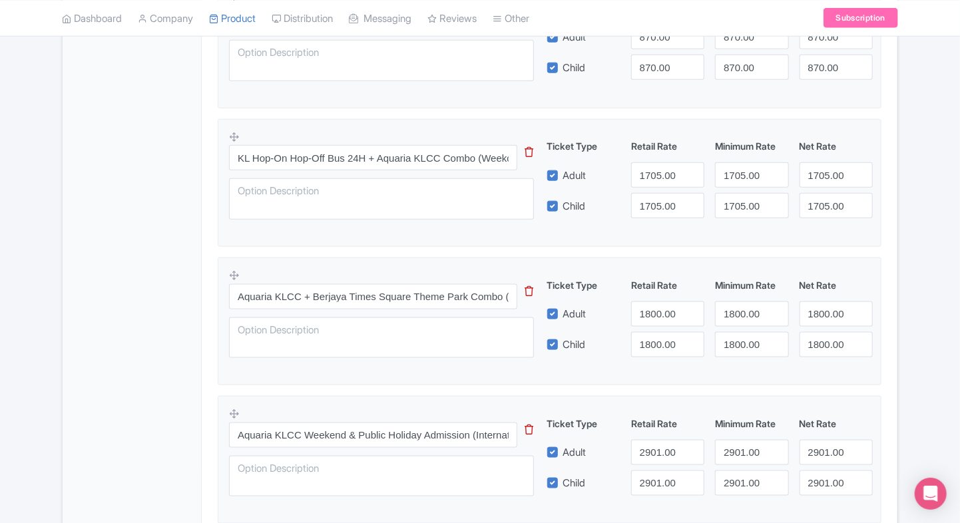
click at [884, 326] on div "Product Options i Aquaria KLCC Weekday Admission (International Travellers) Thi…" at bounding box center [550, 328] width 680 height 1008
click at [208, 363] on div "Aquaria KLCC Tickets, Malaysia Name * i Aquaria KLCC Tickets, Malaysia Your pro…" at bounding box center [550, 228] width 696 height 1327
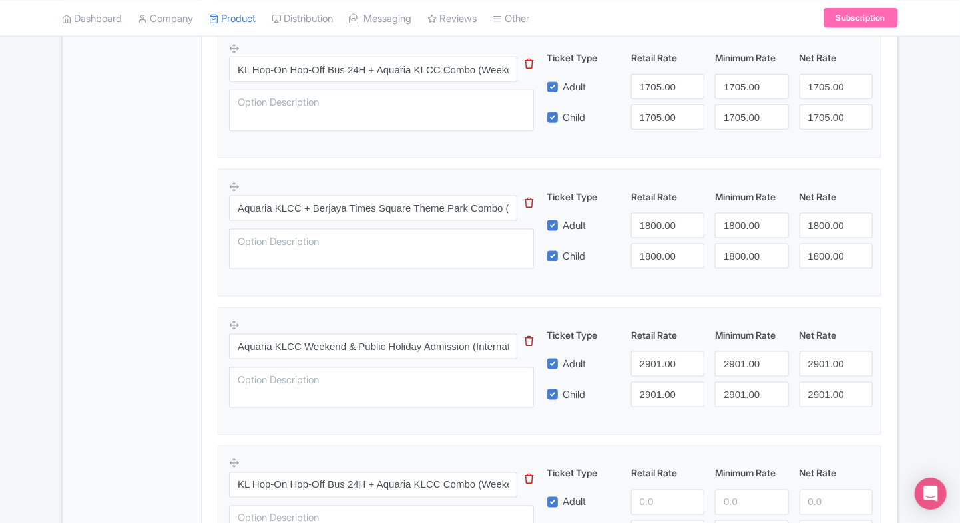
scroll to position [810, 0]
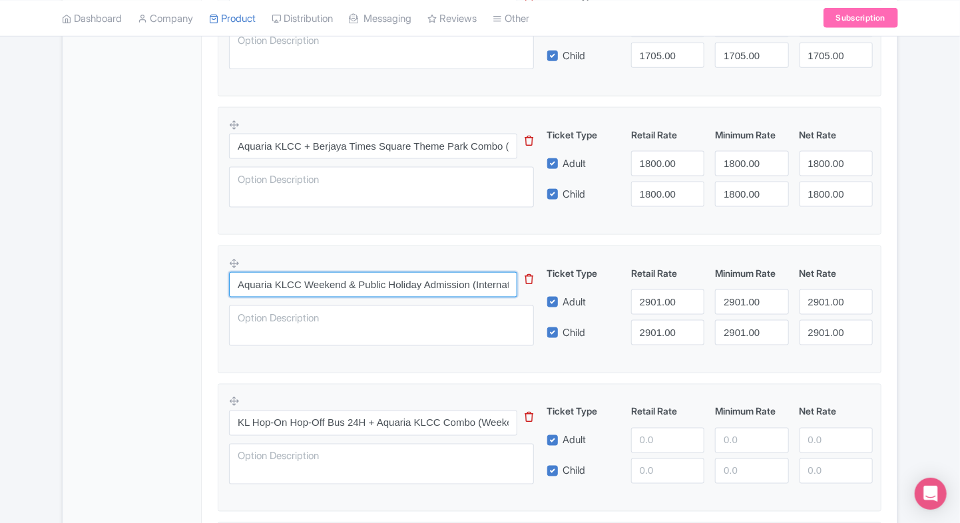
click at [318, 275] on input "Aquaria KLCC Weekend & Public Holiday Admission (International Travellers)" at bounding box center [373, 284] width 288 height 25
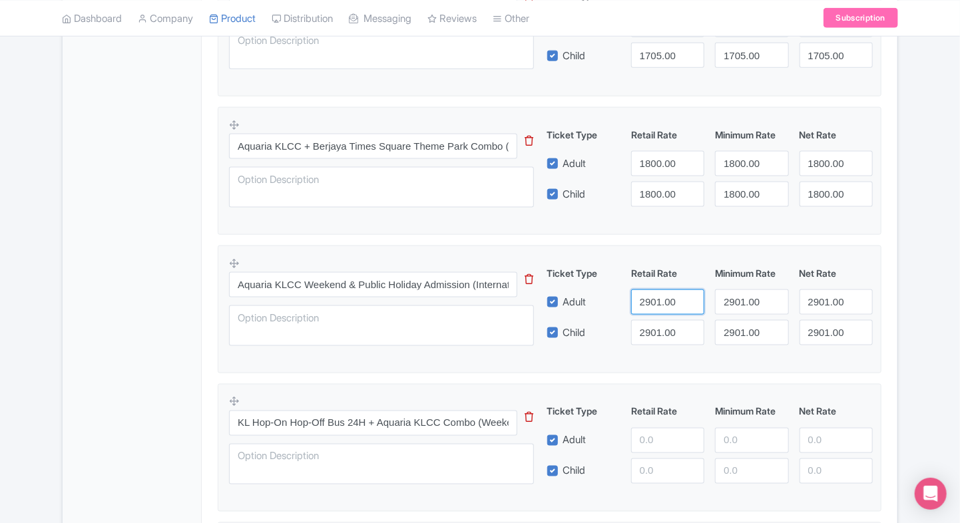
click at [640, 297] on input "2901.00" at bounding box center [667, 302] width 73 height 25
type input "1936"
click at [655, 336] on input "2901.00" at bounding box center [667, 332] width 73 height 25
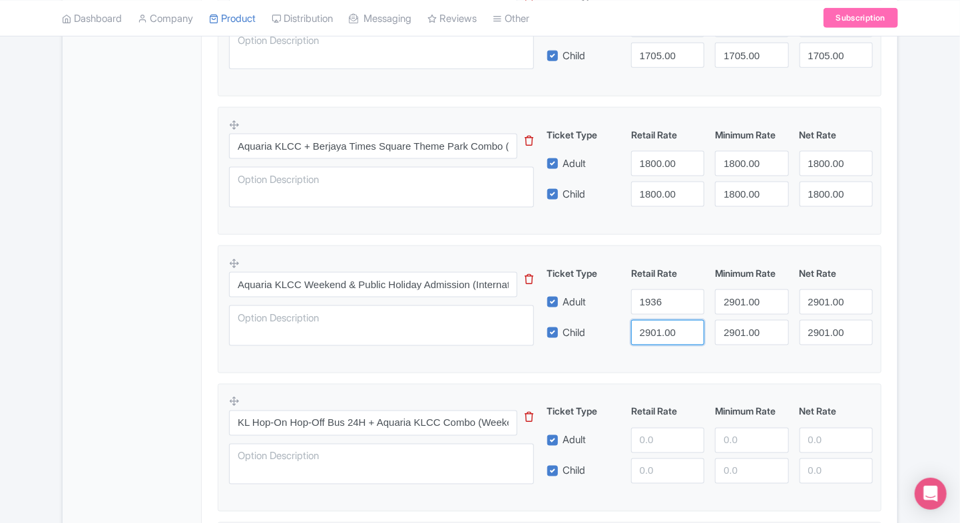
click at [655, 336] on input "2901.00" at bounding box center [667, 332] width 73 height 25
paste input "1936"
type input "1936"
click at [742, 305] on input "2901.00" at bounding box center [751, 302] width 73 height 25
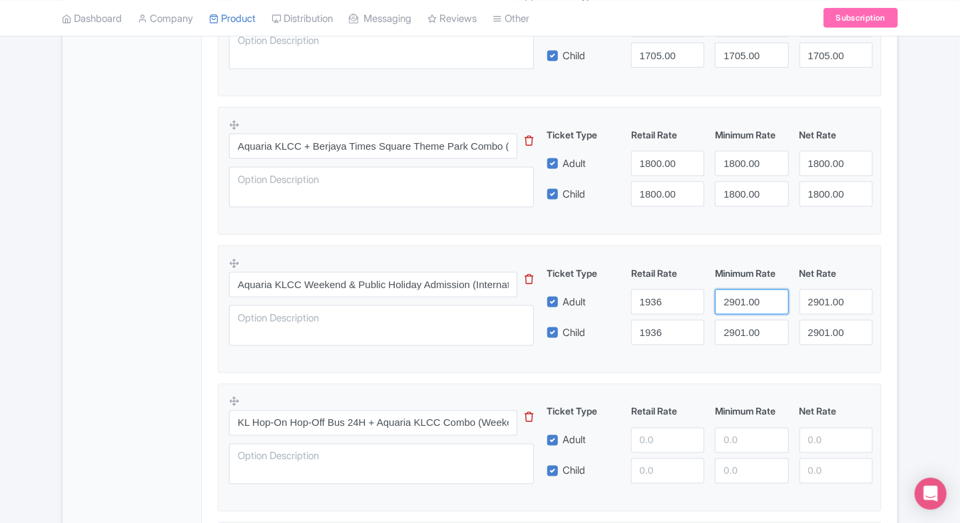
click at [742, 305] on input "2901.00" at bounding box center [751, 302] width 73 height 25
paste input "1936"
click at [742, 305] on input "2901.00" at bounding box center [751, 302] width 73 height 25
type input "1936"
click at [732, 332] on input "2901.00" at bounding box center [751, 332] width 73 height 25
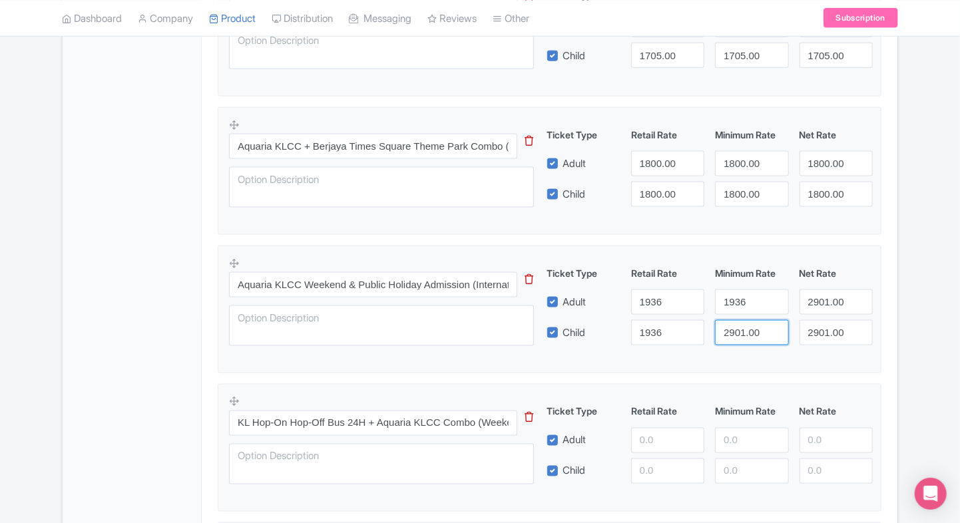
click at [732, 332] on input "2901.00" at bounding box center [751, 332] width 73 height 25
paste input "1936"
click at [732, 332] on input "2901.00" at bounding box center [751, 332] width 73 height 25
type input "1936"
click at [807, 312] on input "2901.00" at bounding box center [836, 302] width 73 height 25
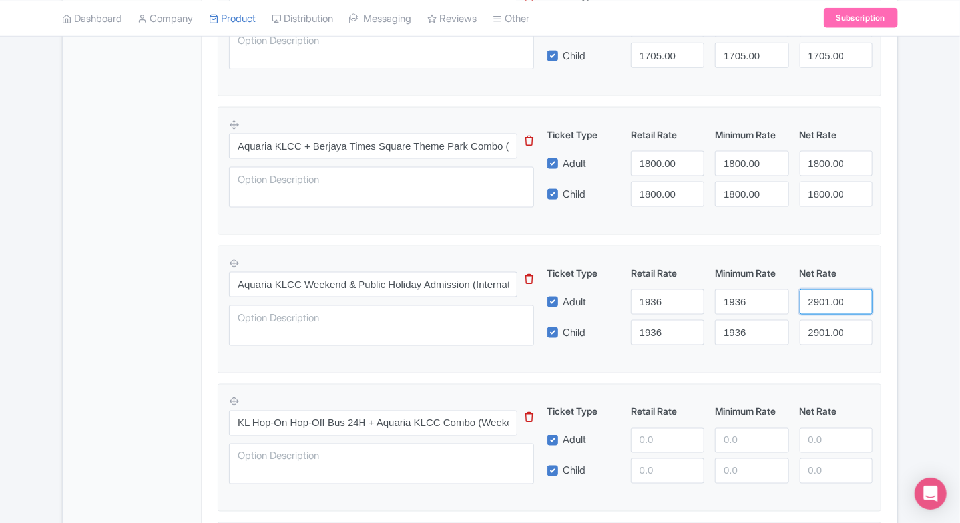
click at [807, 312] on input "2901.00" at bounding box center [836, 302] width 73 height 25
paste input "1936"
click at [807, 312] on input "2901.00" at bounding box center [836, 302] width 73 height 25
type input "1936"
click at [813, 328] on input "2901.00" at bounding box center [836, 332] width 73 height 25
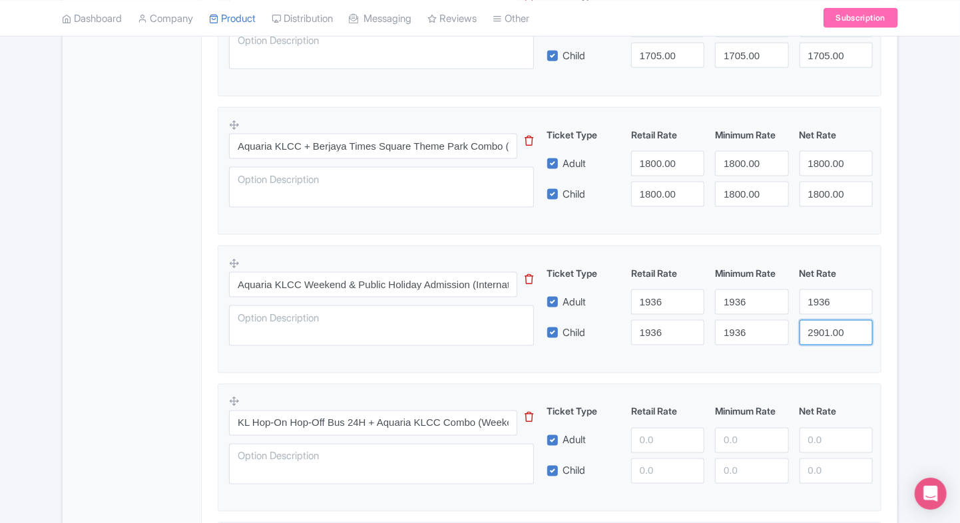
click at [813, 328] on input "2901.00" at bounding box center [836, 332] width 73 height 25
paste input "1936"
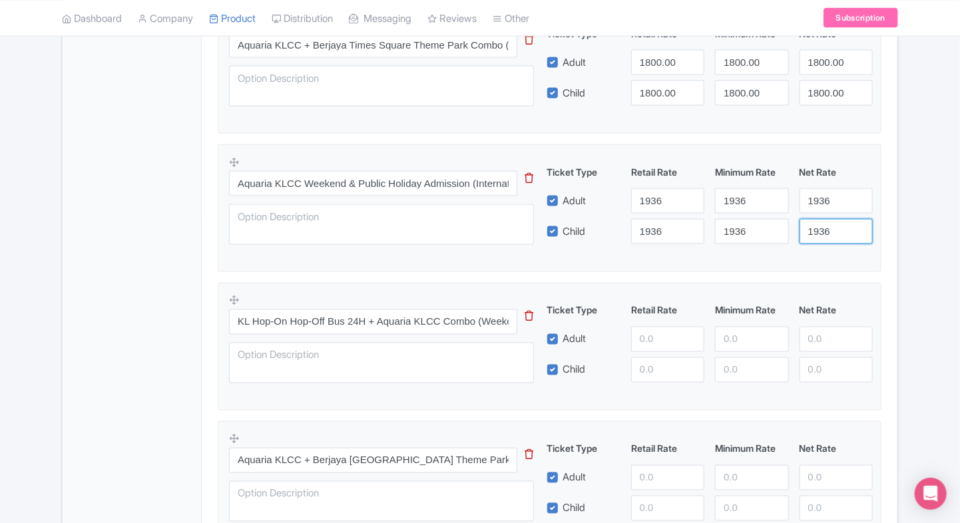
scroll to position [911, 0]
type input "1936"
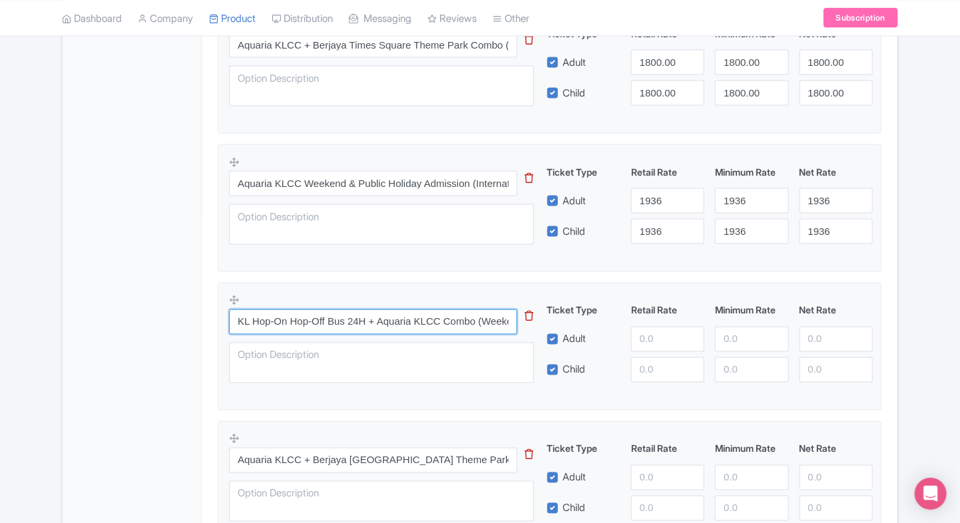
click at [309, 323] on input "KL Hop-On Hop-Off Bus 24H + Aquaria KLCC Combo (Weekend & Public Holidays, Mala…" at bounding box center [373, 322] width 288 height 25
click at [323, 314] on input "KL Hop-On Hop-Off Bus 24H + Aquaria KLCC Combo (Weekend & Public Holidays, Mala…" at bounding box center [373, 322] width 288 height 25
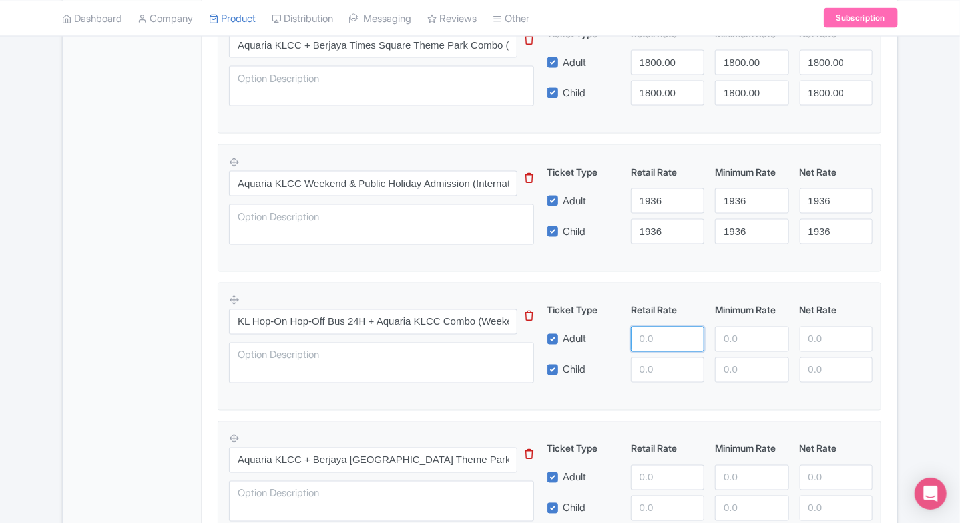
click at [662, 342] on input "number" at bounding box center [667, 339] width 73 height 25
paste input "2543.00"
type input "2543.00"
paste input "2543.00"
click at [650, 363] on input "number" at bounding box center [667, 369] width 73 height 25
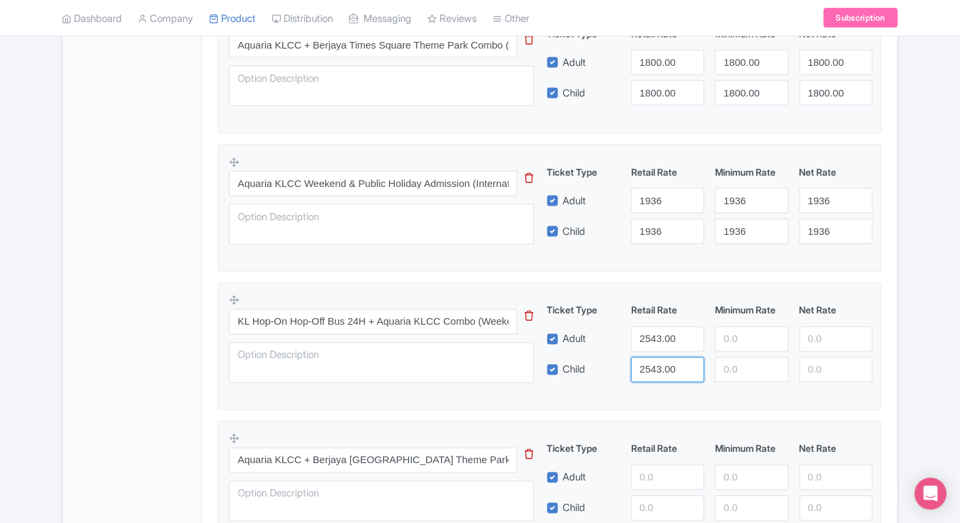
type input "2543.00"
paste input "2543.00"
click at [738, 338] on input "number" at bounding box center [751, 339] width 73 height 25
type input "2543.00"
paste input "2543.00"
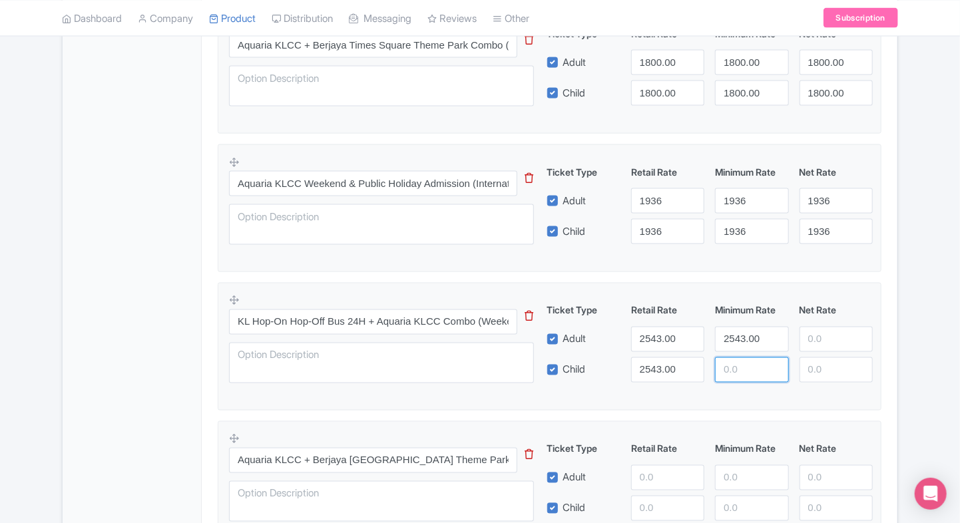
click at [732, 371] on input "number" at bounding box center [751, 369] width 73 height 25
type input "2543.00"
paste input "2543.00"
click at [818, 342] on input "number" at bounding box center [836, 339] width 73 height 25
type input "2543.00"
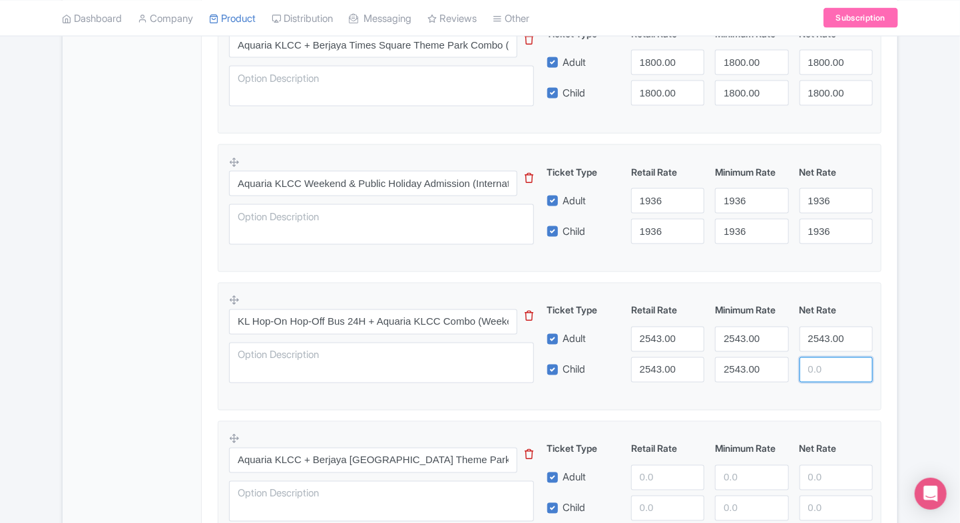
paste input "2543.00"
click at [817, 363] on input "2543.00" at bounding box center [836, 369] width 73 height 25
type input "2543.00"
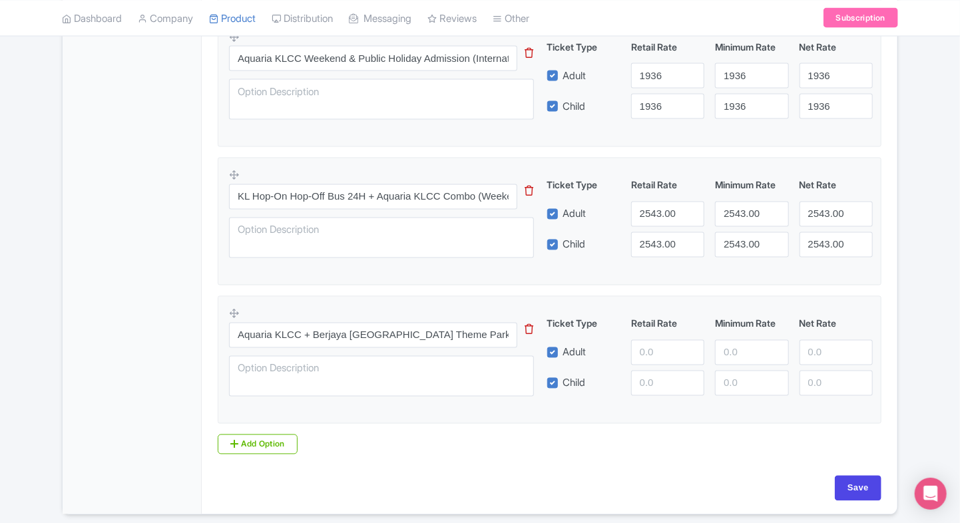
scroll to position [1044, 0]
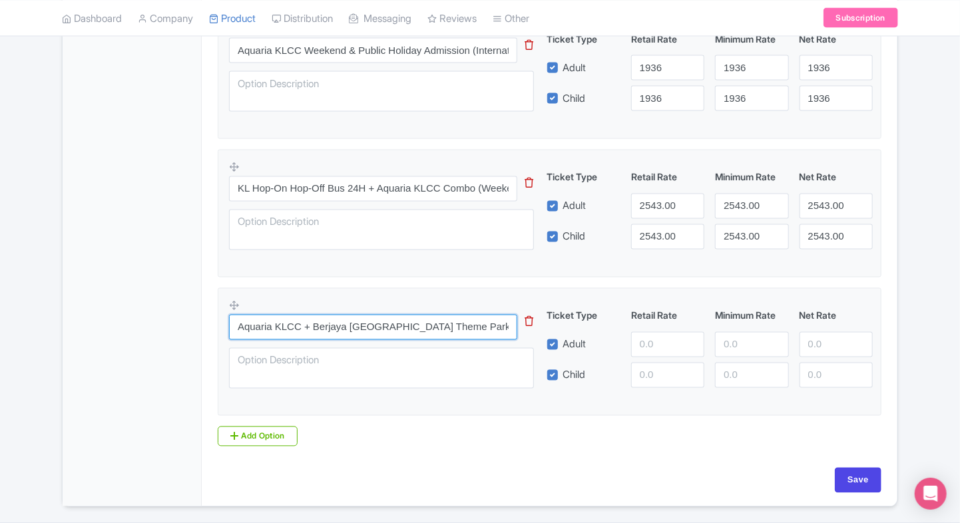
click at [416, 318] on input "Aquaria KLCC + Berjaya Times Square Theme Park Combo (International Travellers)" at bounding box center [373, 327] width 288 height 25
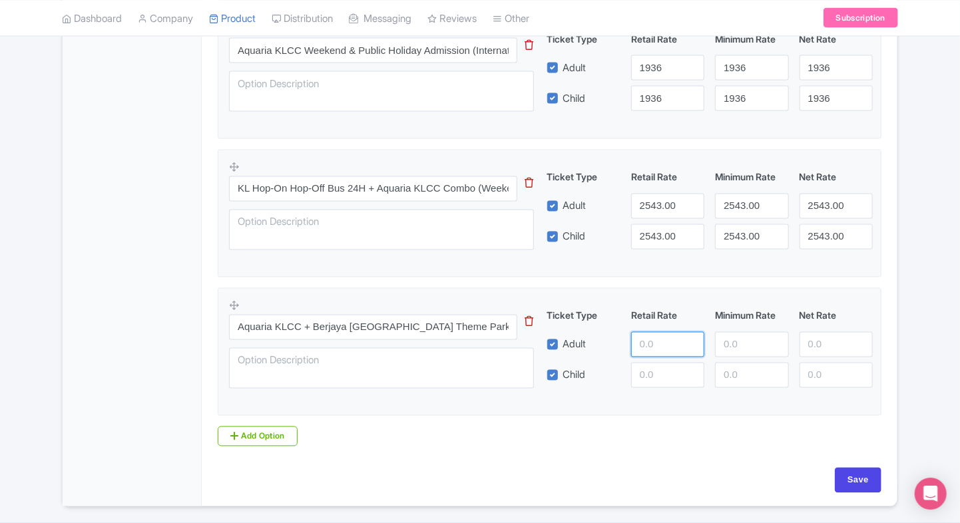
click at [657, 353] on input "number" at bounding box center [667, 344] width 73 height 25
paste input "2901.12"
type input "2901.12"
paste input "2901.12"
click at [651, 375] on input "number" at bounding box center [667, 375] width 73 height 25
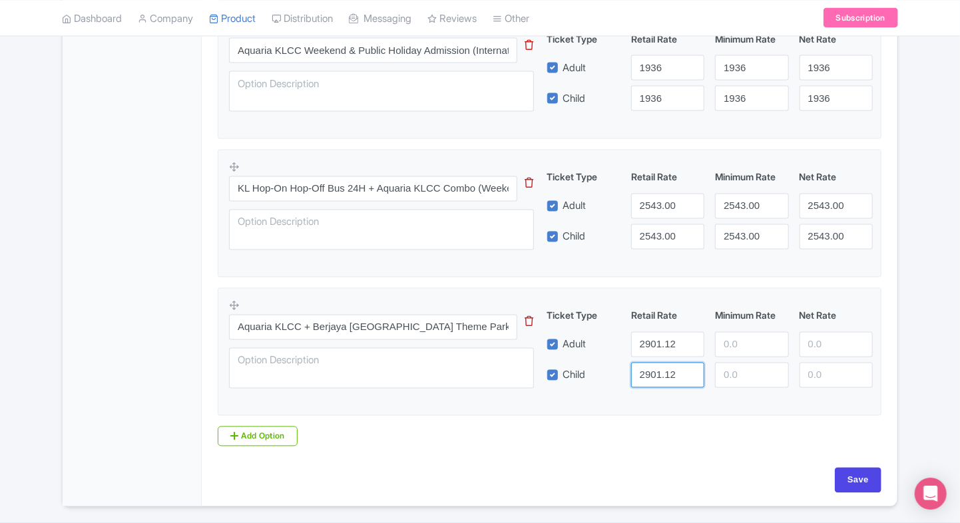
type input "2901.12"
paste input "2901.12"
click at [727, 345] on input "number" at bounding box center [751, 344] width 73 height 25
type input "2901.12"
paste input "2901.12"
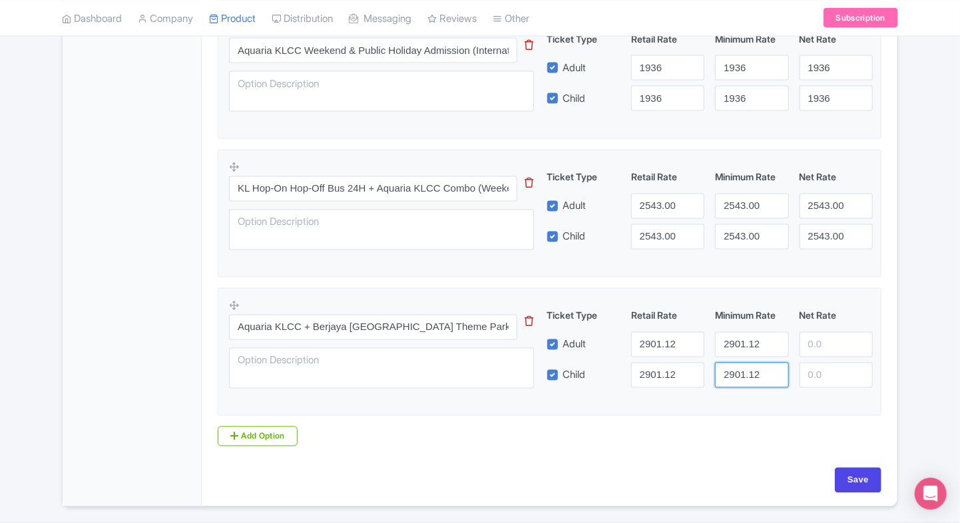
click at [735, 373] on input "2901.12" at bounding box center [751, 375] width 73 height 25
type input "2901.12"
click at [834, 334] on input "number" at bounding box center [836, 344] width 73 height 25
paste input "2901.12"
type input "2901.12"
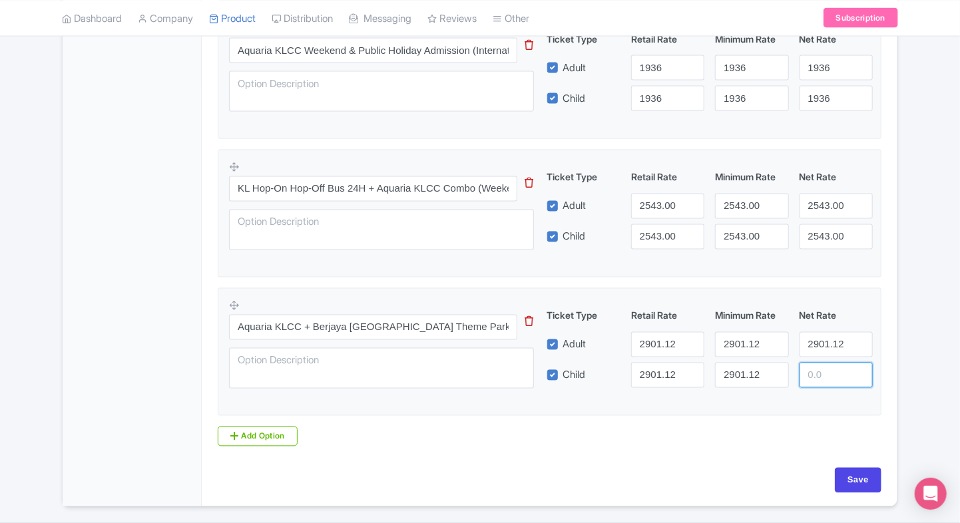
paste input "2901.12"
click at [817, 375] on input "number" at bounding box center [836, 375] width 73 height 25
type input "2901.12"
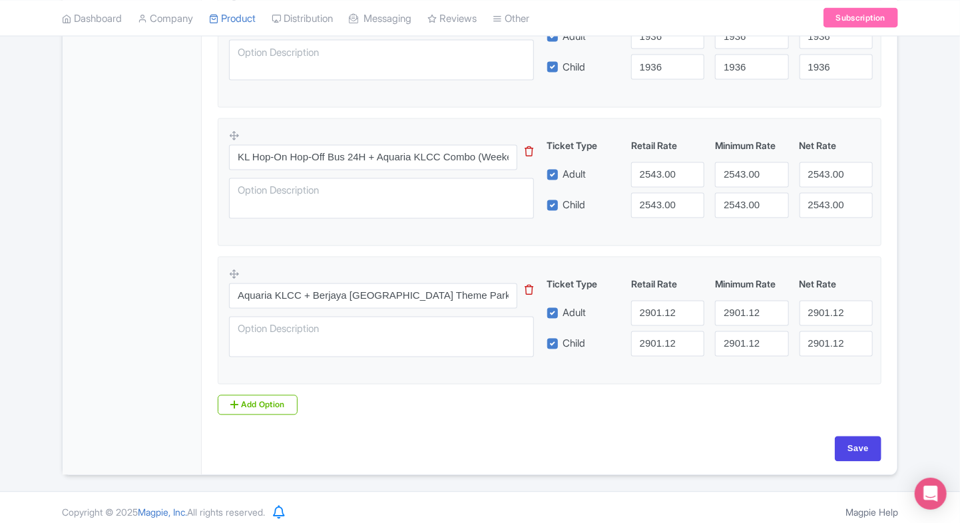
scroll to position [1082, 0]
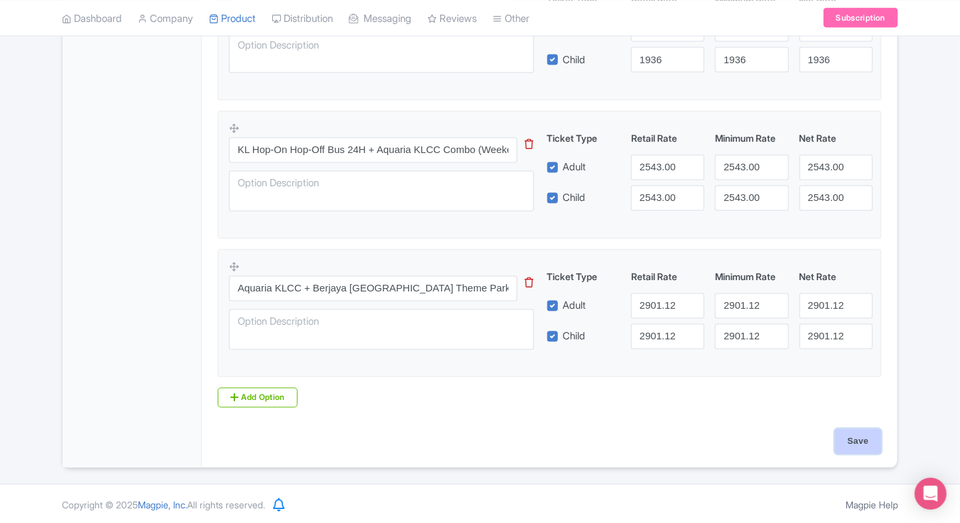
click at [865, 438] on input "Save" at bounding box center [858, 441] width 47 height 25
type input "Saving..."
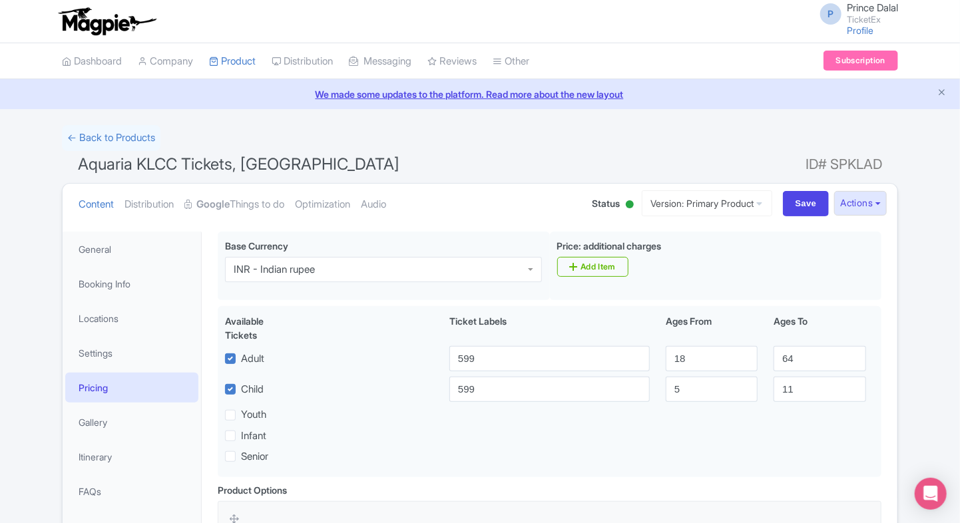
click at [0, 307] on html "P Prince Dalal TicketEx Profile Users Settings Sign out Dashboard Company Produ…" at bounding box center [480, 261] width 960 height 523
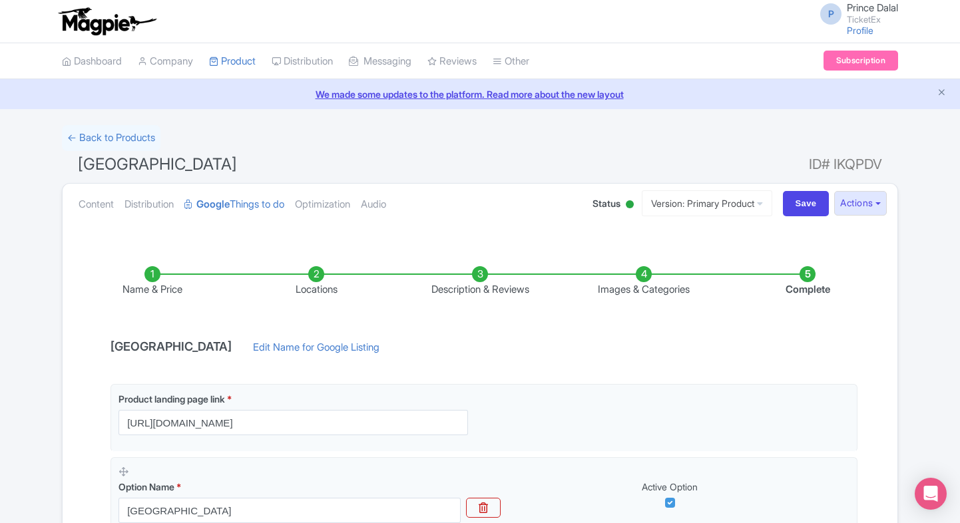
scroll to position [250, 0]
